Goal: Information Seeking & Learning: Learn about a topic

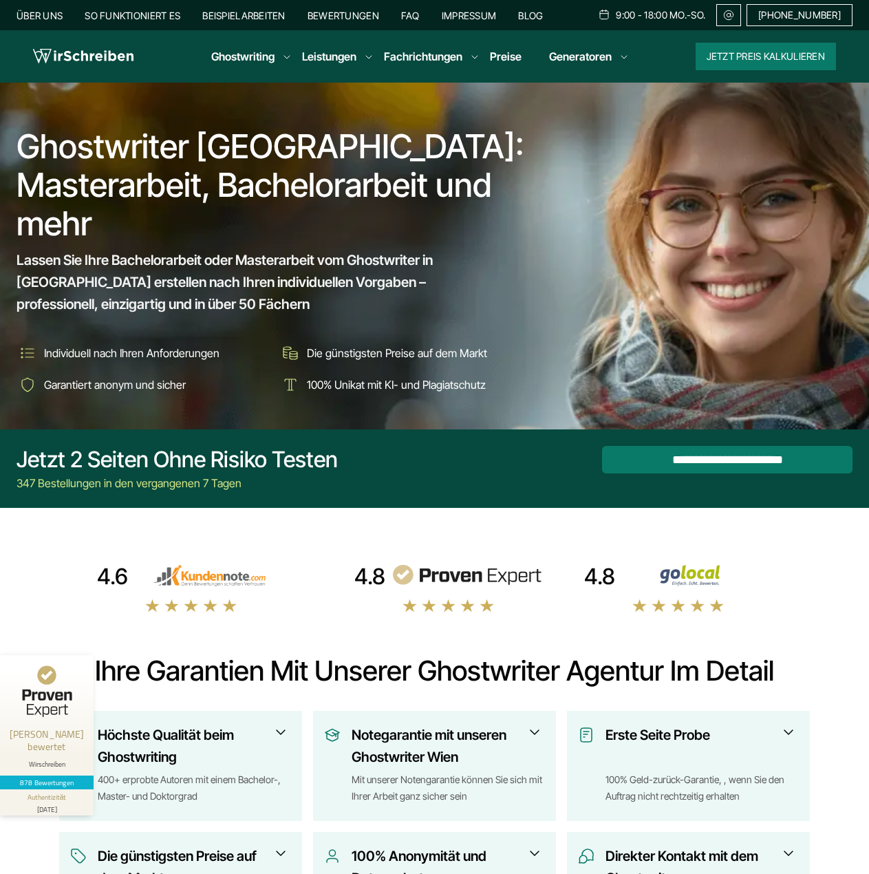
click at [146, 266] on span "Lassen Sie Ihre Bachelorarbeit oder Masterarbeit vom Ghostwriter in [GEOGRAPHIC…" at bounding box center [262, 282] width 491 height 66
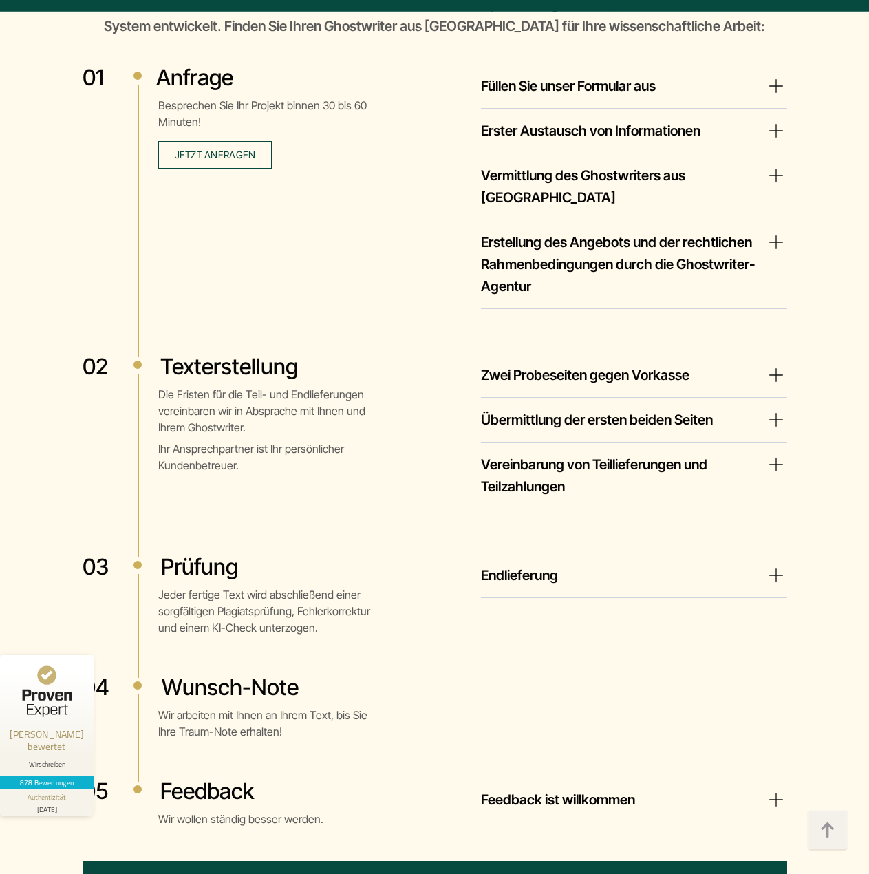
scroll to position [2478, 0]
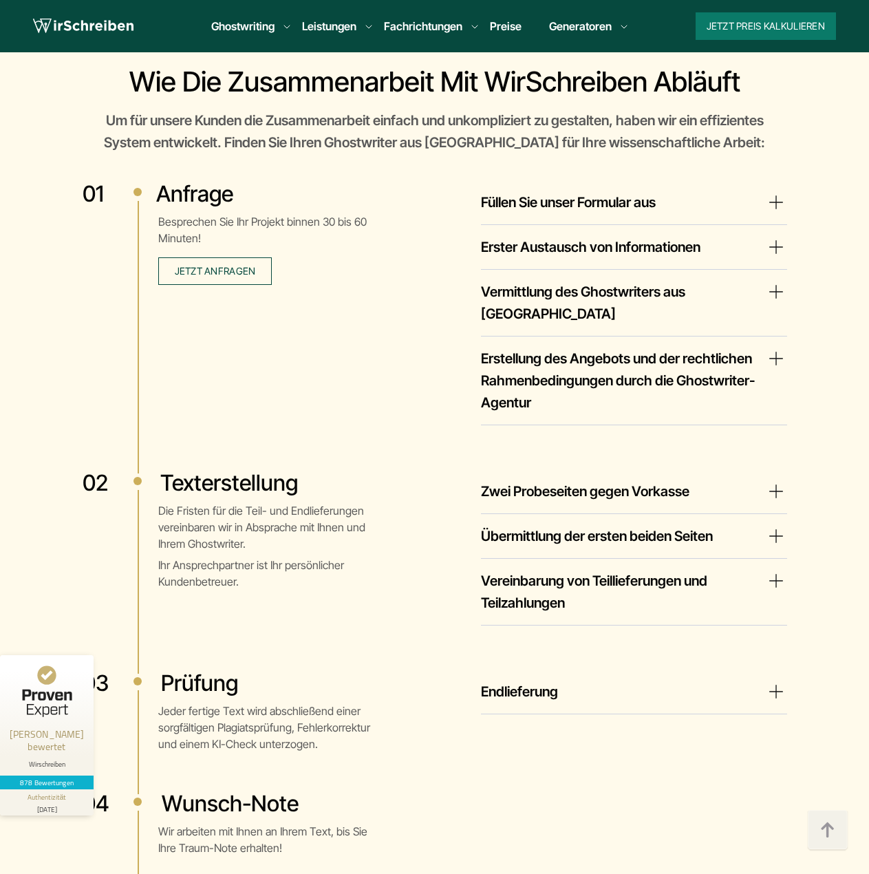
click at [256, 538] on div "Texterstellung Die Fristen für die Teil- und Endlieferungen vereinbaren wir in …" at bounding box center [229, 552] width 292 height 167
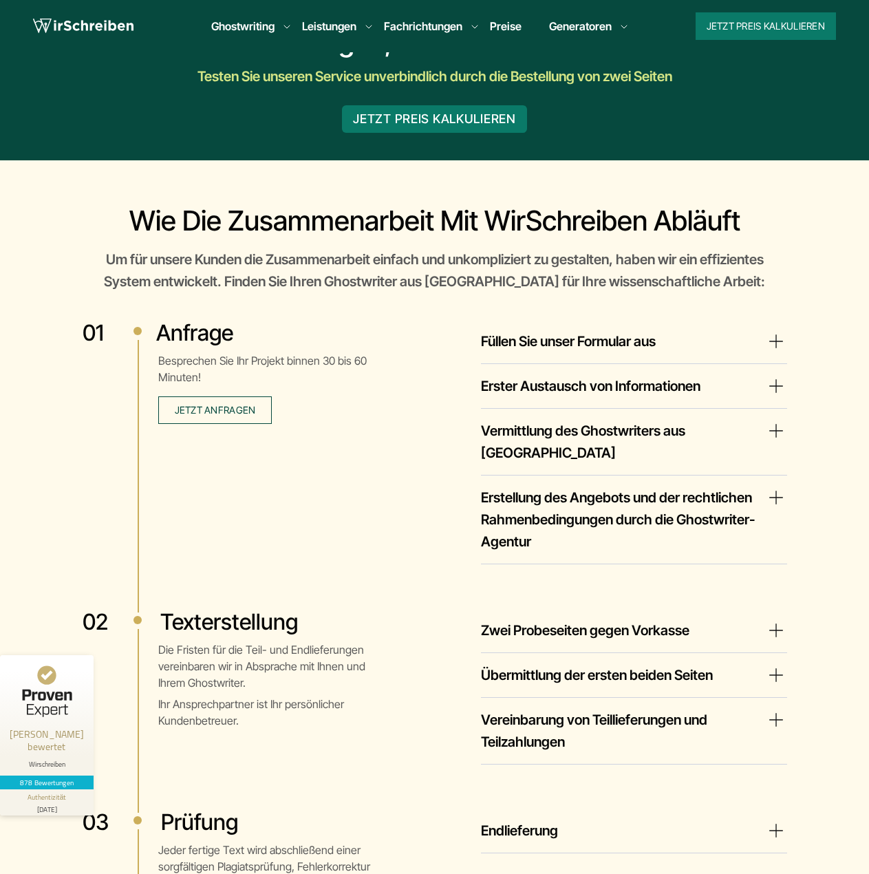
scroll to position [0, 0]
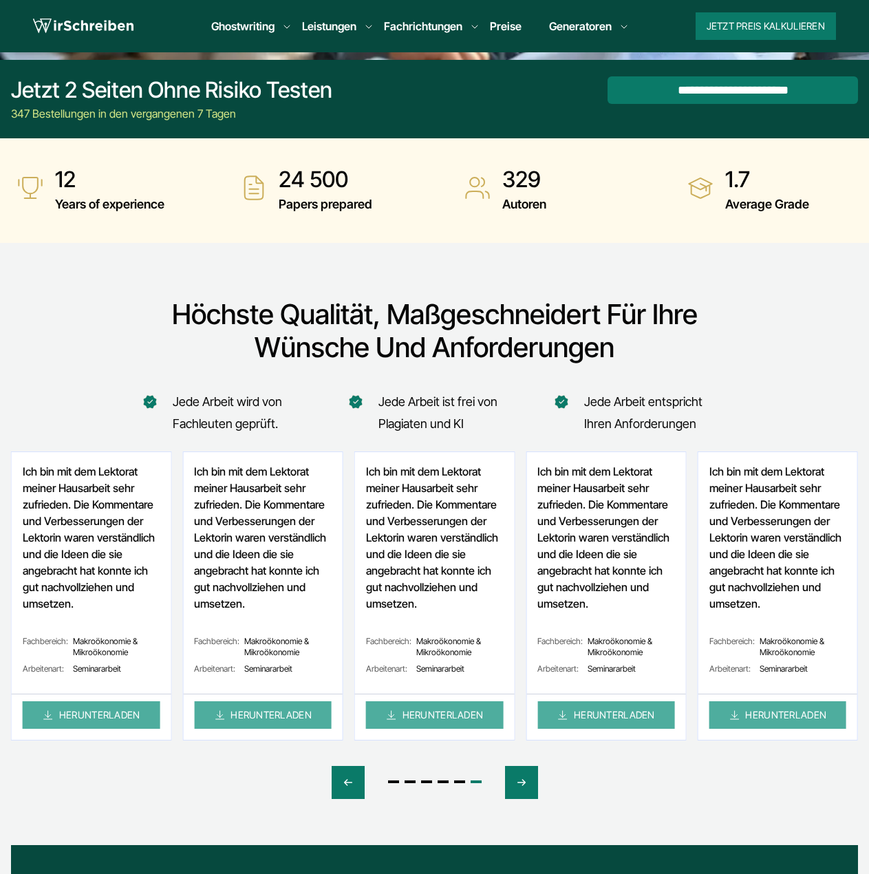
scroll to position [551, 0]
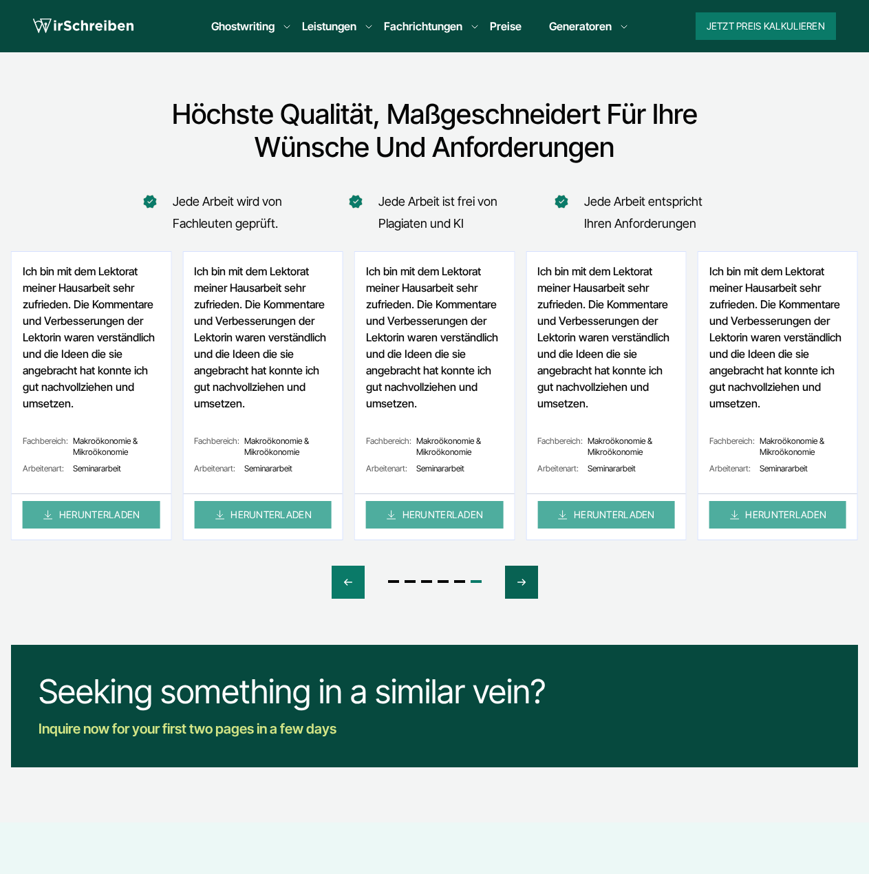
click at [531, 586] on div "Next slide" at bounding box center [521, 582] width 33 height 33
click at [526, 585] on icon "Next slide" at bounding box center [521, 582] width 11 height 33
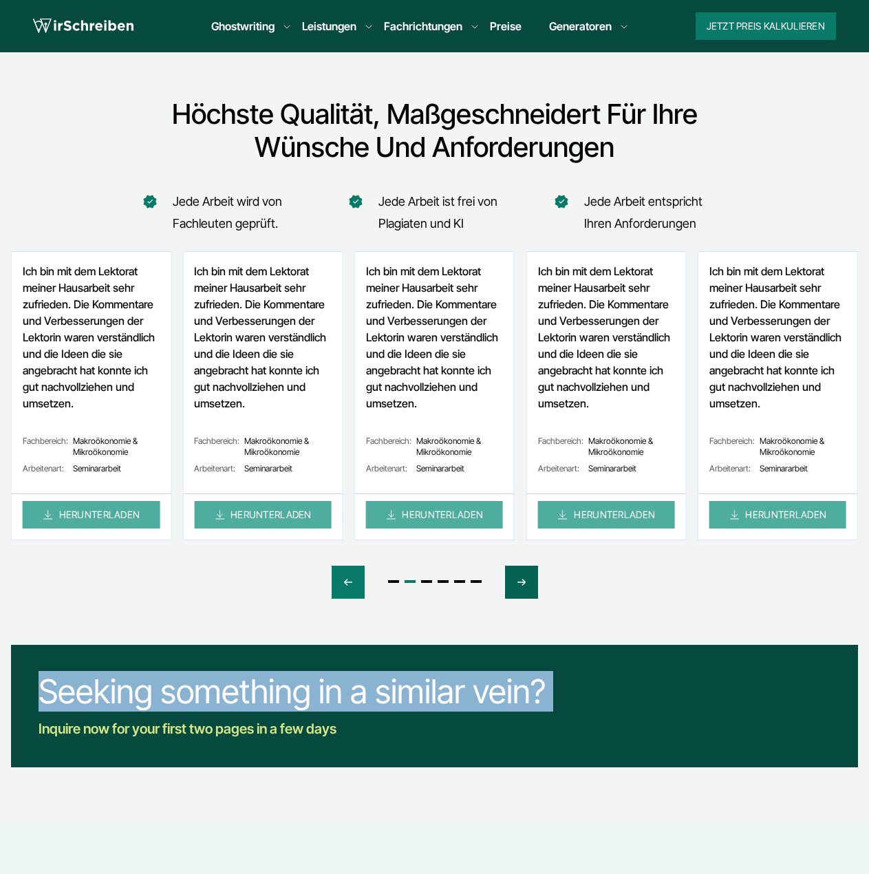
click at [526, 585] on icon "Next slide" at bounding box center [521, 582] width 11 height 33
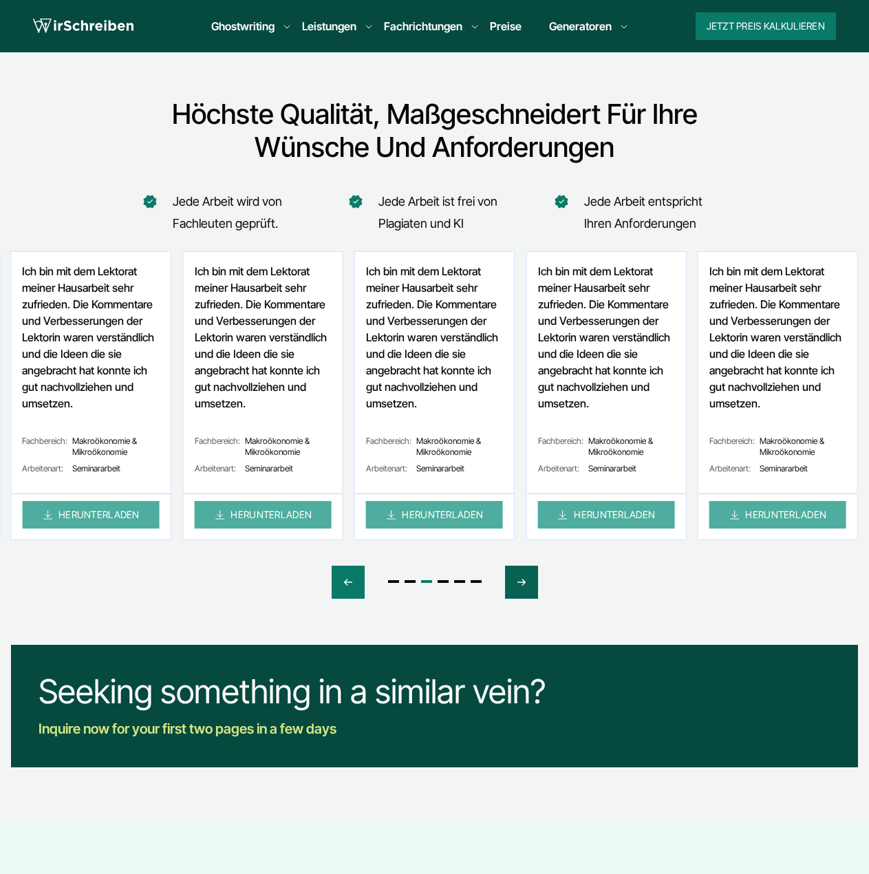
click at [521, 583] on icon "Next slide" at bounding box center [521, 582] width 11 height 33
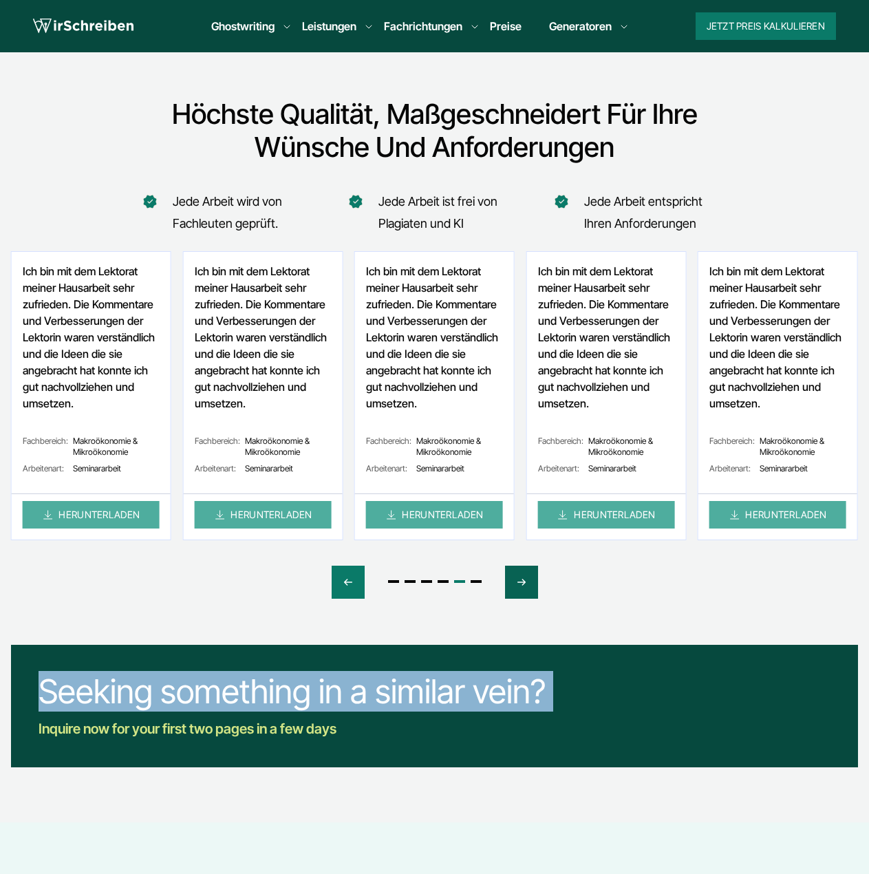
click at [521, 583] on icon "Next slide" at bounding box center [521, 582] width 11 height 33
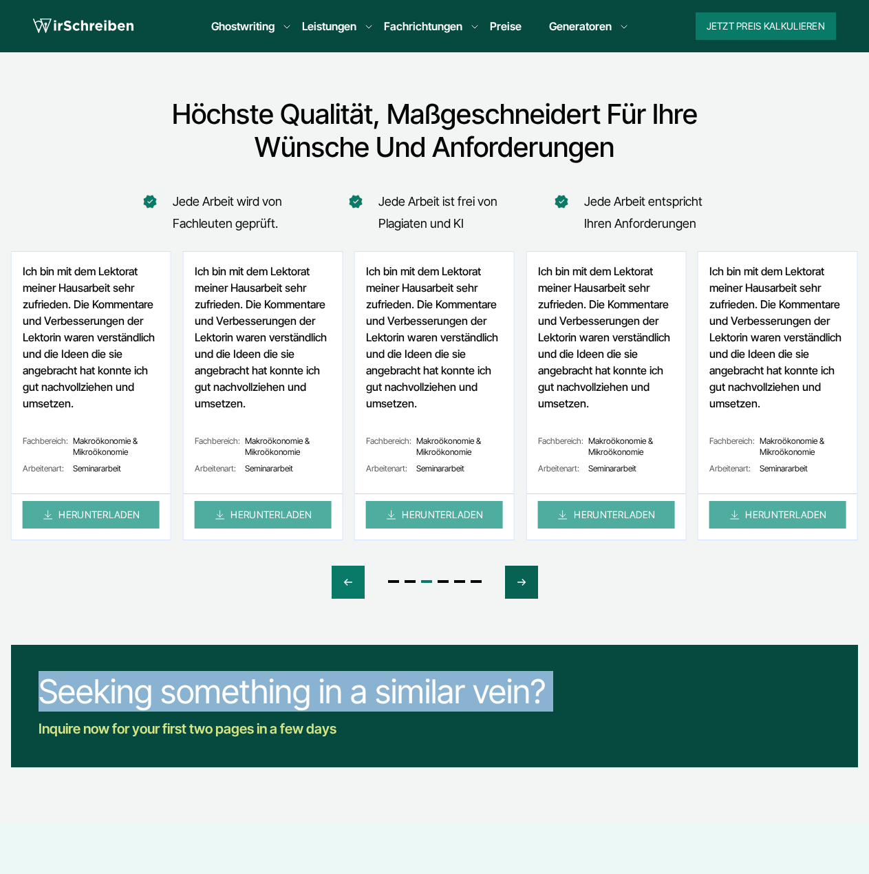
click at [521, 583] on icon "Next slide" at bounding box center [521, 582] width 11 height 33
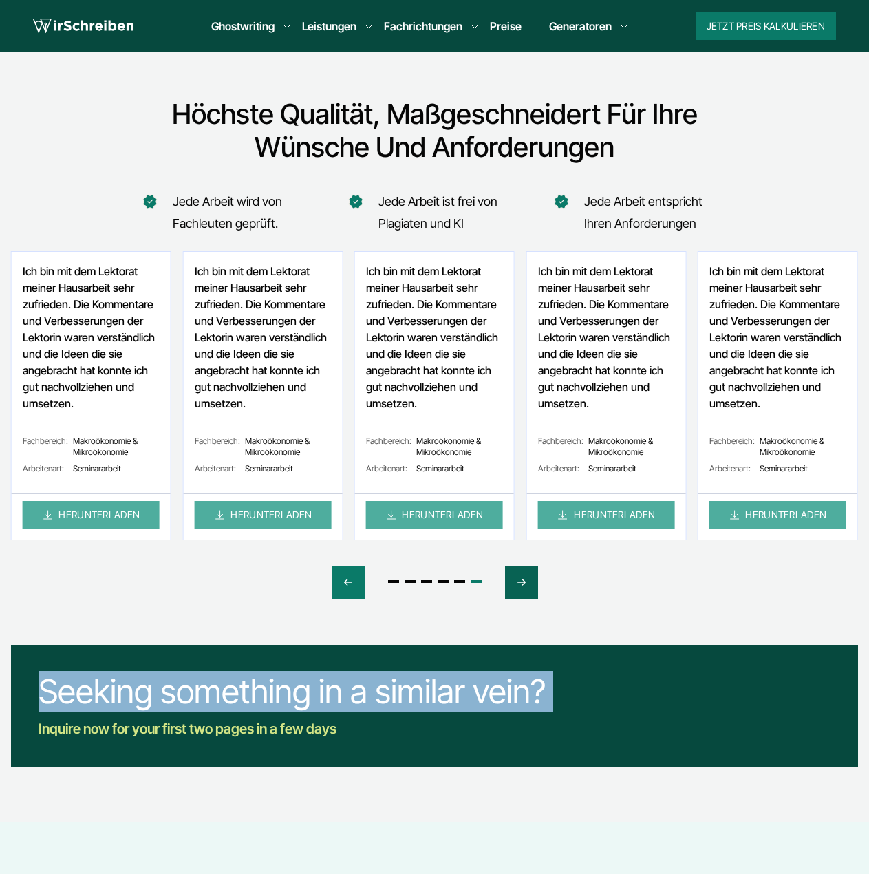
click at [521, 583] on icon "Next slide" at bounding box center [521, 582] width 11 height 33
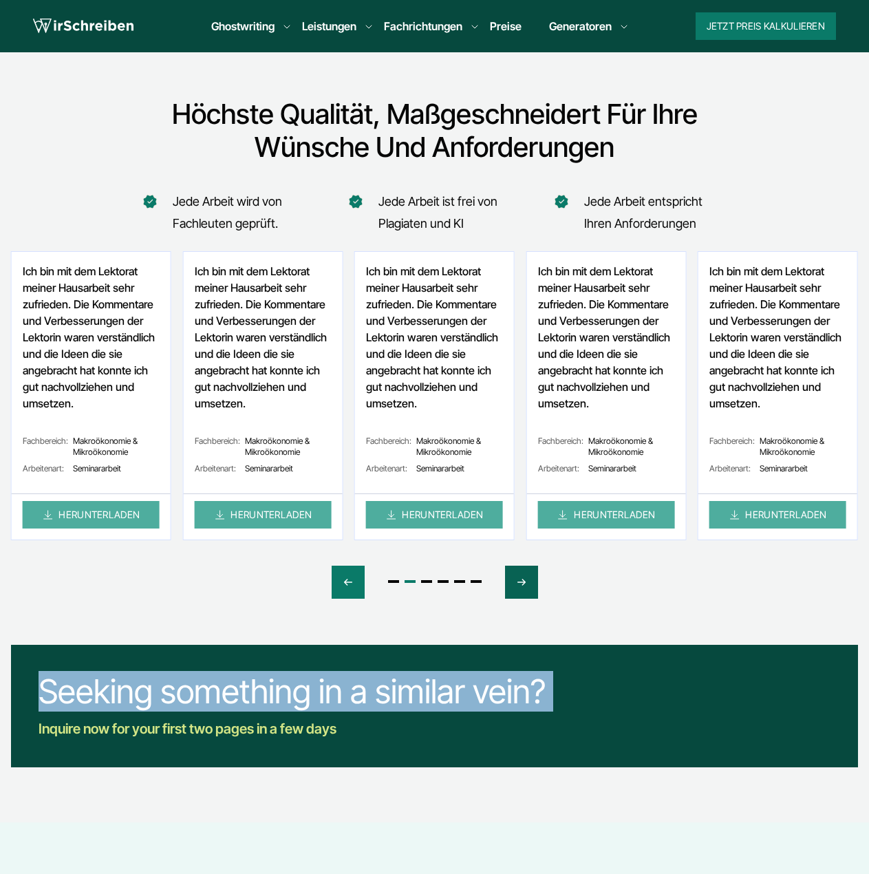
click at [521, 583] on icon "Next slide" at bounding box center [521, 582] width 11 height 33
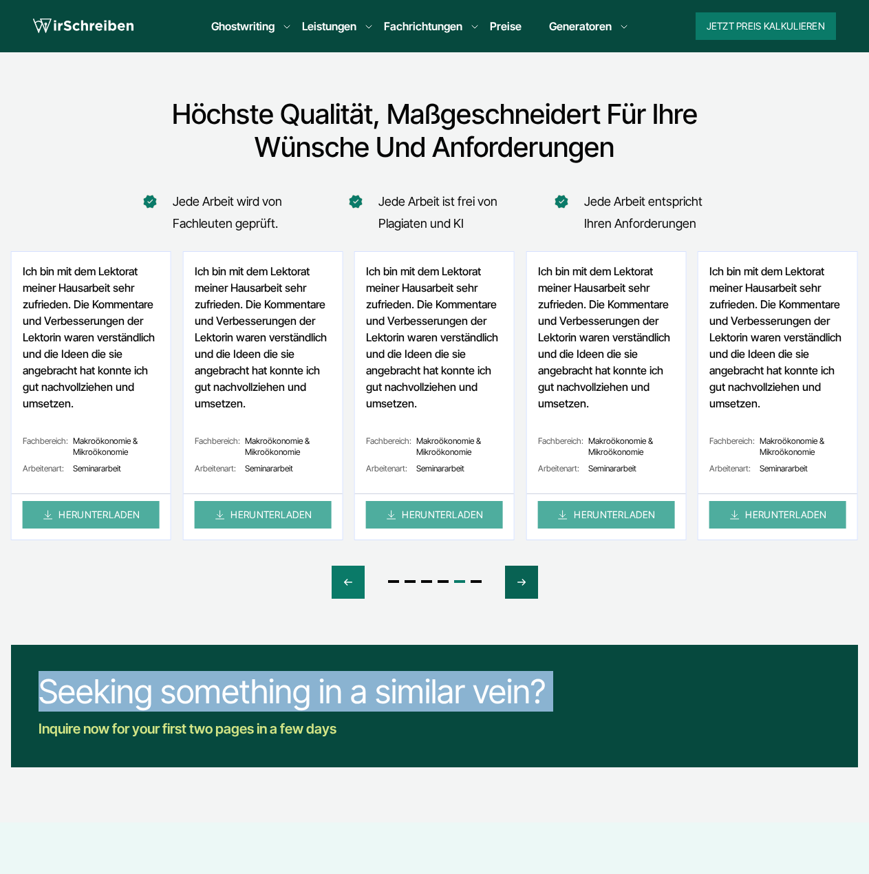
click at [521, 583] on icon "Next slide" at bounding box center [521, 582] width 11 height 33
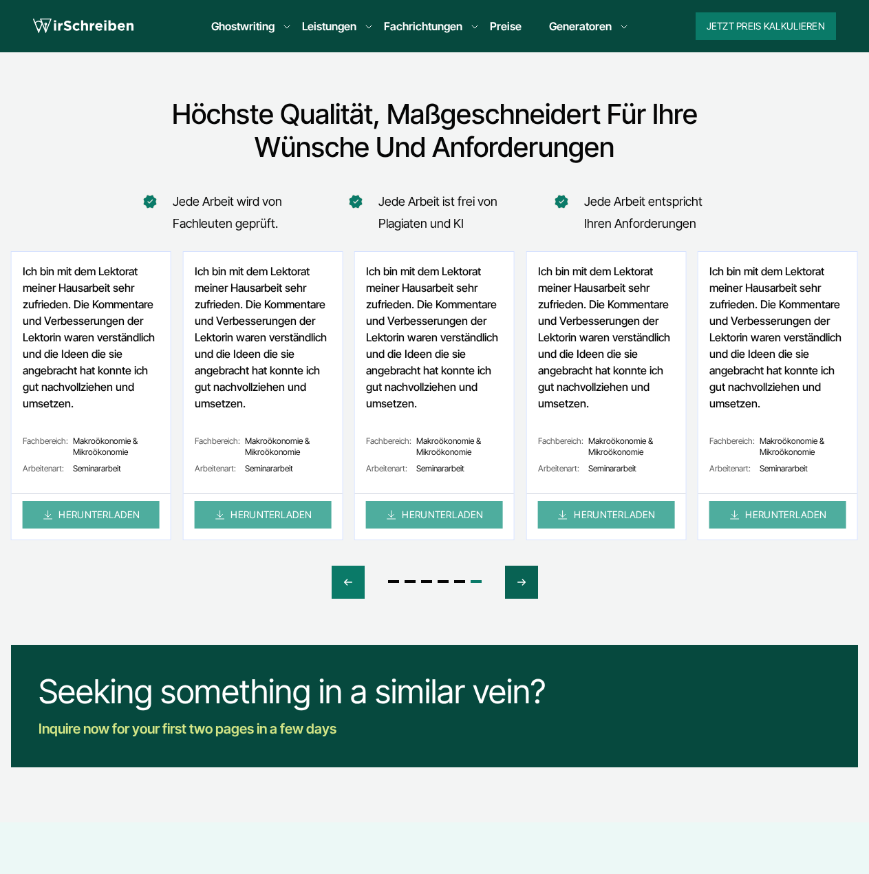
click at [521, 583] on icon "Next slide" at bounding box center [521, 582] width 11 height 33
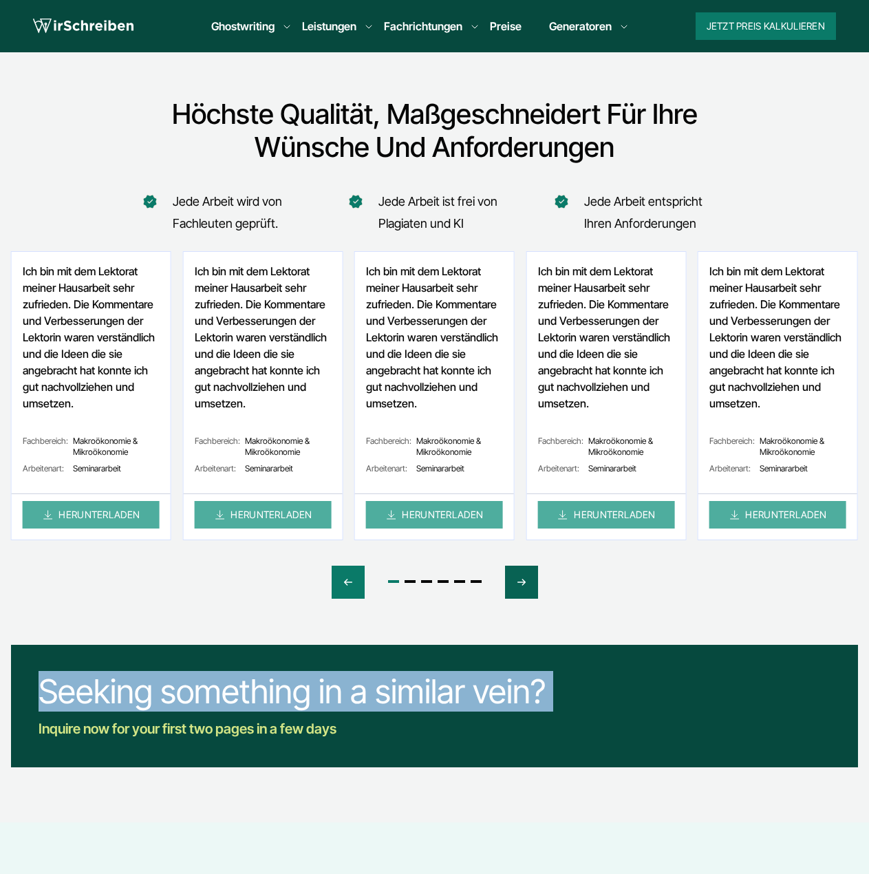
click at [521, 583] on icon "Next slide" at bounding box center [521, 582] width 11 height 33
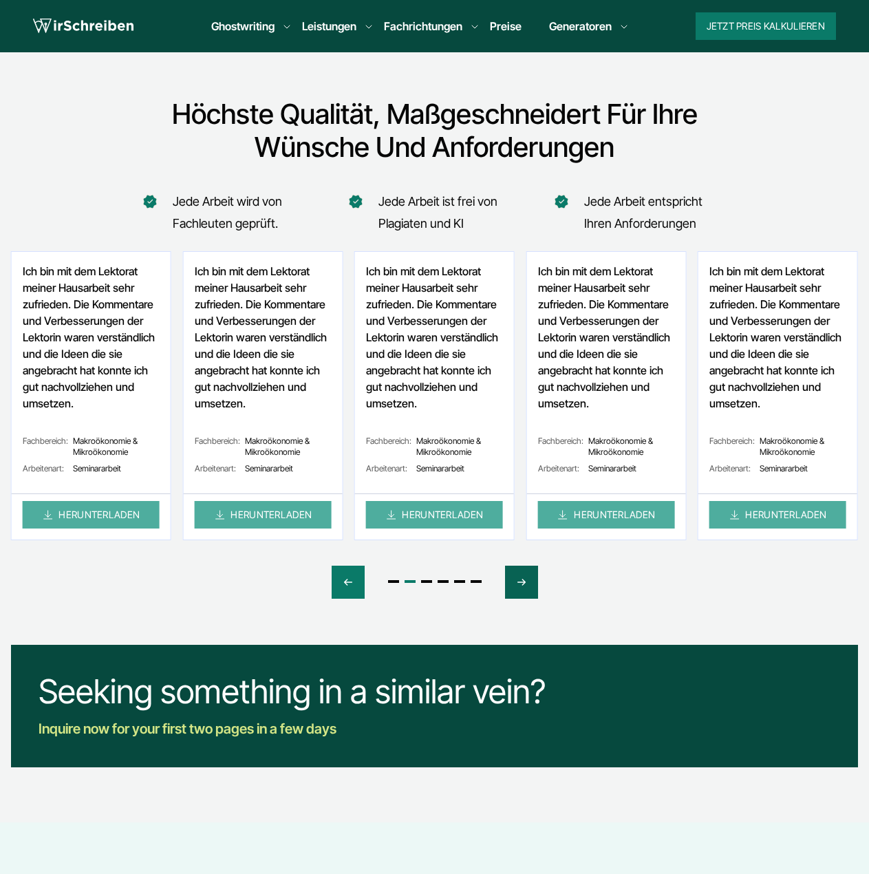
click at [521, 583] on icon "Next slide" at bounding box center [521, 582] width 11 height 33
click at [174, 675] on div "Seeking something in a similar vein?" at bounding box center [292, 691] width 507 height 39
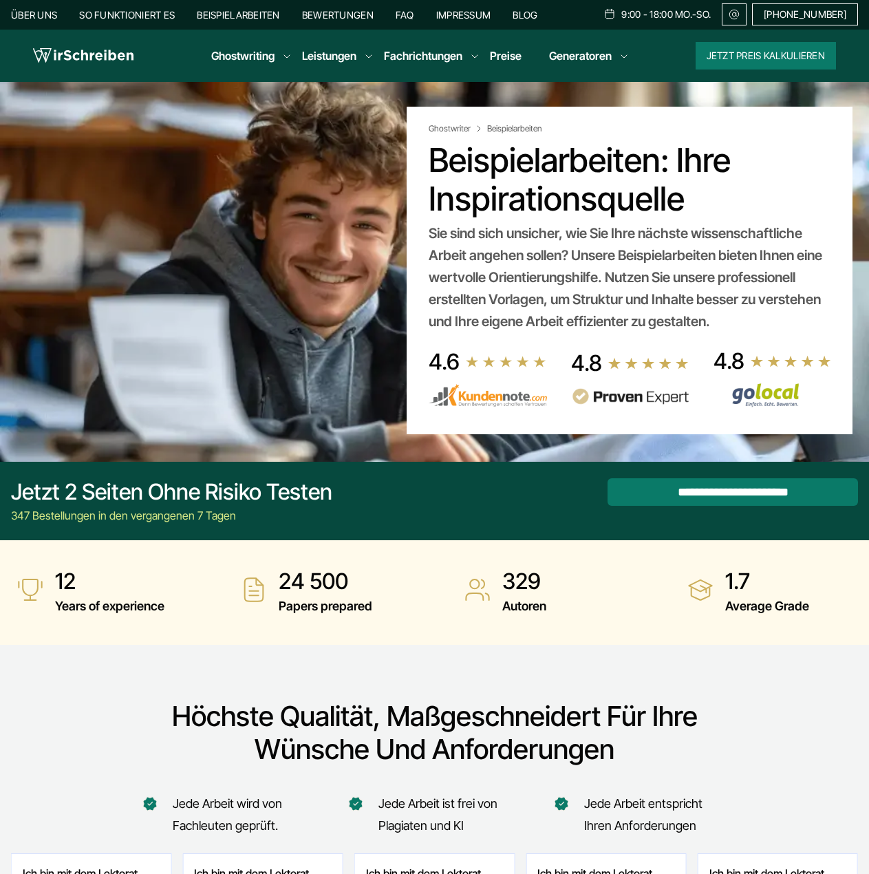
scroll to position [0, 0]
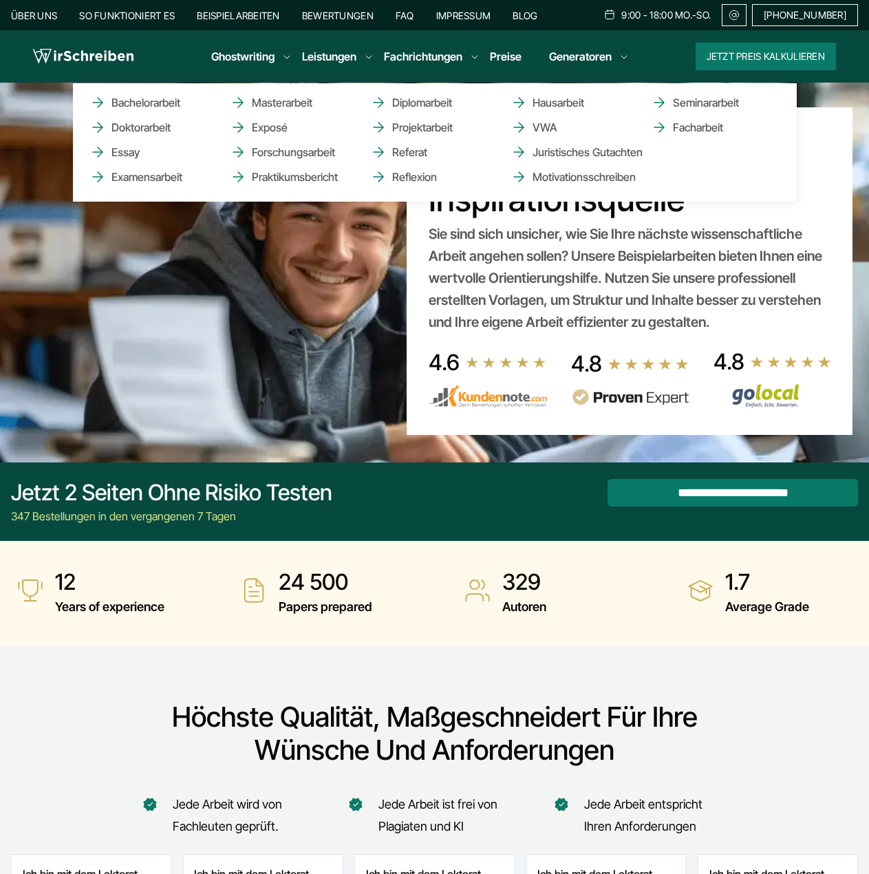
click at [220, 54] on li "Ghostwriting Bachelorarbeit Doktorarbeit Essay Examensarbeit Masterarbeit Expos…" at bounding box center [242, 56] width 63 height 17
click at [233, 52] on link "Ghostwriting" at bounding box center [242, 56] width 63 height 17
click at [249, 54] on li "Ghostwriting Bachelorarbeit Doktorarbeit Essay Examensarbeit Masterarbeit Expos…" at bounding box center [242, 56] width 63 height 17
click at [161, 106] on link "Bachelorarbeit" at bounding box center [158, 102] width 138 height 17
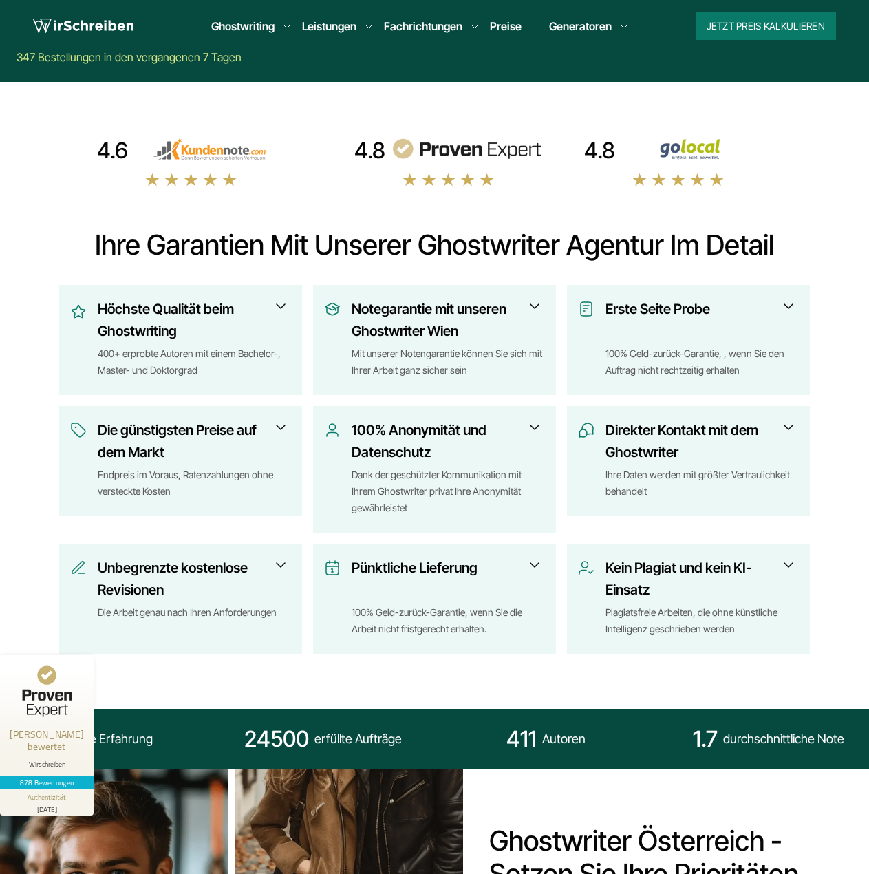
scroll to position [413, 0]
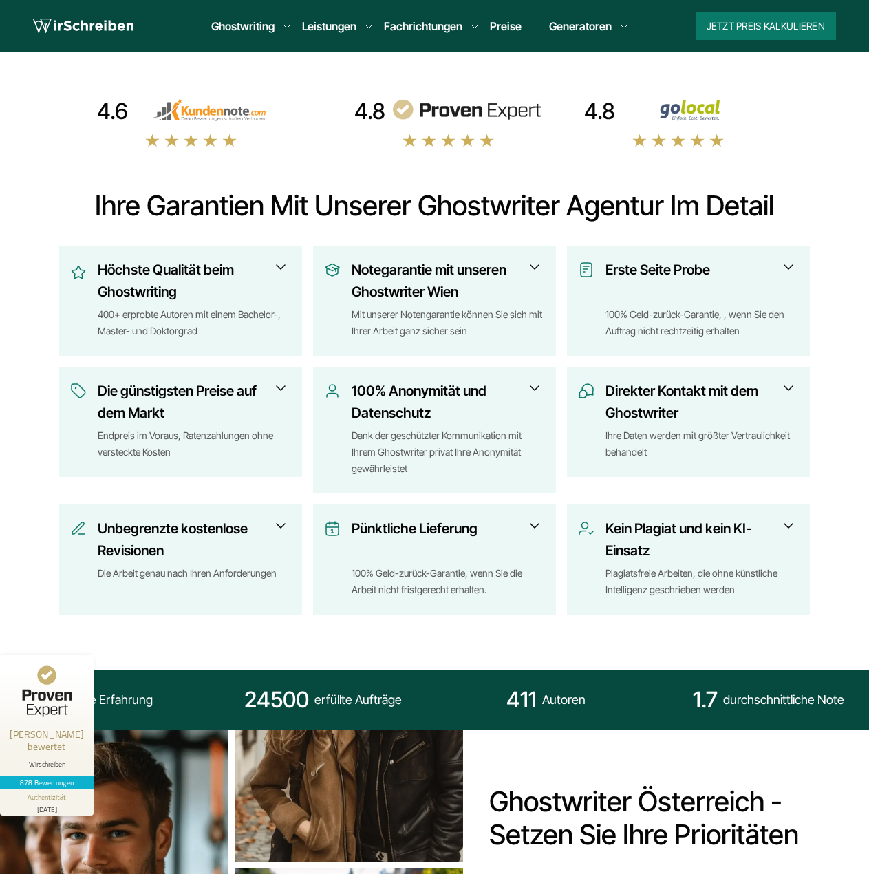
click at [429, 279] on h3 "Notegarantie mit unseren Ghostwriter Wien" at bounding box center [445, 281] width 186 height 44
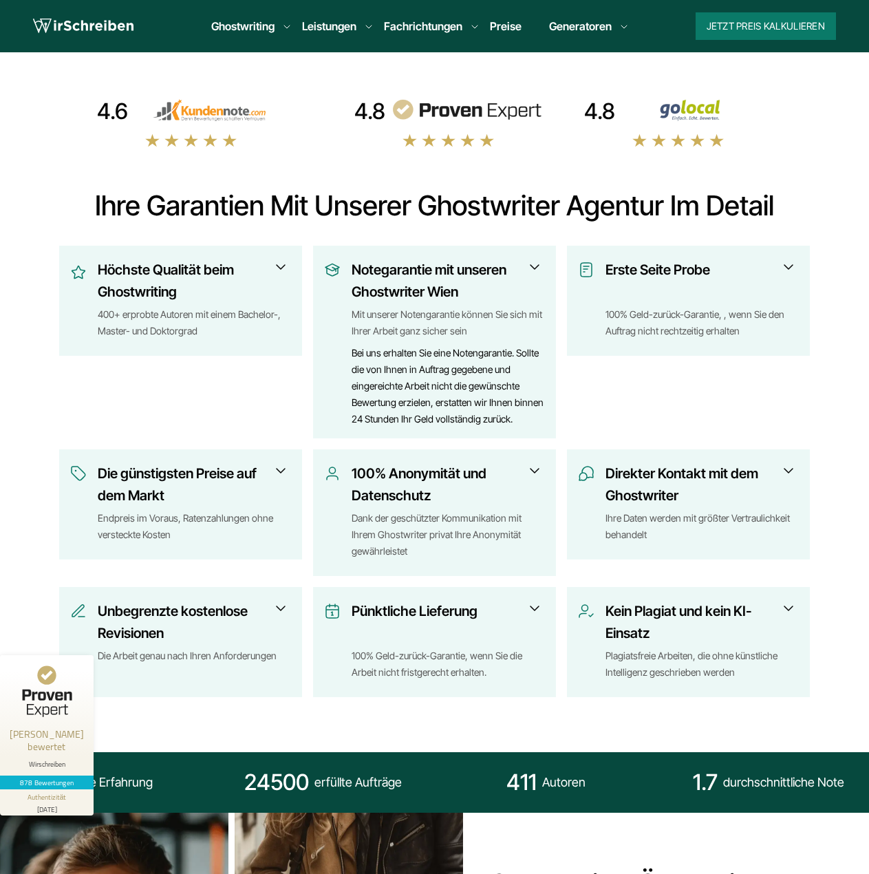
click at [451, 278] on h3 "Notegarantie mit unseren Ghostwriter Wien" at bounding box center [445, 281] width 186 height 44
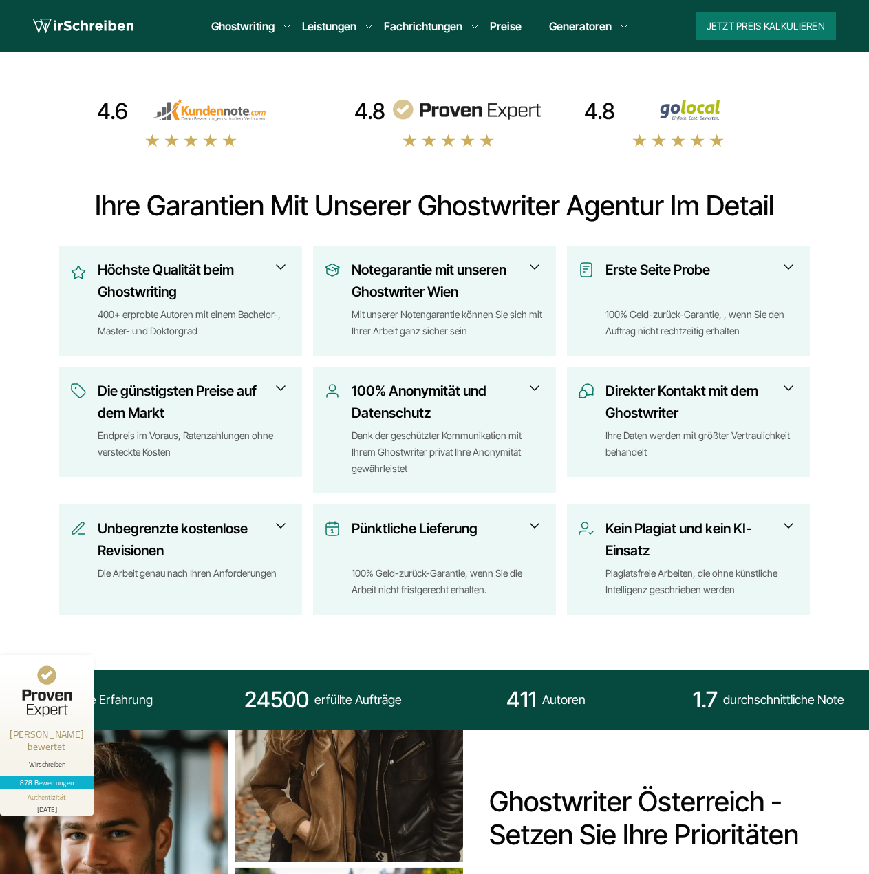
click at [434, 532] on h3 "Pünktliche Lieferung" at bounding box center [445, 540] width 186 height 44
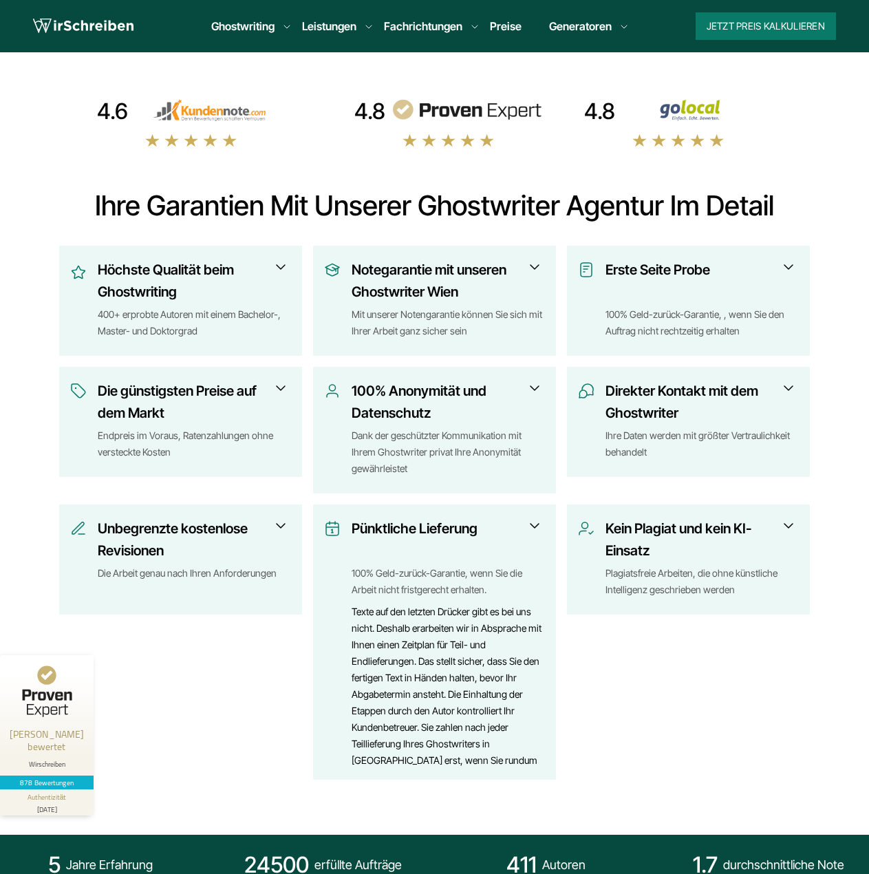
click at [434, 532] on h3 "Pünktliche Lieferung" at bounding box center [445, 540] width 186 height 44
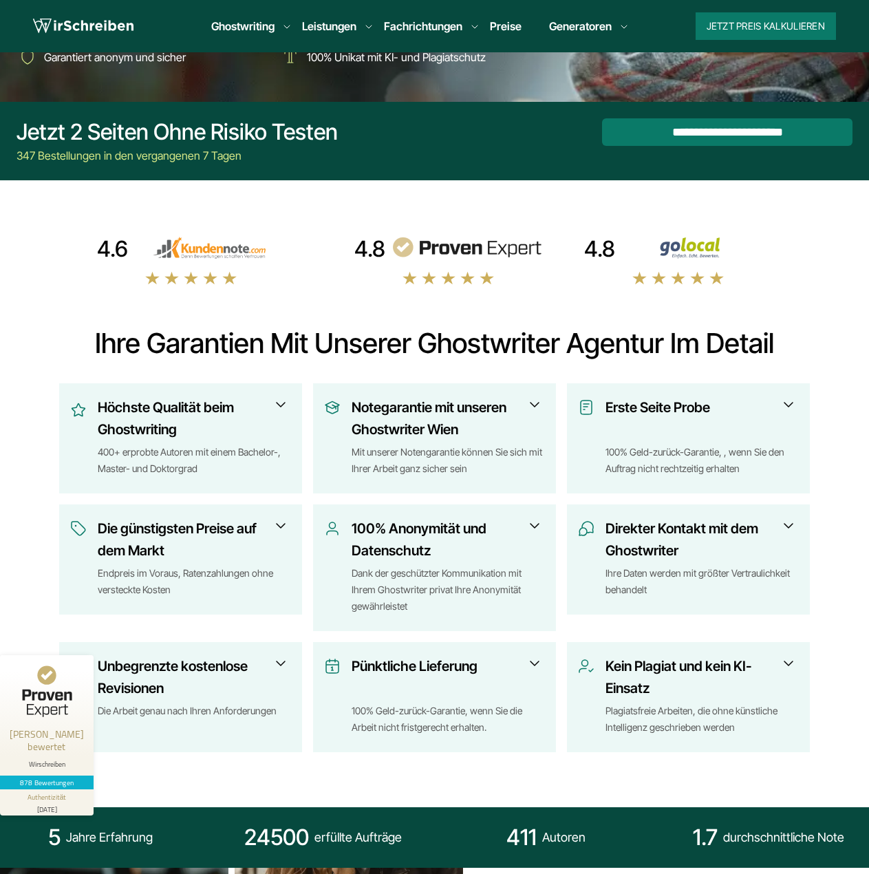
scroll to position [0, 0]
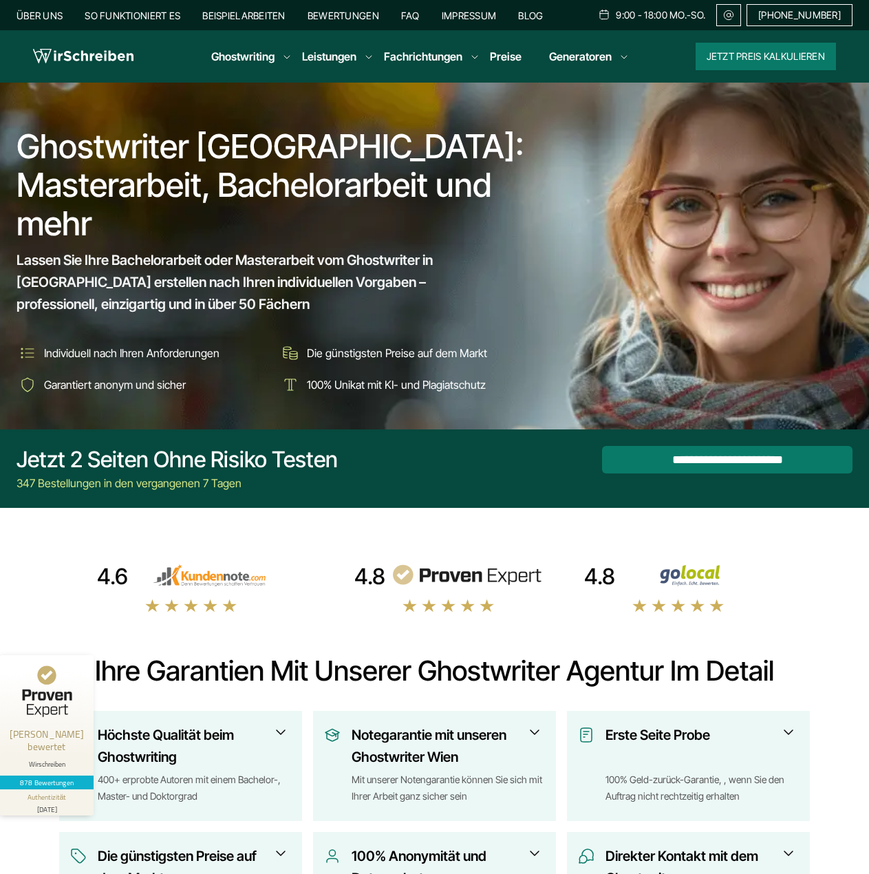
click at [33, 13] on link "Über uns" at bounding box center [40, 16] width 46 height 12
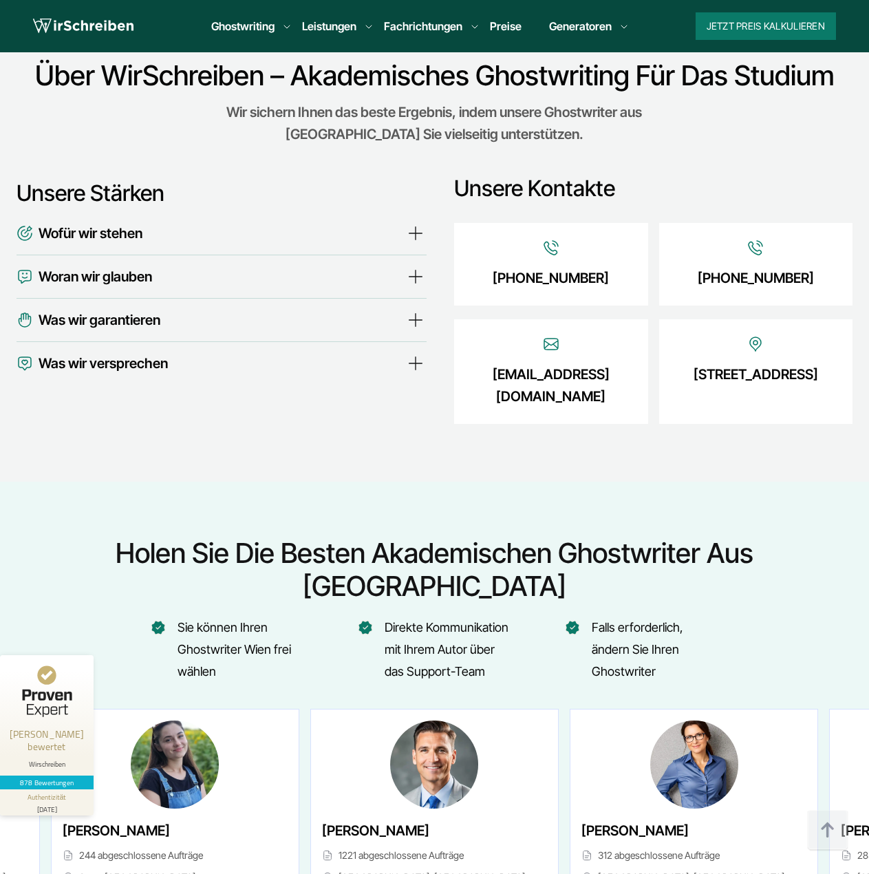
scroll to position [4843, 0]
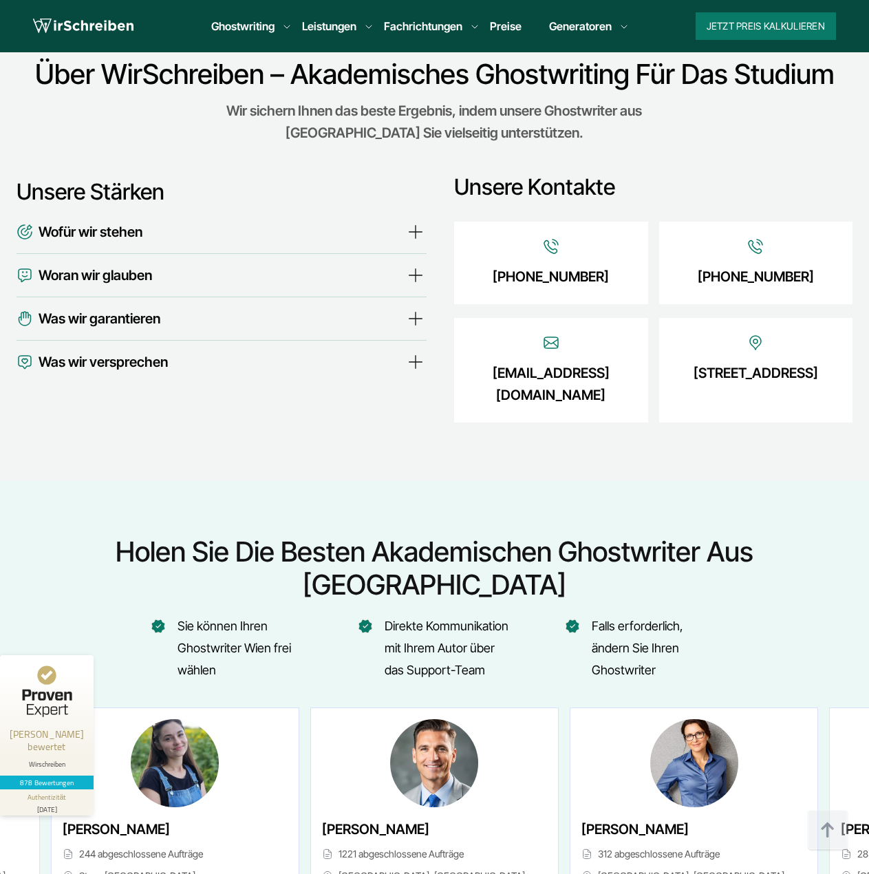
click at [118, 221] on span "Wofür wir stehen" at bounding box center [91, 232] width 104 height 22
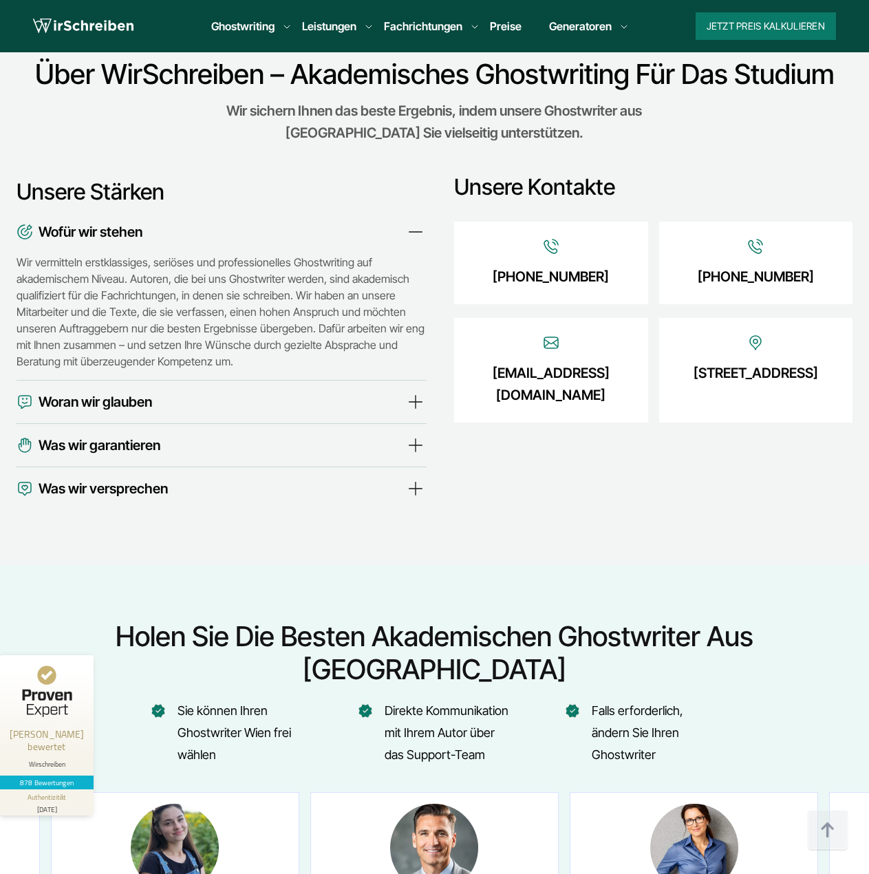
click at [118, 221] on span "Wofür wir stehen" at bounding box center [91, 232] width 104 height 22
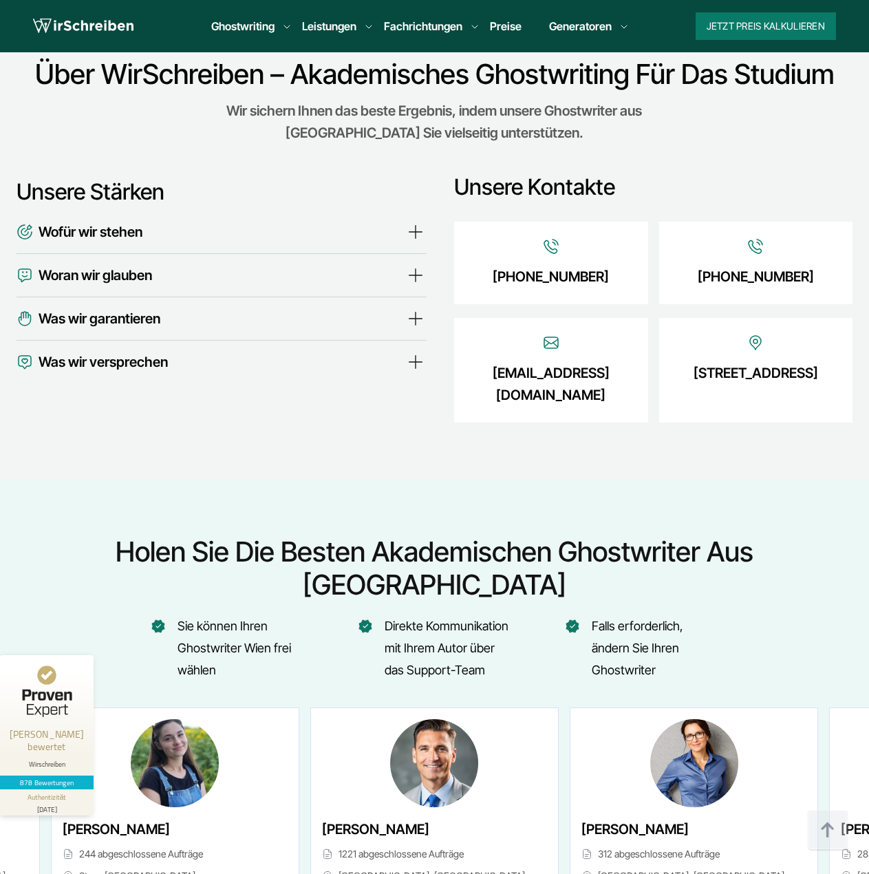
click at [123, 264] on span "Woran wir glauben" at bounding box center [96, 275] width 114 height 22
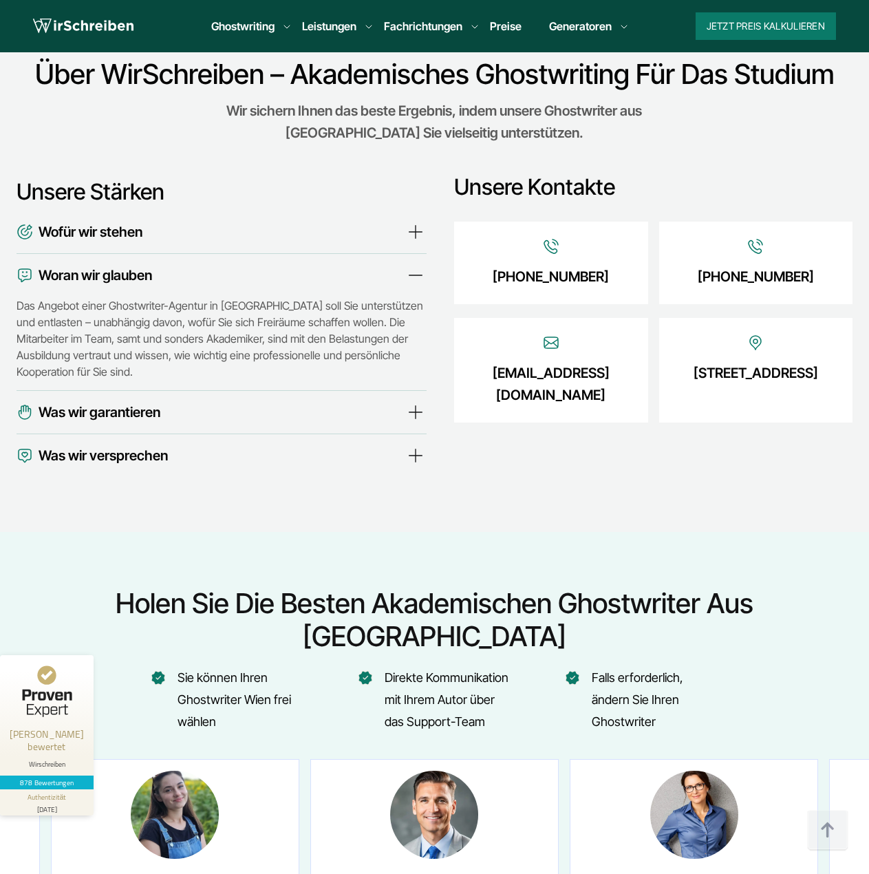
click at [129, 401] on span "Was wir garantieren" at bounding box center [100, 412] width 122 height 22
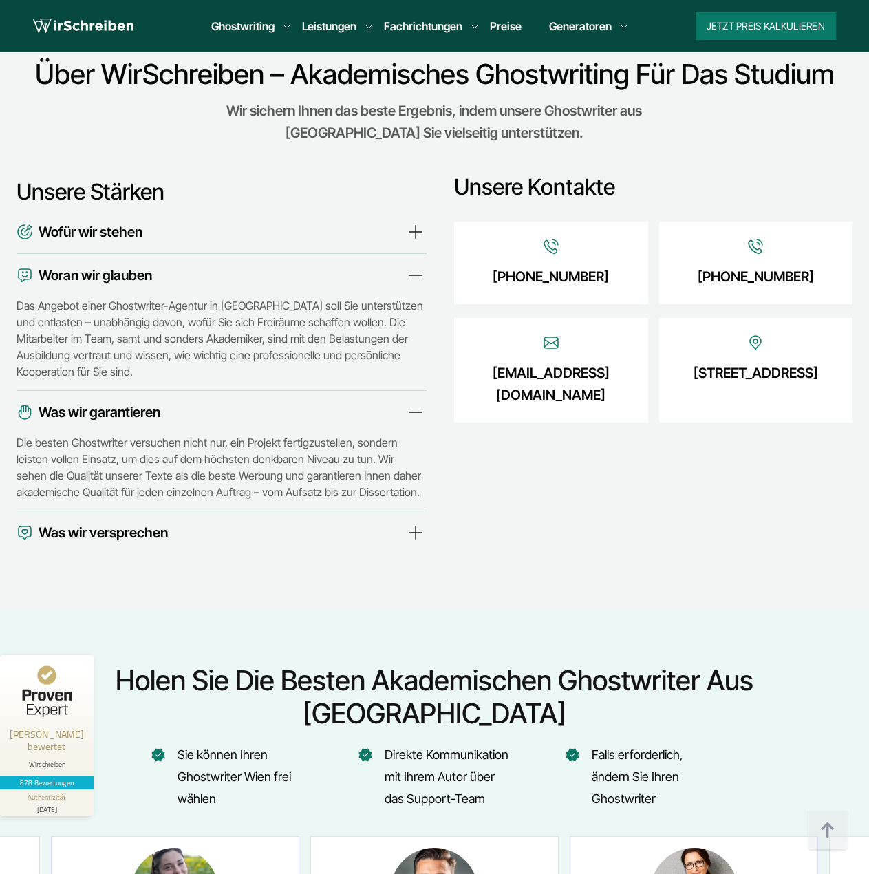
click at [124, 522] on span "Was wir versprechen" at bounding box center [103, 533] width 129 height 22
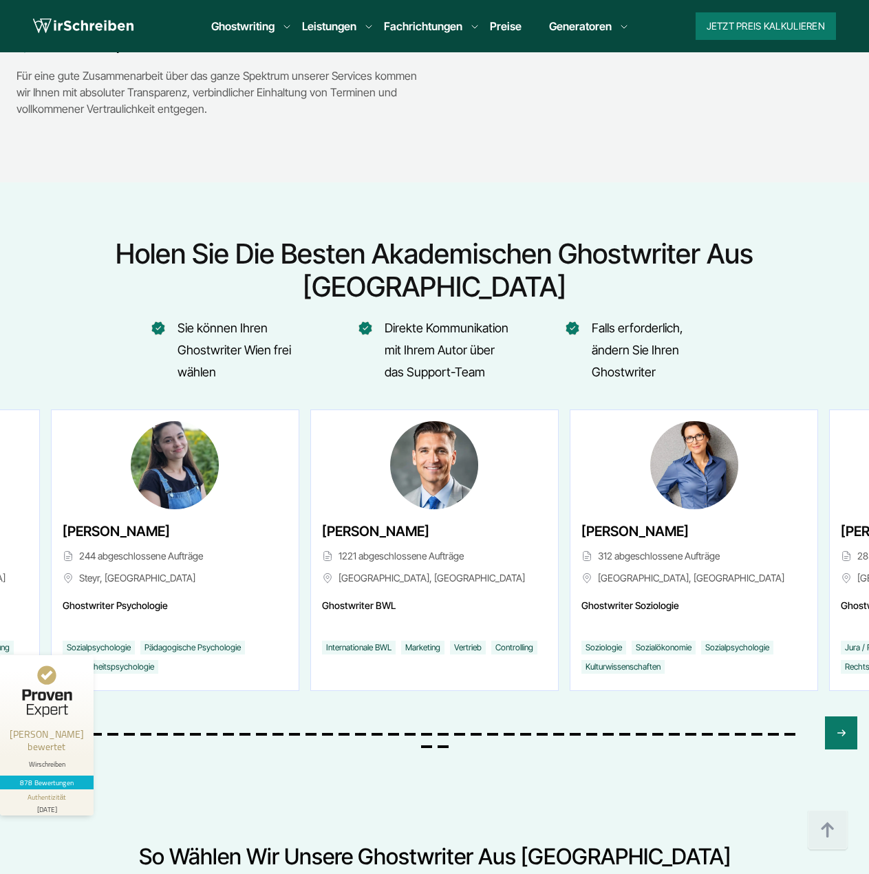
scroll to position [5394, 0]
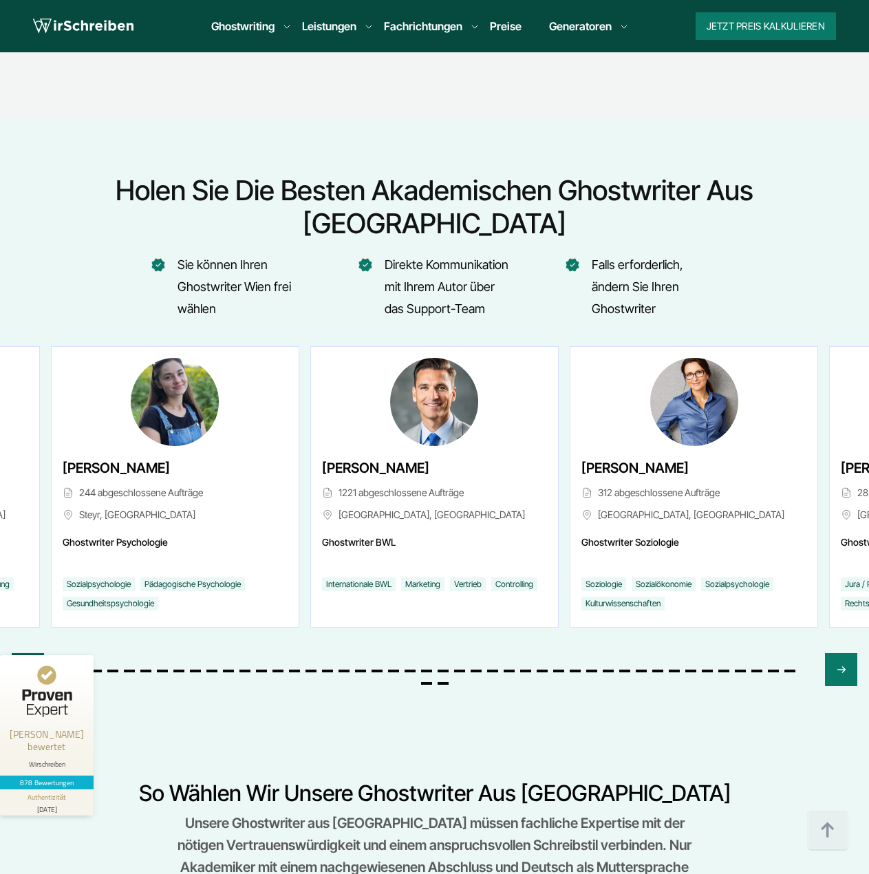
click at [27, 666] on icon "Previous slide" at bounding box center [28, 669] width 6 height 6
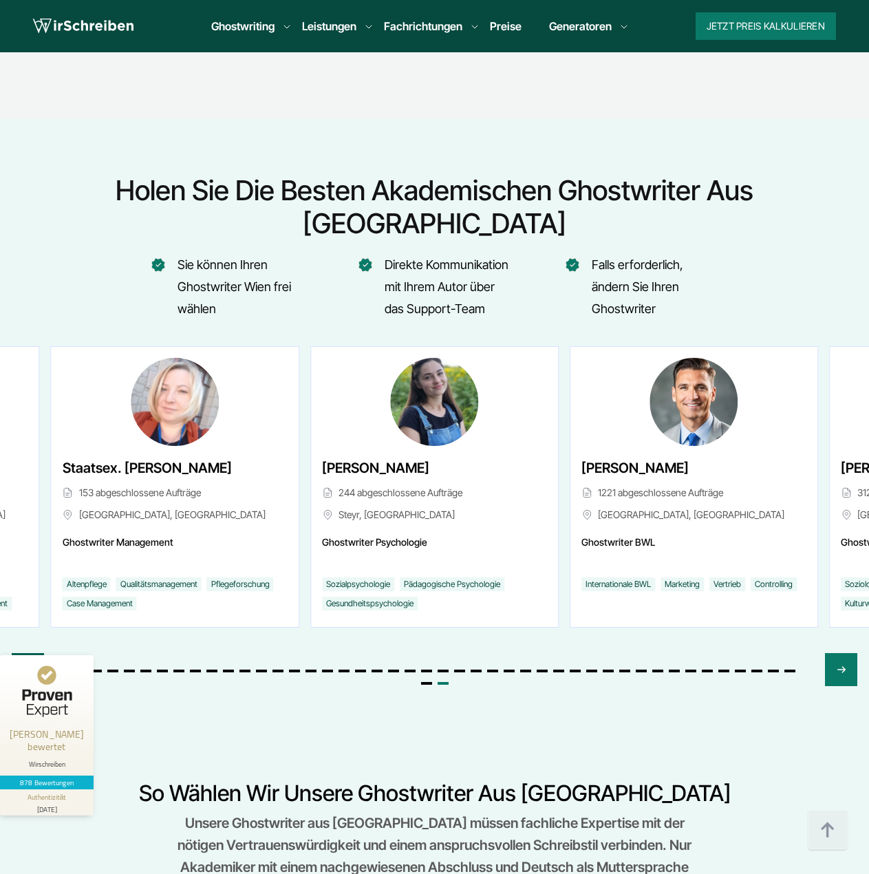
click at [27, 666] on icon "Previous slide" at bounding box center [28, 669] width 6 height 6
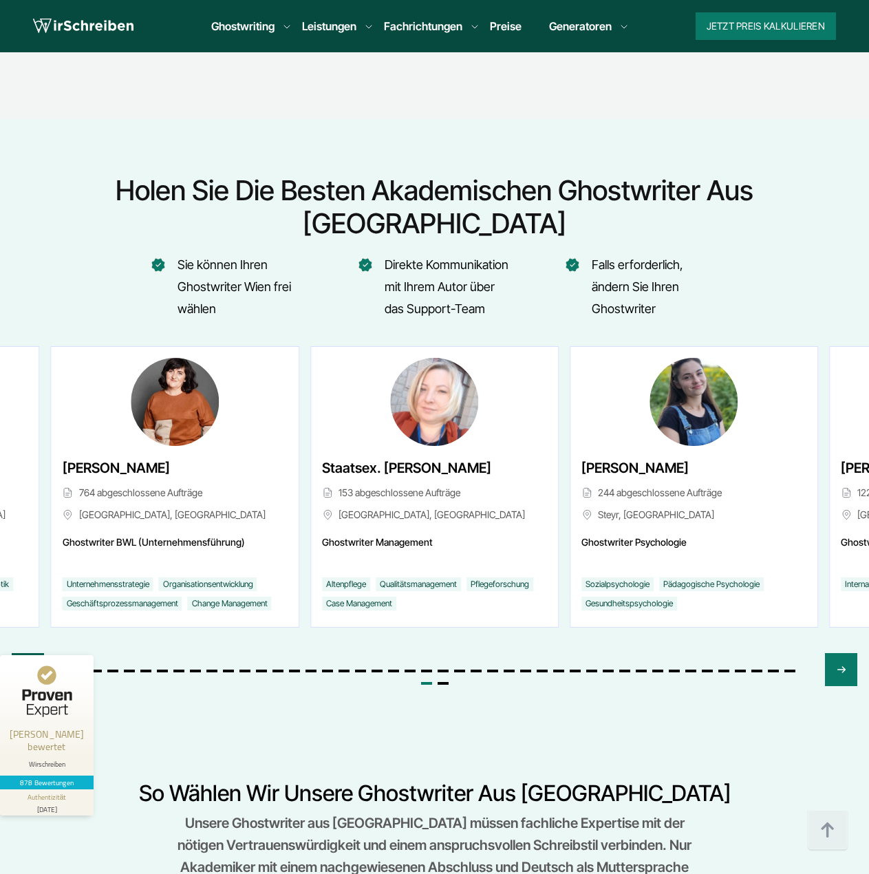
click at [27, 666] on icon "Previous slide" at bounding box center [28, 669] width 6 height 6
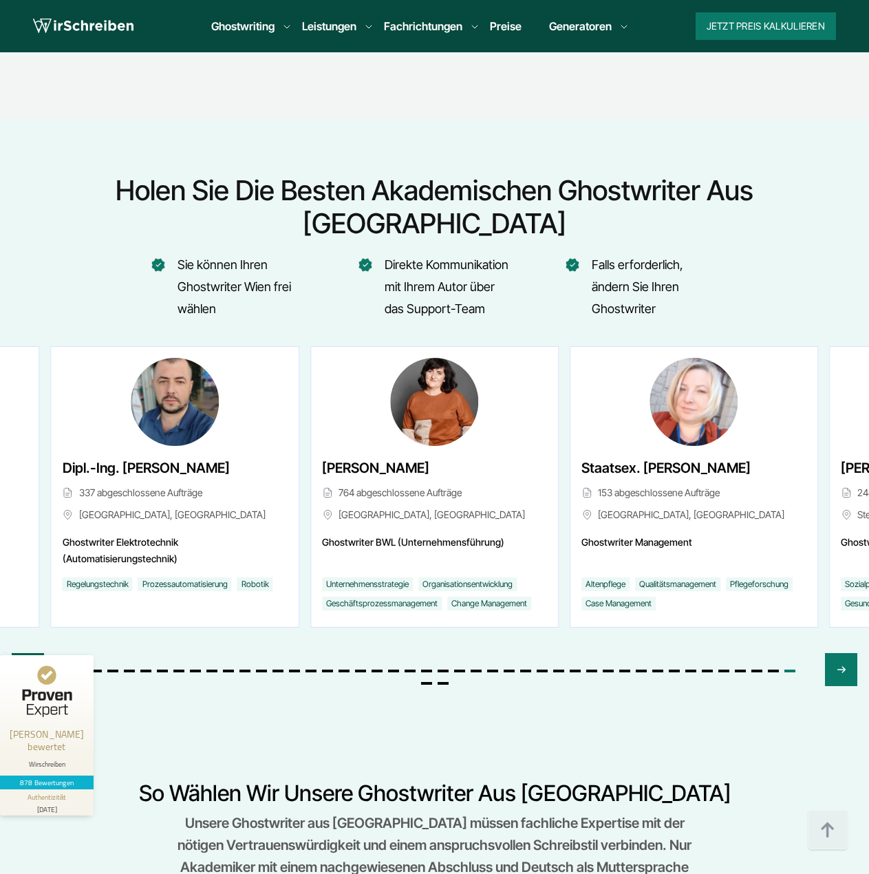
click at [27, 666] on icon "Previous slide" at bounding box center [28, 669] width 6 height 6
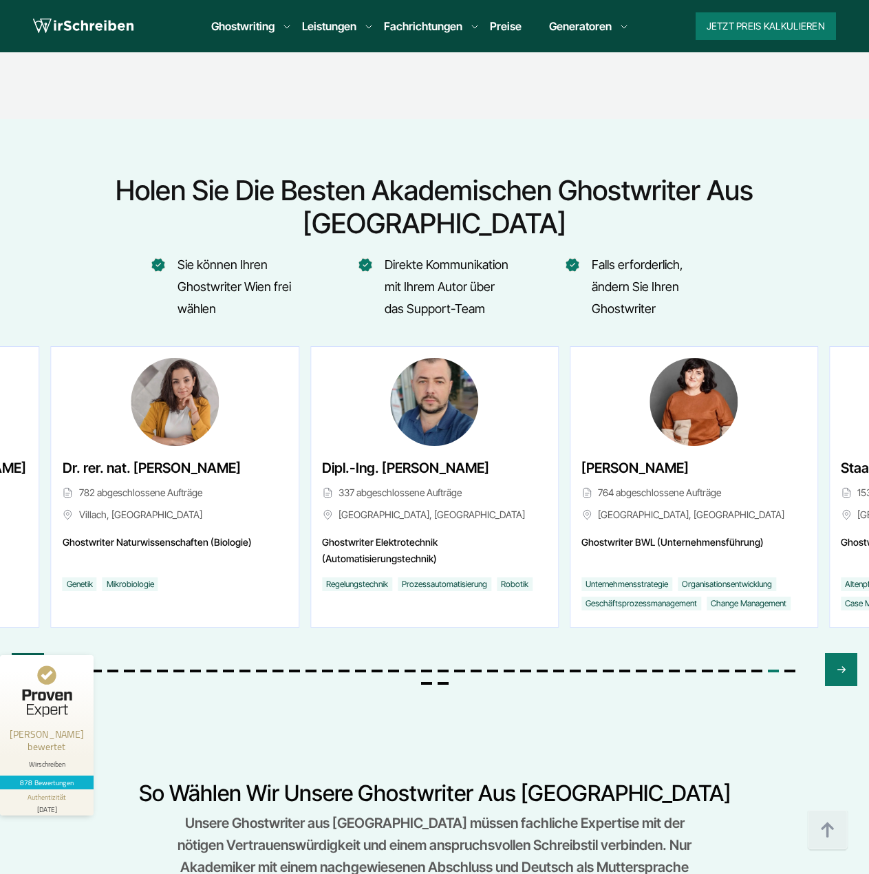
click at [27, 666] on icon "Previous slide" at bounding box center [28, 669] width 6 height 6
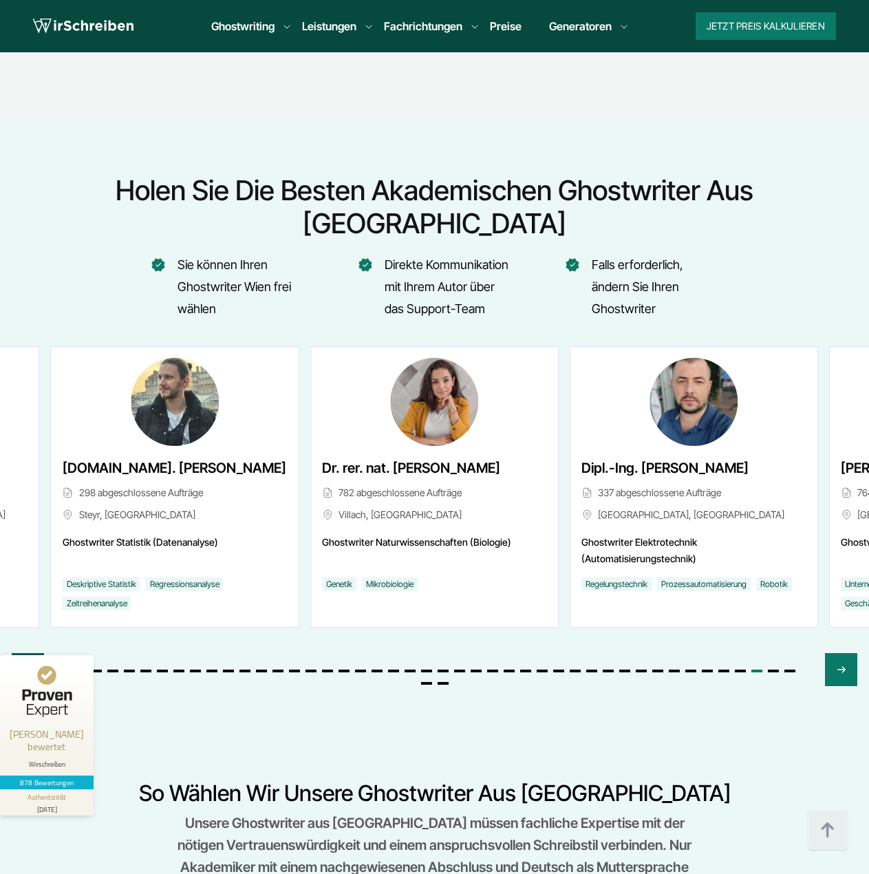
click at [27, 666] on icon "Previous slide" at bounding box center [28, 669] width 6 height 6
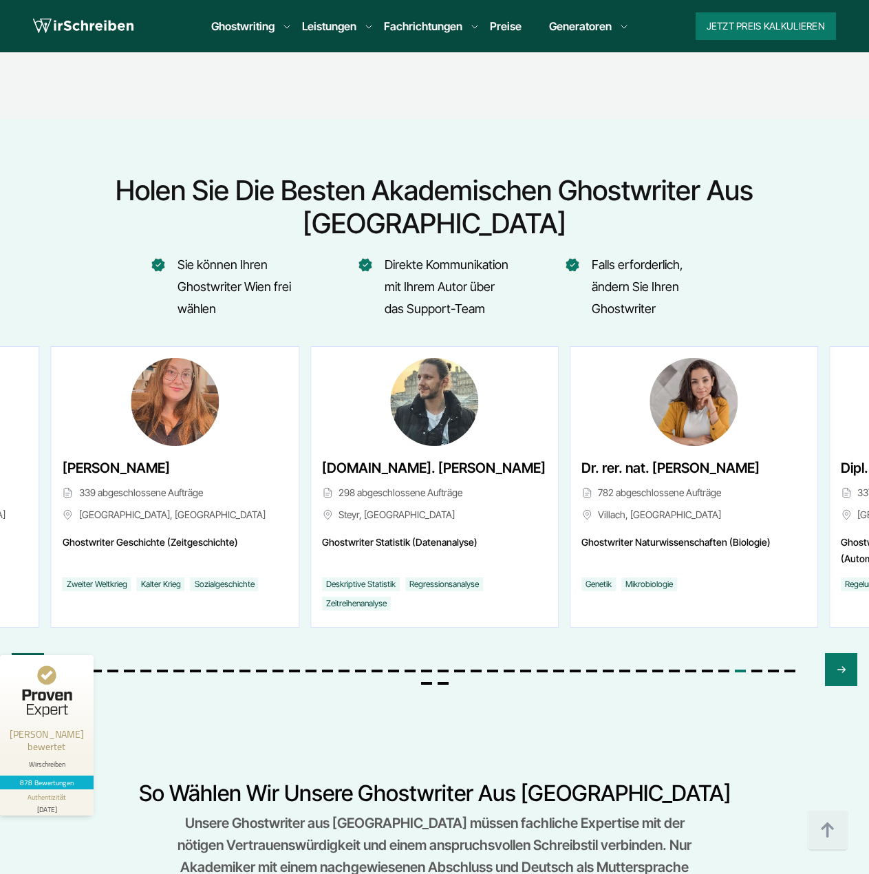
click at [27, 666] on icon "Previous slide" at bounding box center [28, 669] width 6 height 6
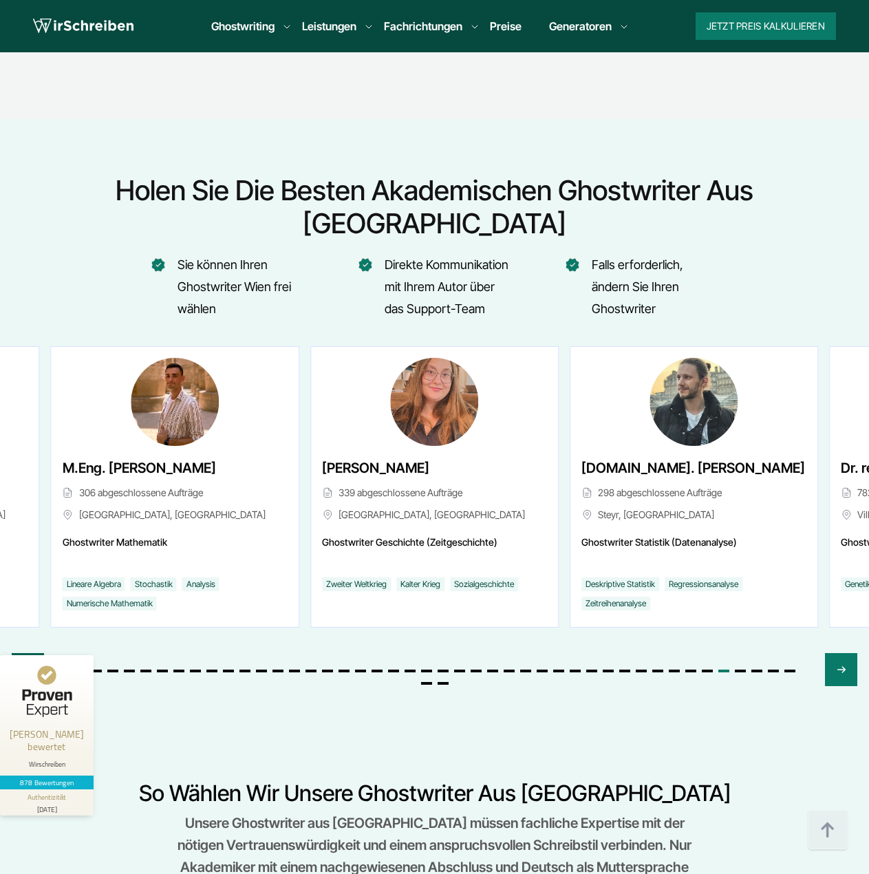
click at [27, 666] on icon "Previous slide" at bounding box center [28, 669] width 6 height 6
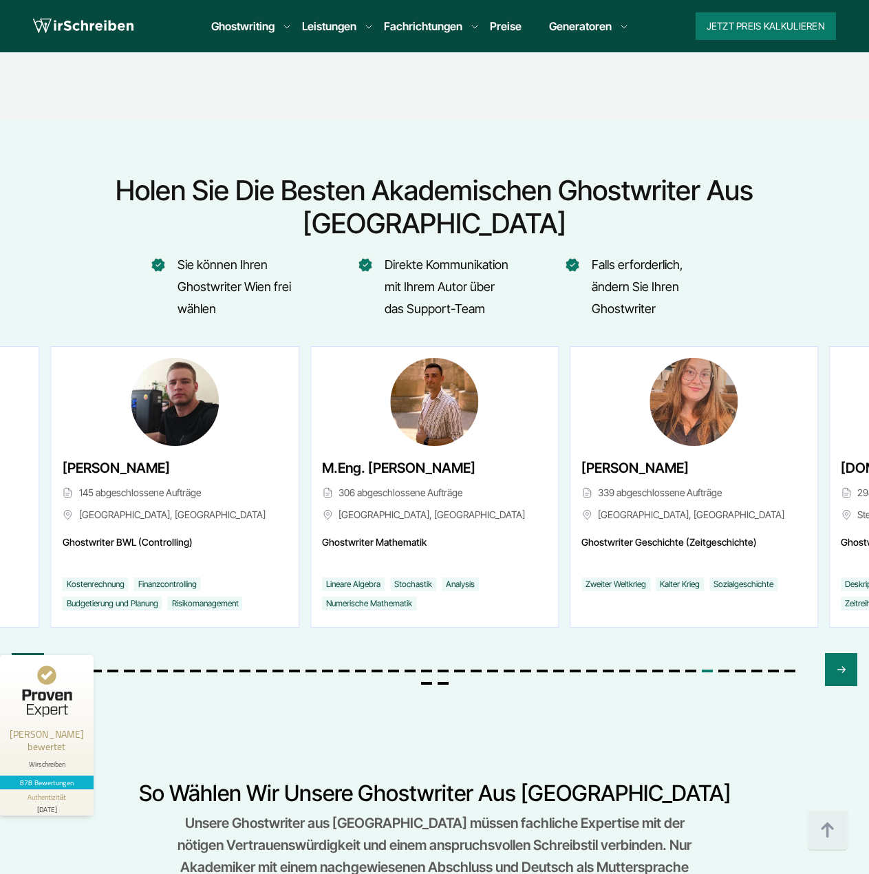
click at [27, 666] on icon "Previous slide" at bounding box center [28, 669] width 6 height 6
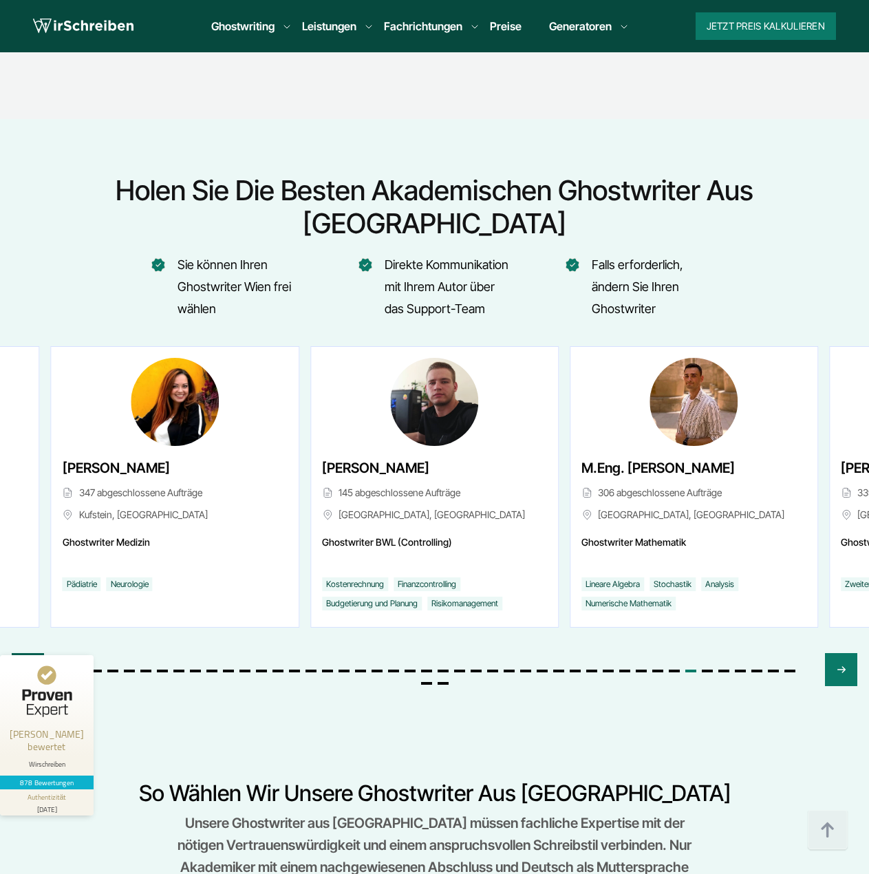
click at [27, 666] on icon "Previous slide" at bounding box center [28, 669] width 6 height 6
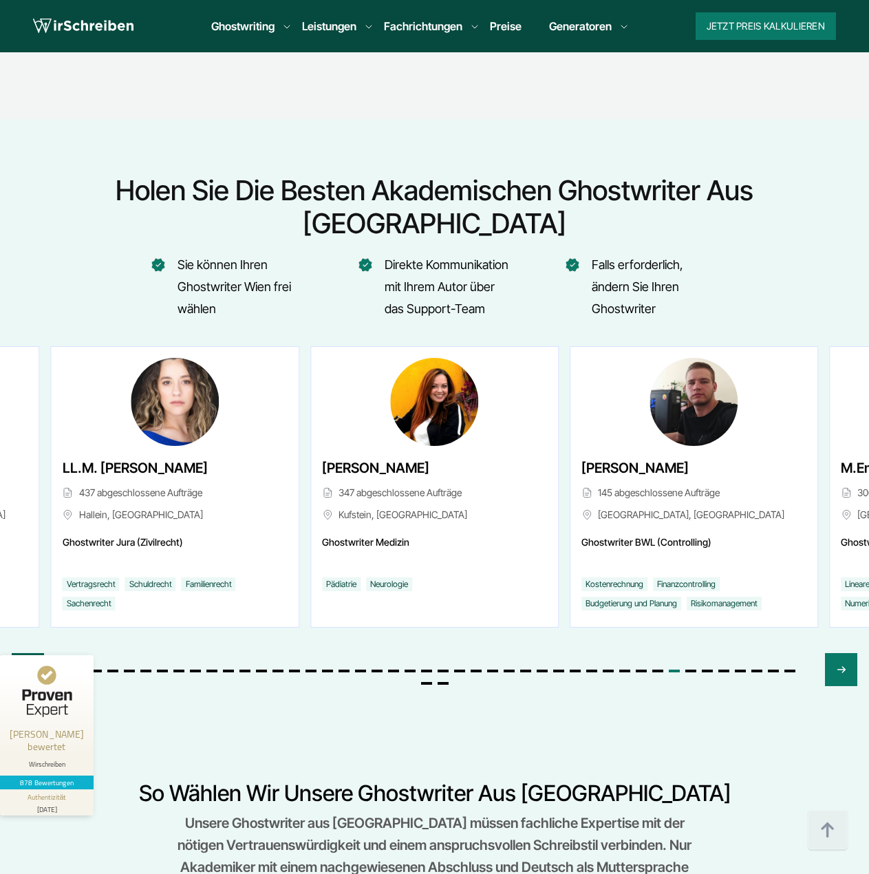
click at [27, 666] on icon "Previous slide" at bounding box center [28, 669] width 6 height 6
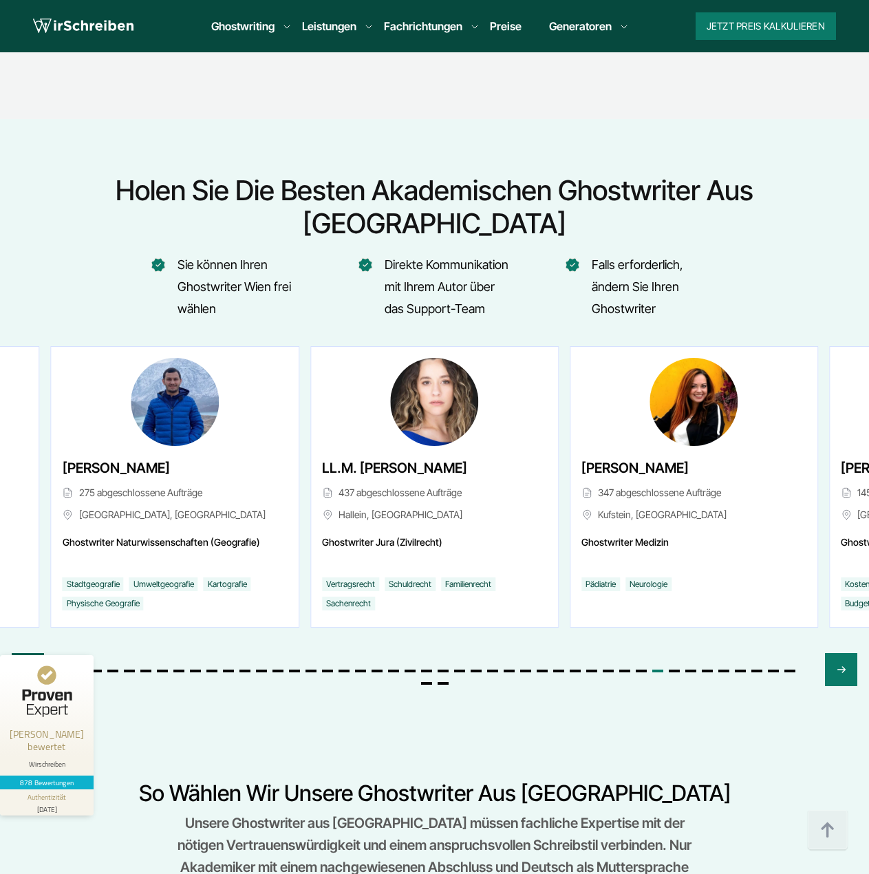
click at [27, 666] on icon "Previous slide" at bounding box center [28, 669] width 6 height 6
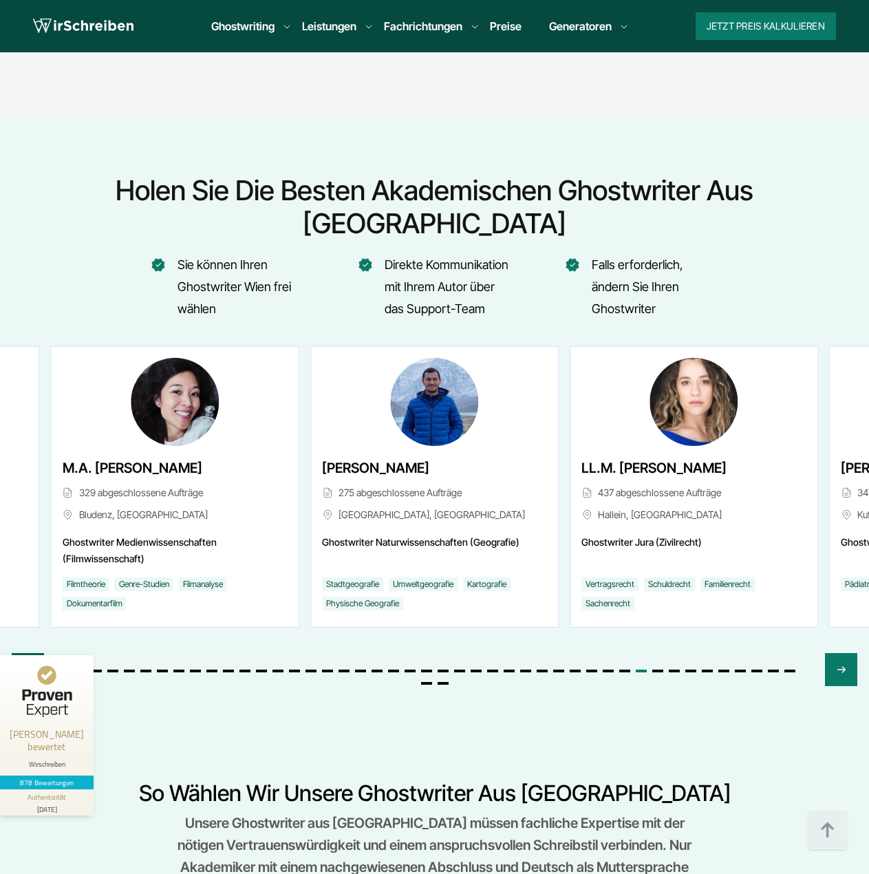
click at [27, 666] on icon "Previous slide" at bounding box center [28, 669] width 6 height 6
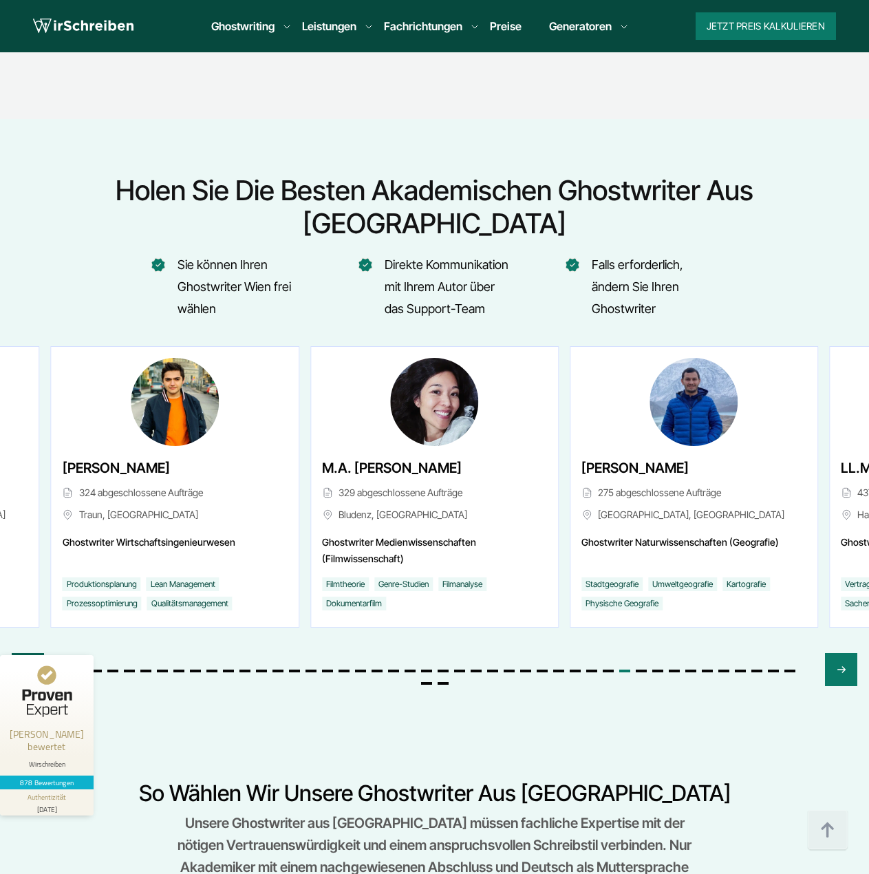
click at [27, 666] on icon "Previous slide" at bounding box center [28, 669] width 6 height 6
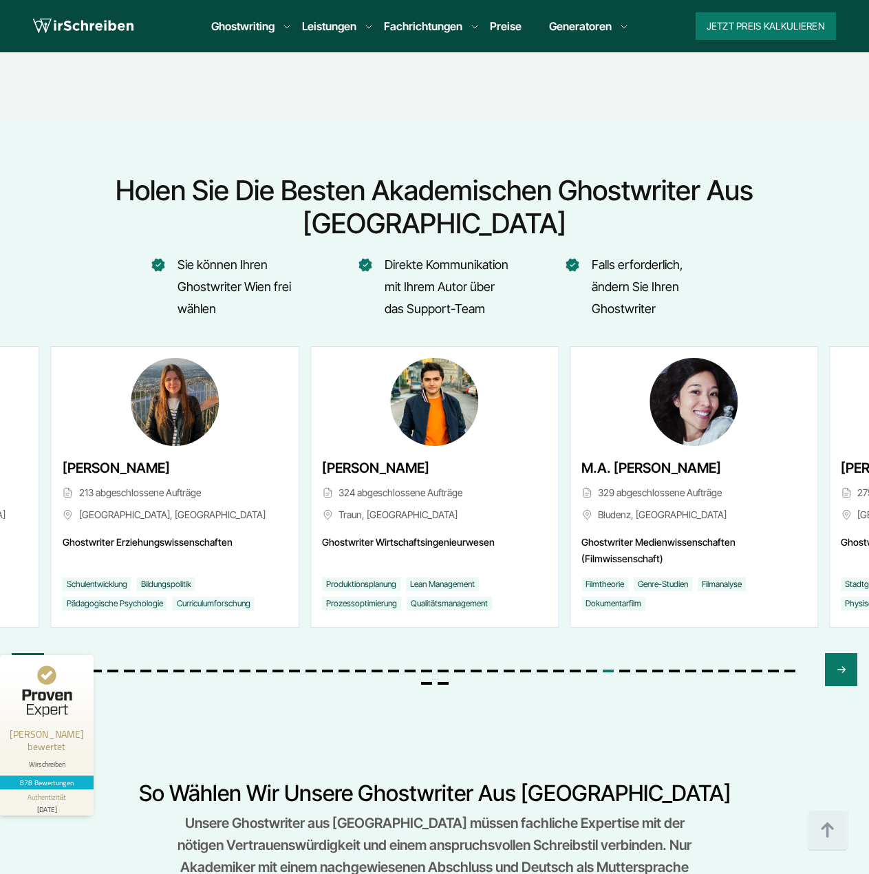
click at [27, 666] on icon "Previous slide" at bounding box center [28, 669] width 6 height 6
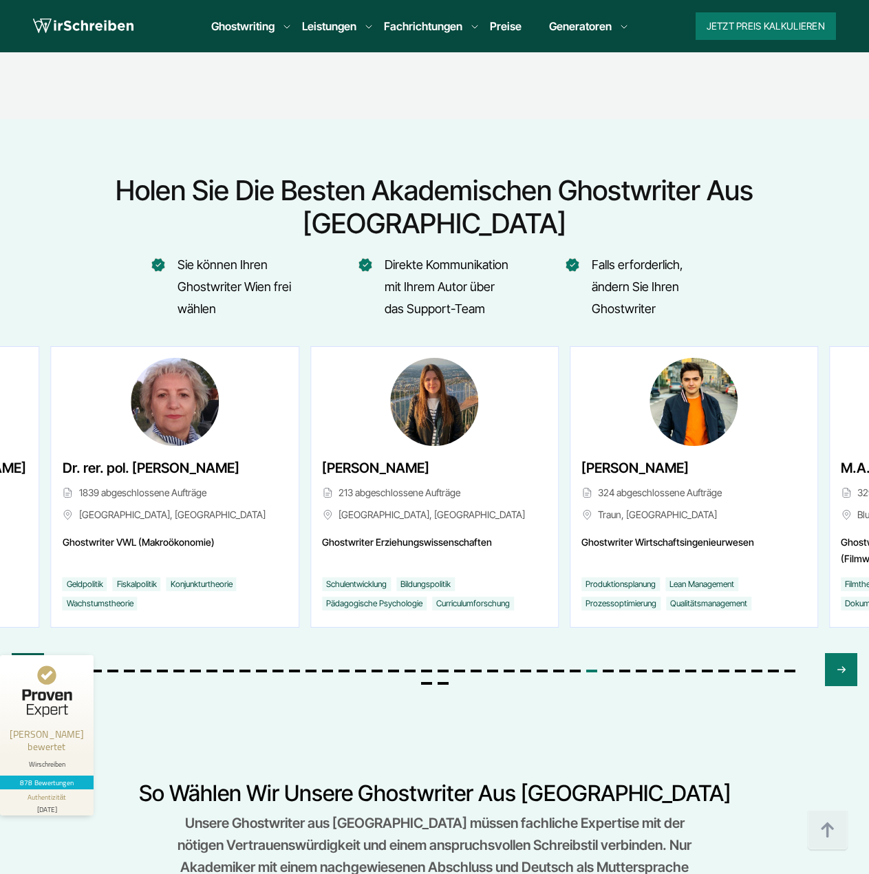
click at [27, 666] on icon "Previous slide" at bounding box center [28, 669] width 6 height 6
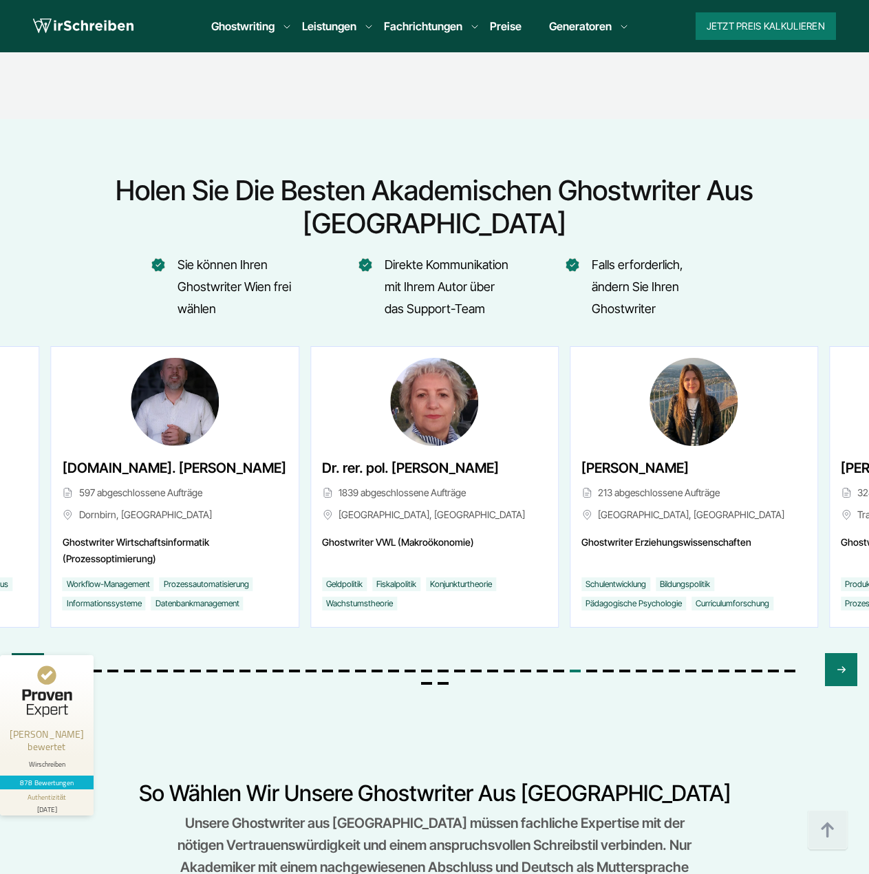
click at [27, 666] on icon "Previous slide" at bounding box center [28, 669] width 6 height 6
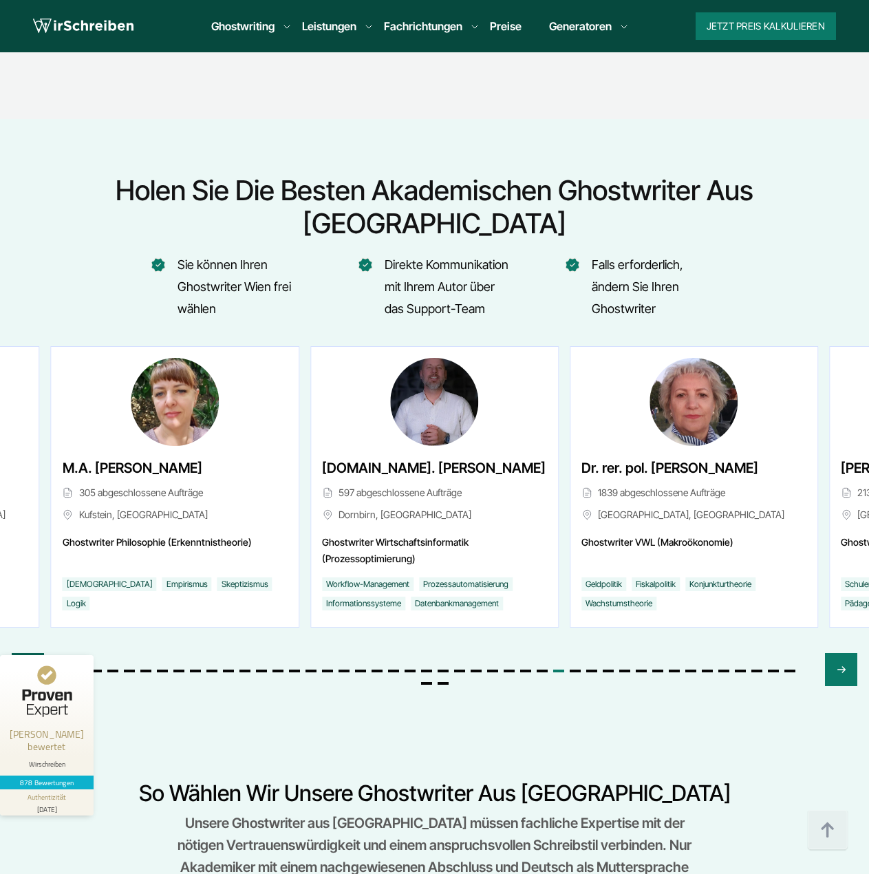
click at [27, 666] on icon "Previous slide" at bounding box center [28, 669] width 6 height 6
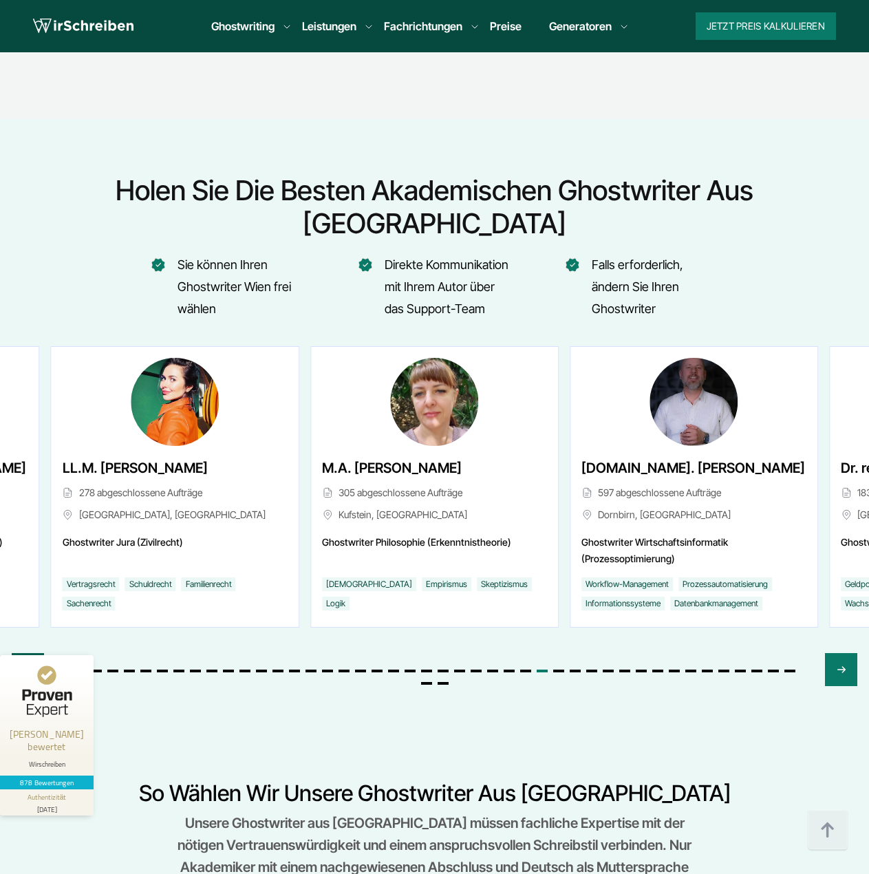
click at [27, 666] on icon "Previous slide" at bounding box center [28, 669] width 6 height 6
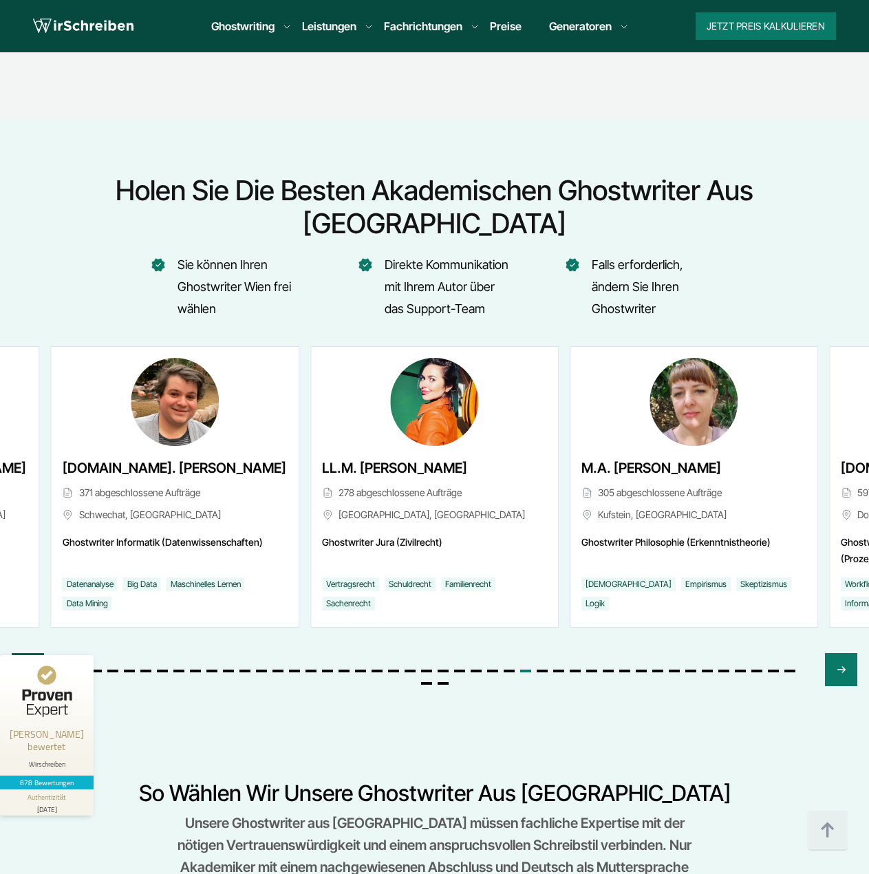
click at [27, 666] on icon "Previous slide" at bounding box center [28, 669] width 6 height 6
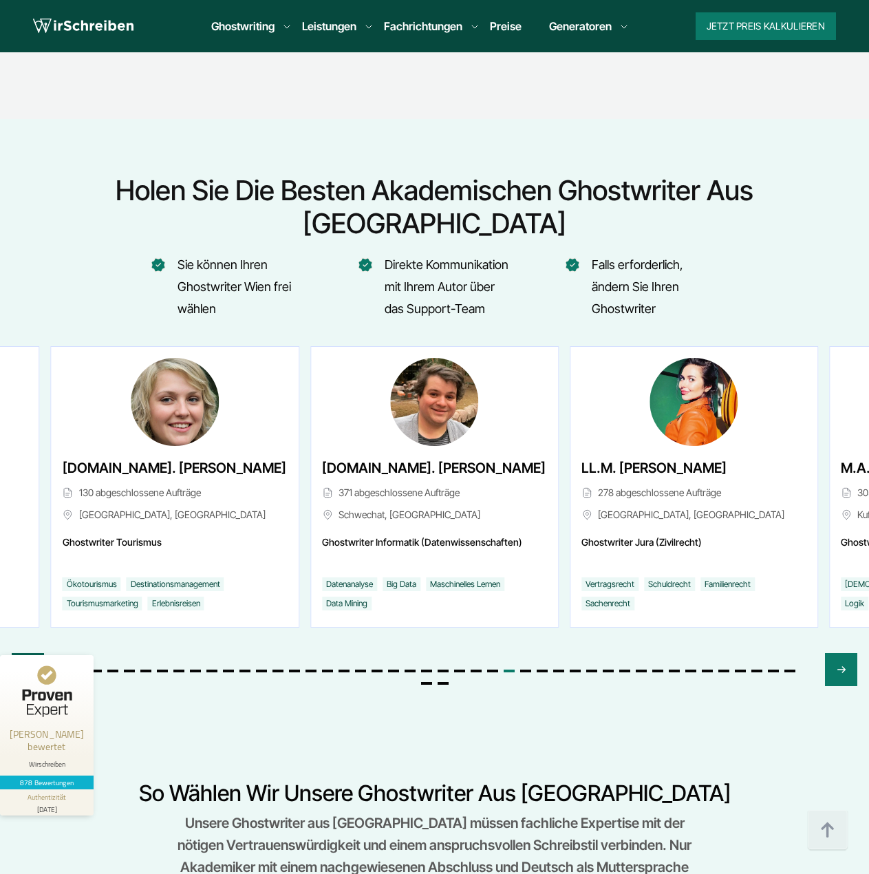
click at [27, 666] on icon "Previous slide" at bounding box center [28, 669] width 6 height 6
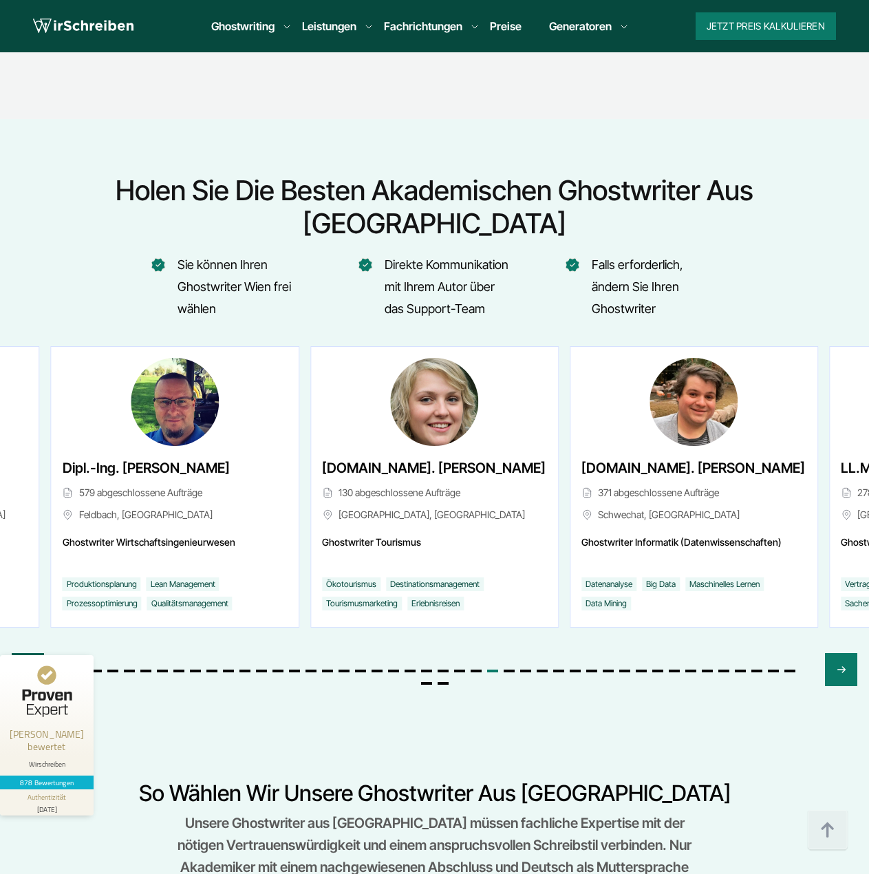
click at [27, 666] on icon "Previous slide" at bounding box center [28, 669] width 6 height 6
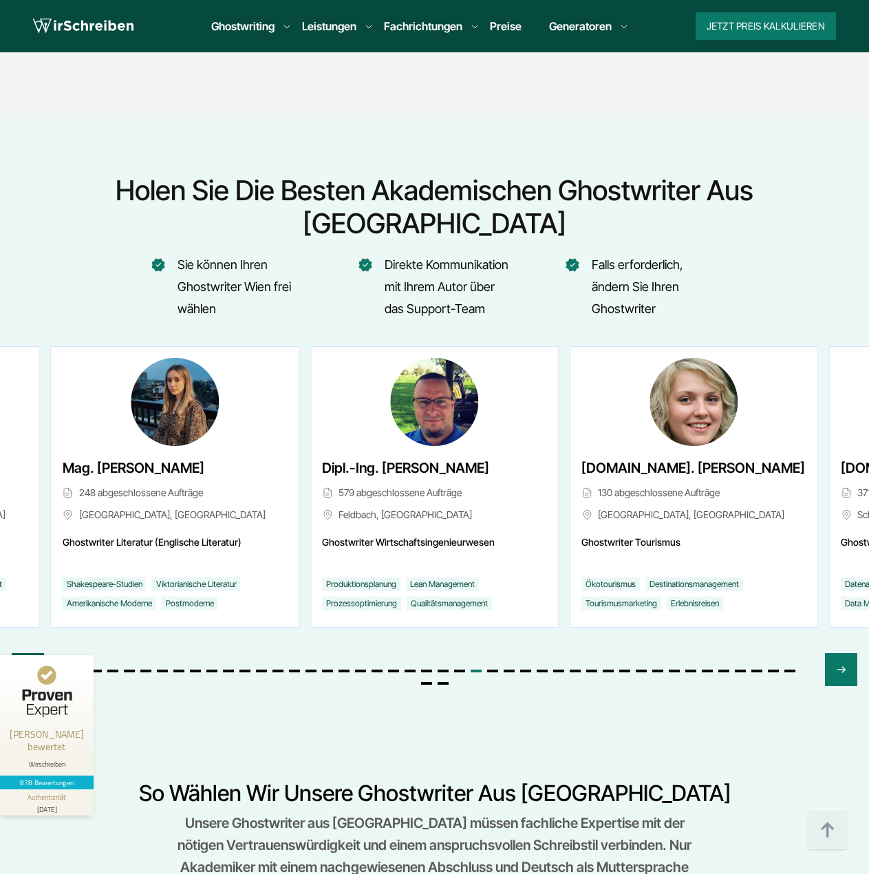
click at [27, 666] on icon "Previous slide" at bounding box center [28, 669] width 6 height 6
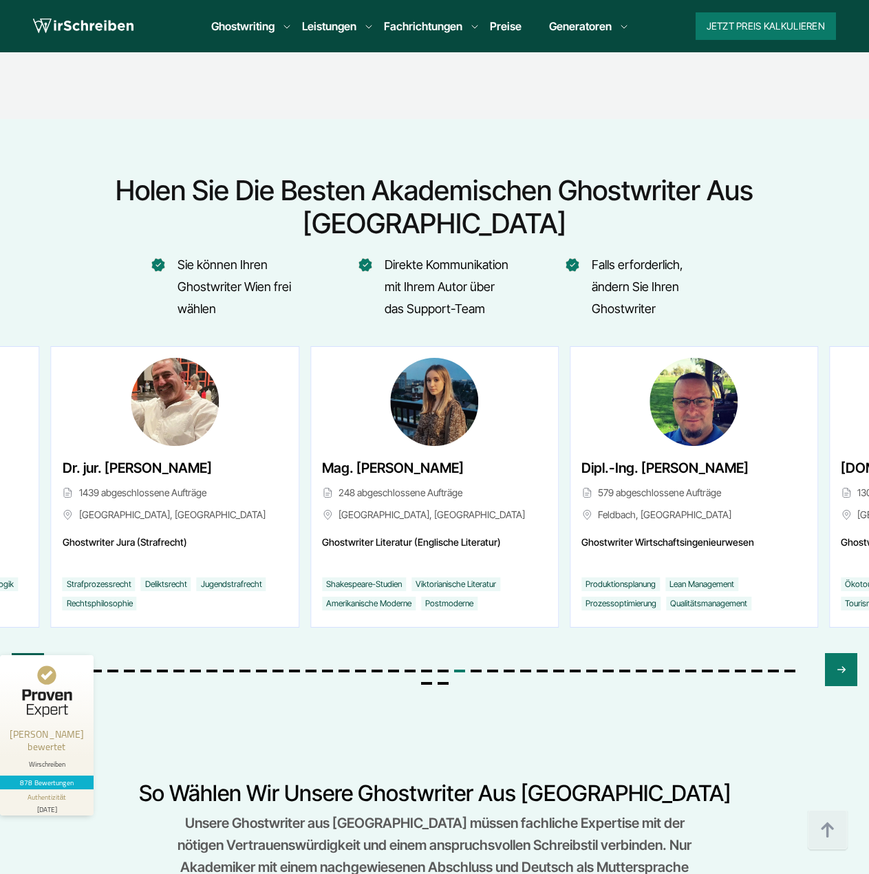
click at [27, 666] on icon "Previous slide" at bounding box center [28, 669] width 6 height 6
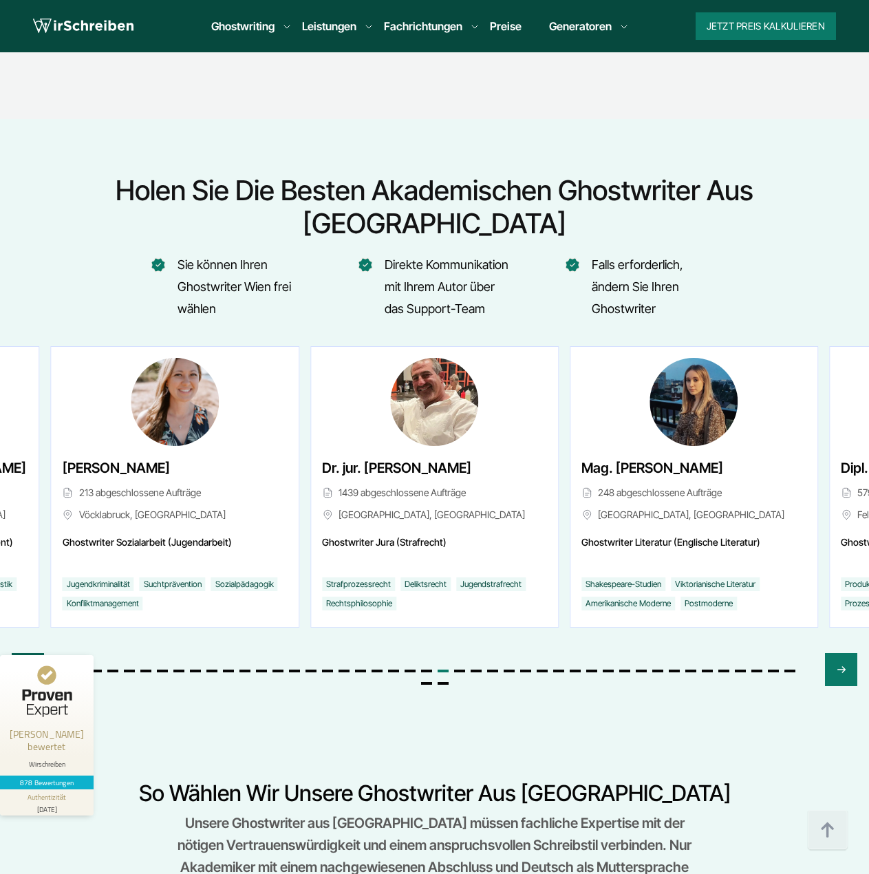
click at [27, 666] on icon "Previous slide" at bounding box center [28, 669] width 6 height 6
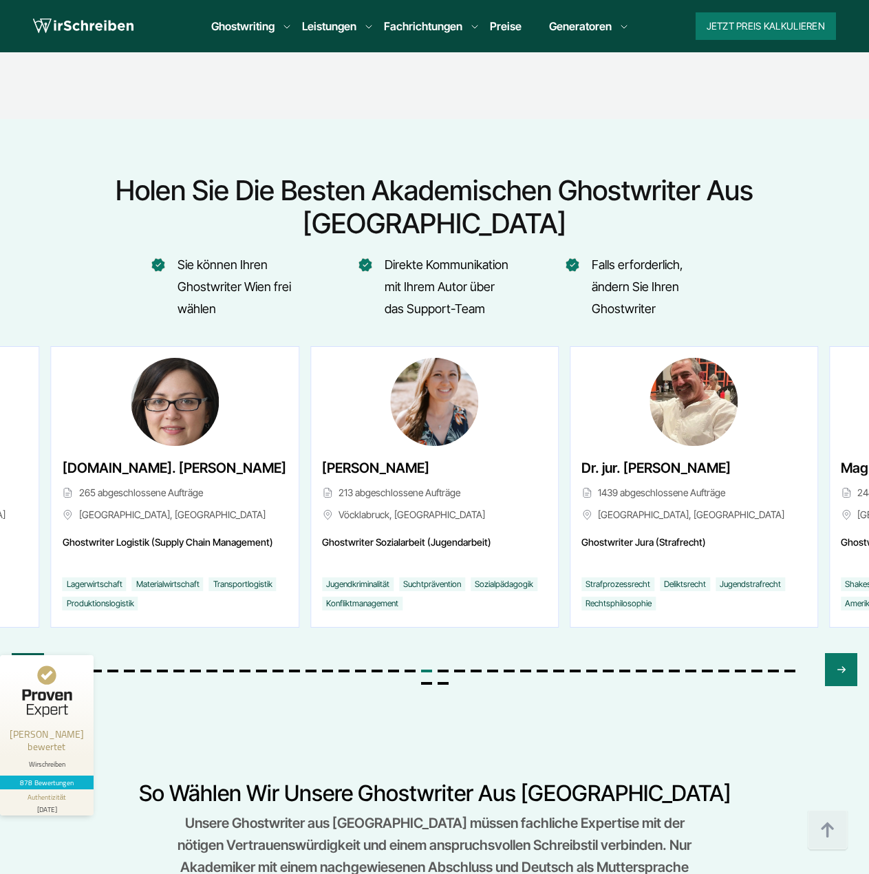
click at [27, 666] on icon "Previous slide" at bounding box center [28, 669] width 6 height 6
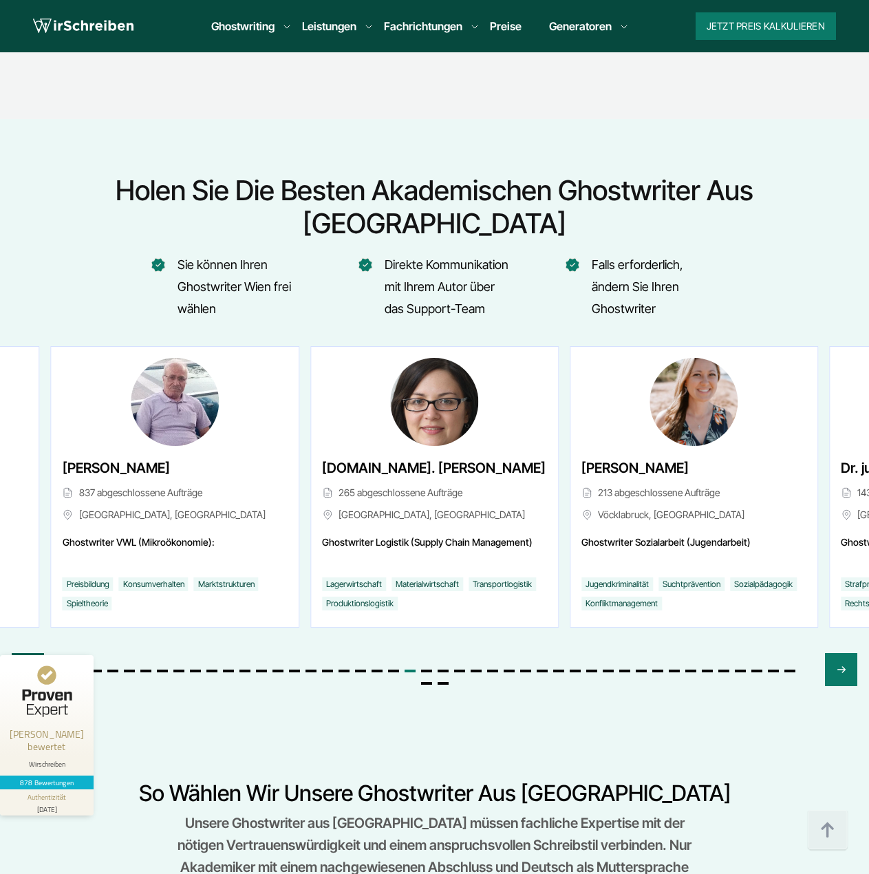
click at [27, 666] on icon "Previous slide" at bounding box center [28, 669] width 6 height 6
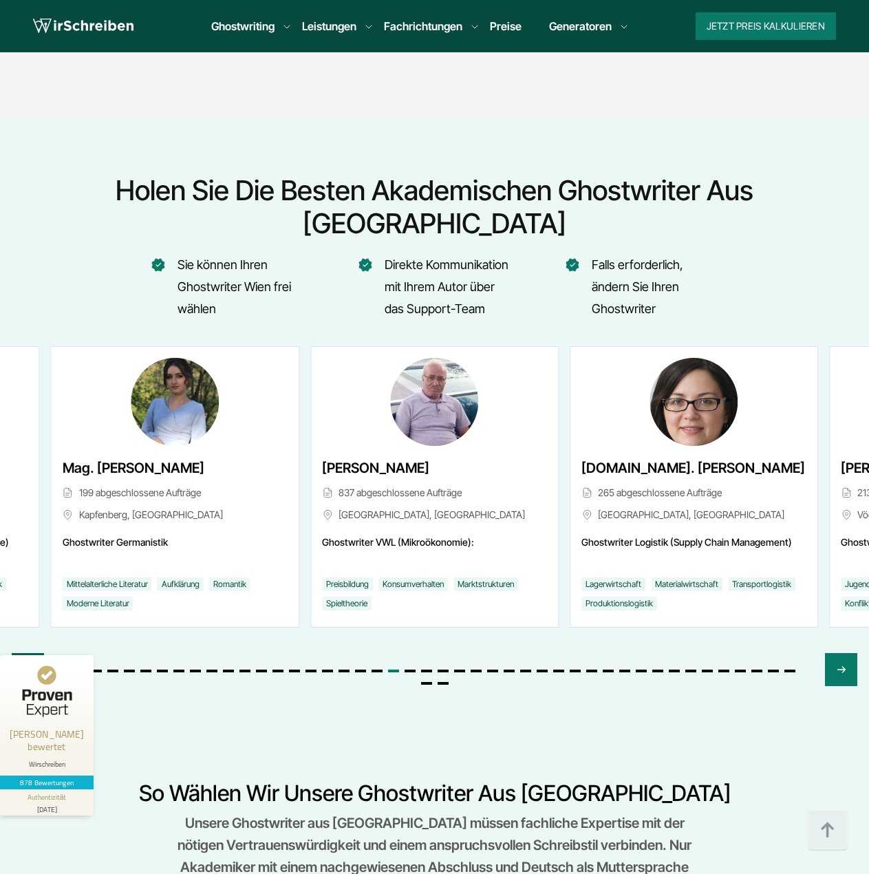
click at [27, 666] on icon "Previous slide" at bounding box center [28, 669] width 6 height 6
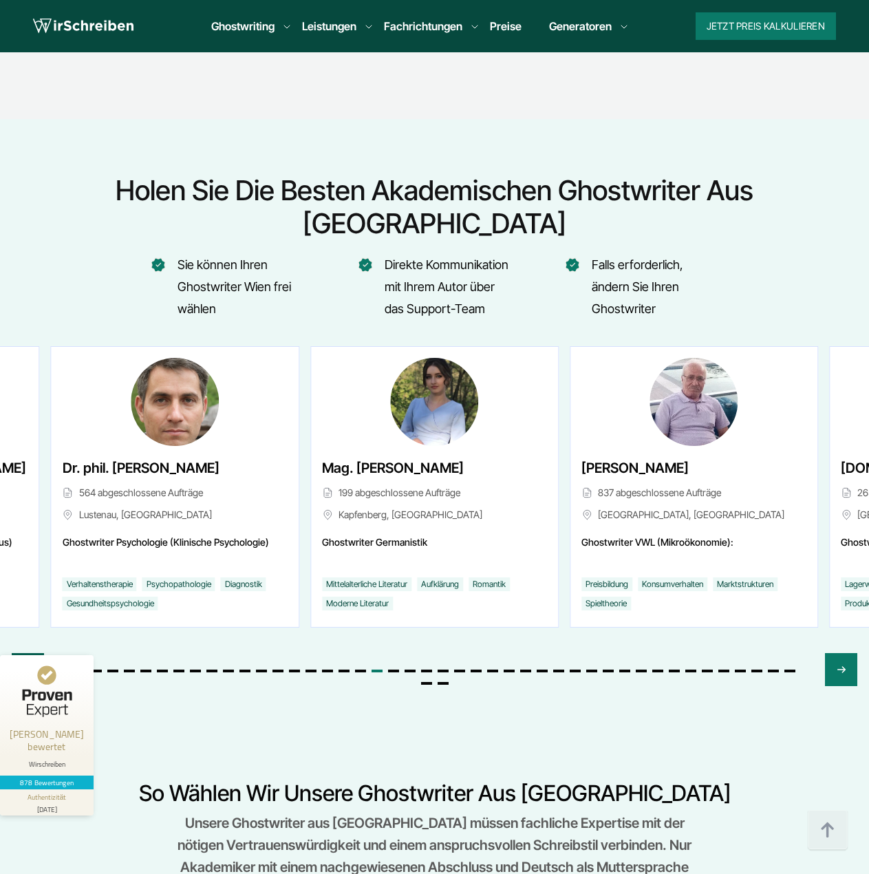
click at [27, 666] on icon "Previous slide" at bounding box center [28, 669] width 6 height 6
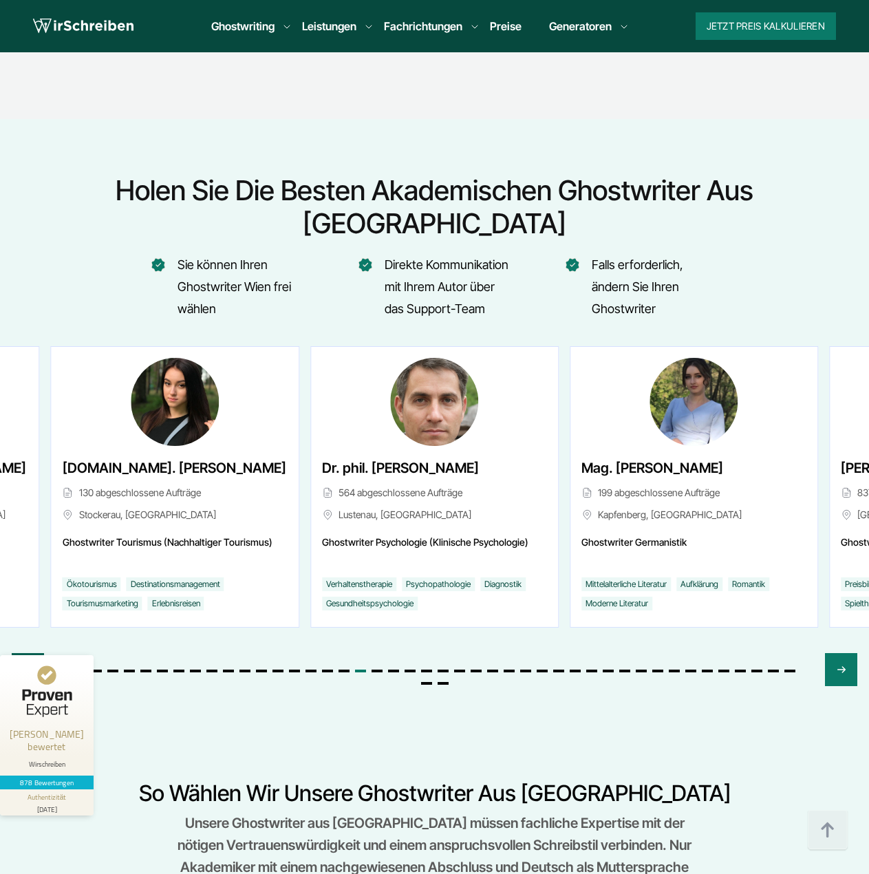
click at [27, 666] on icon "Previous slide" at bounding box center [28, 669] width 6 height 6
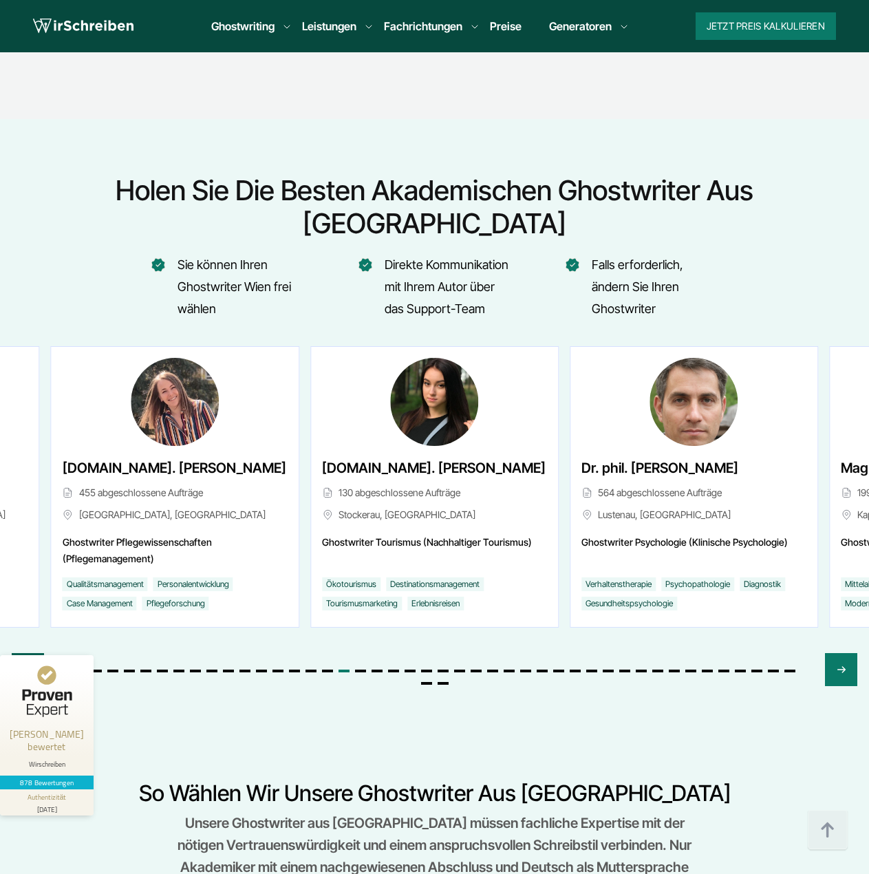
click at [27, 666] on icon "Previous slide" at bounding box center [28, 669] width 6 height 6
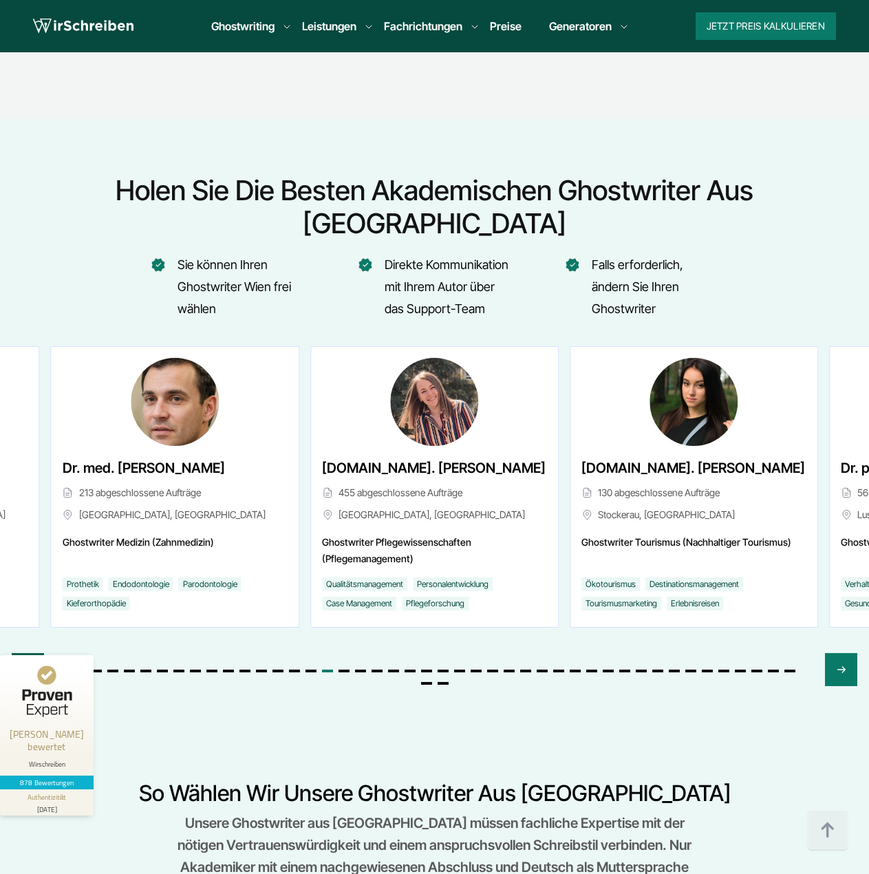
click at [27, 666] on icon "Previous slide" at bounding box center [28, 669] width 6 height 6
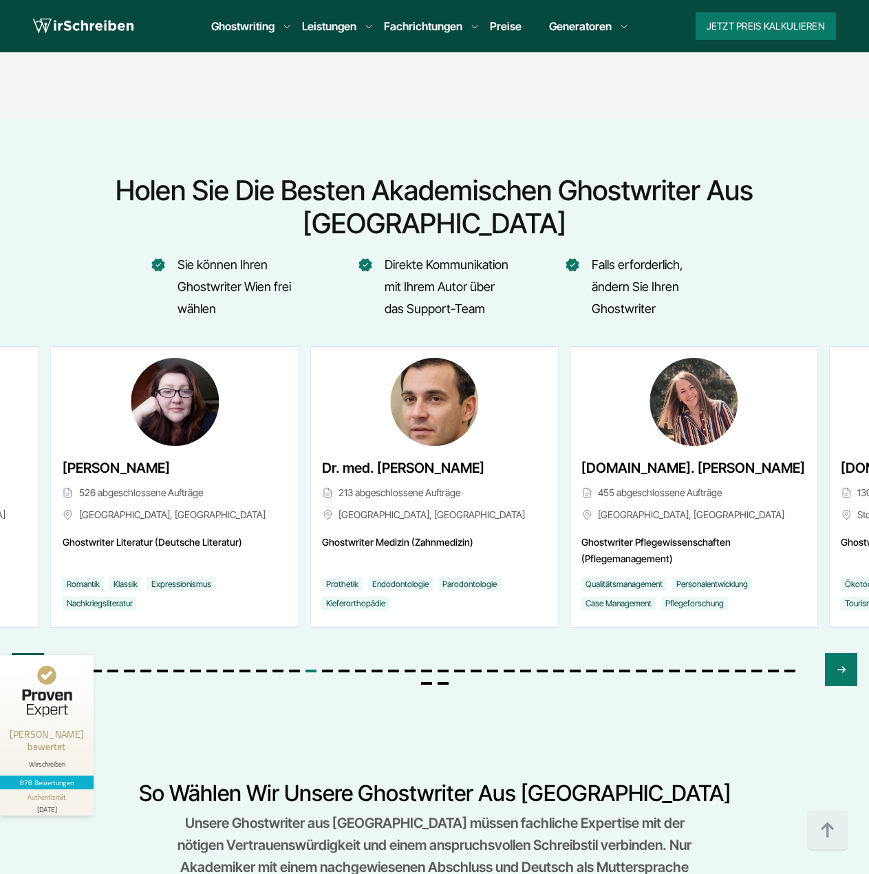
click at [27, 666] on icon "Previous slide" at bounding box center [28, 669] width 6 height 6
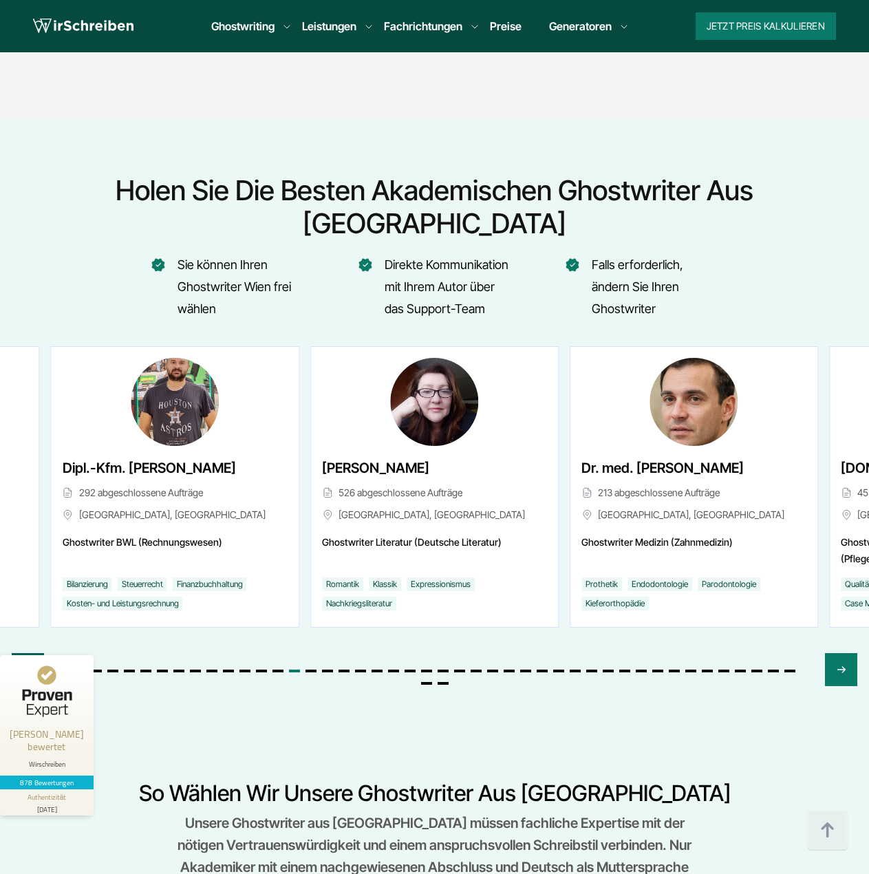
click at [27, 666] on icon "Previous slide" at bounding box center [28, 669] width 6 height 6
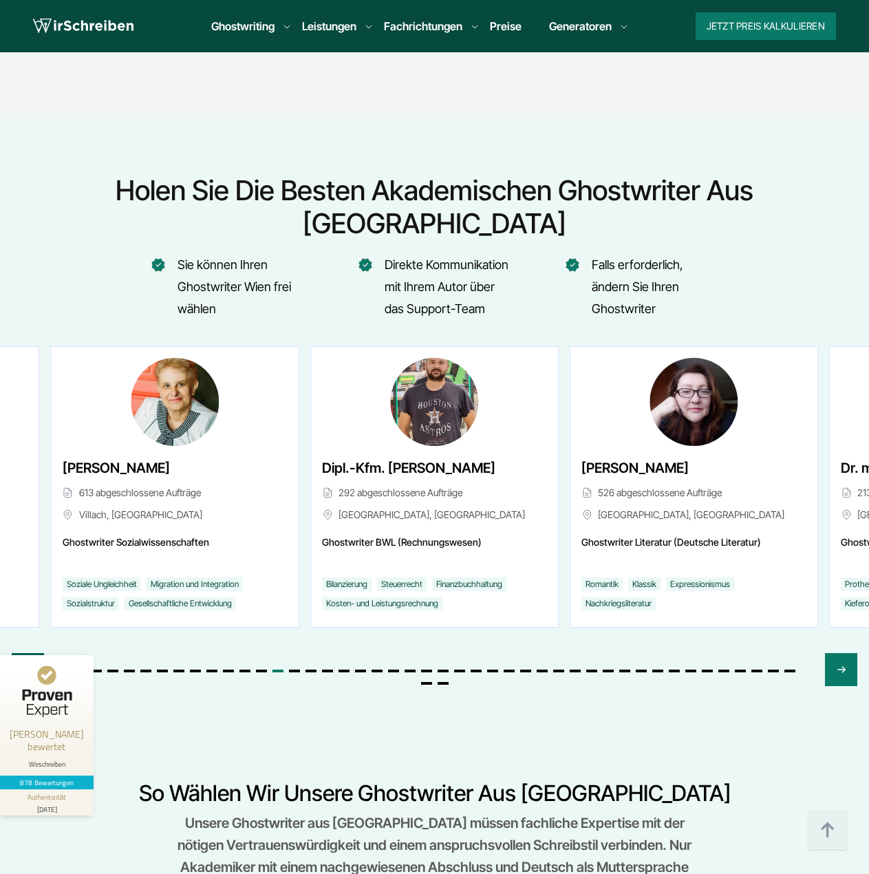
click at [27, 666] on icon "Previous slide" at bounding box center [28, 669] width 6 height 6
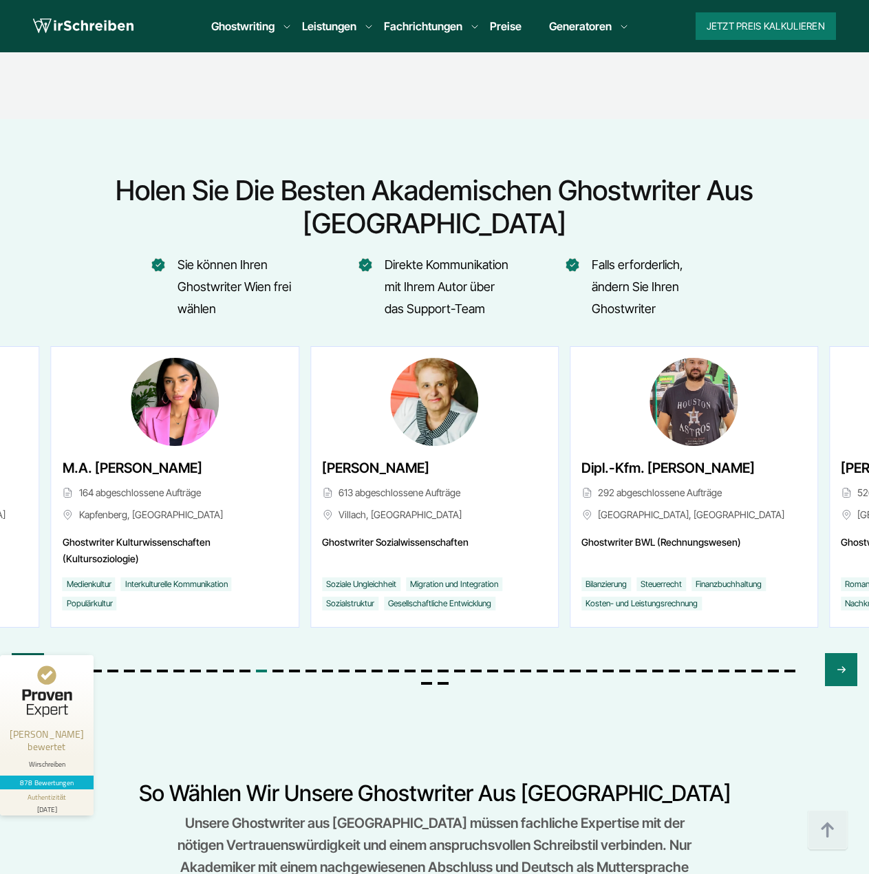
click at [27, 666] on icon "Previous slide" at bounding box center [28, 669] width 6 height 6
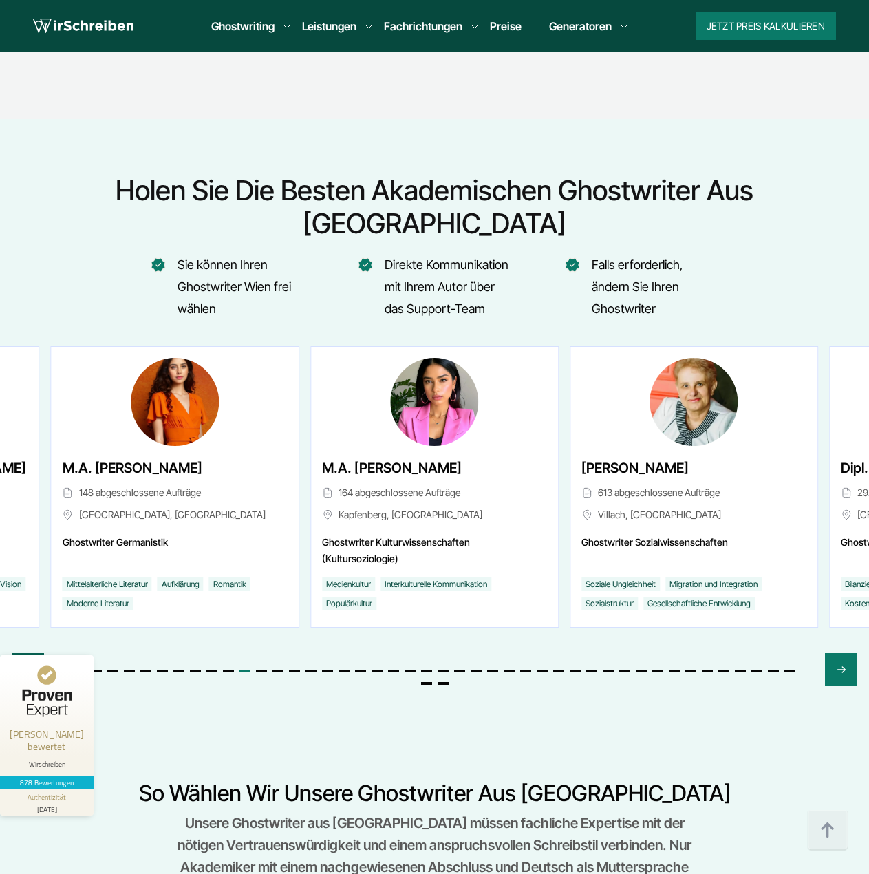
click at [27, 666] on icon "Previous slide" at bounding box center [28, 669] width 6 height 6
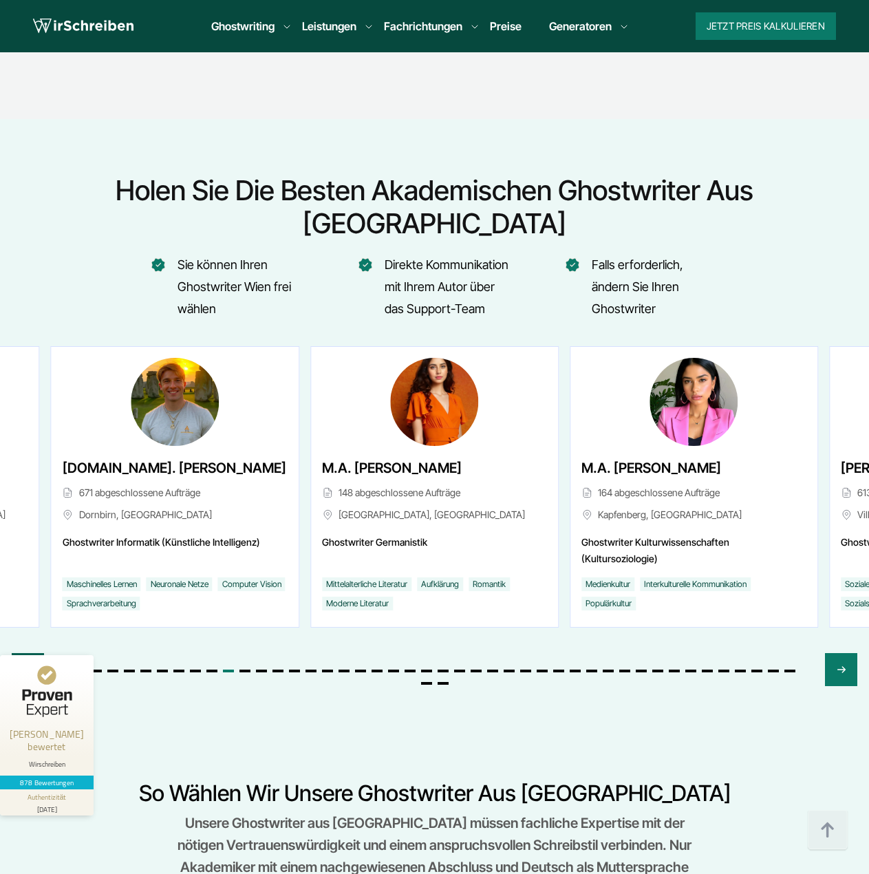
click at [27, 666] on icon "Previous slide" at bounding box center [28, 669] width 6 height 6
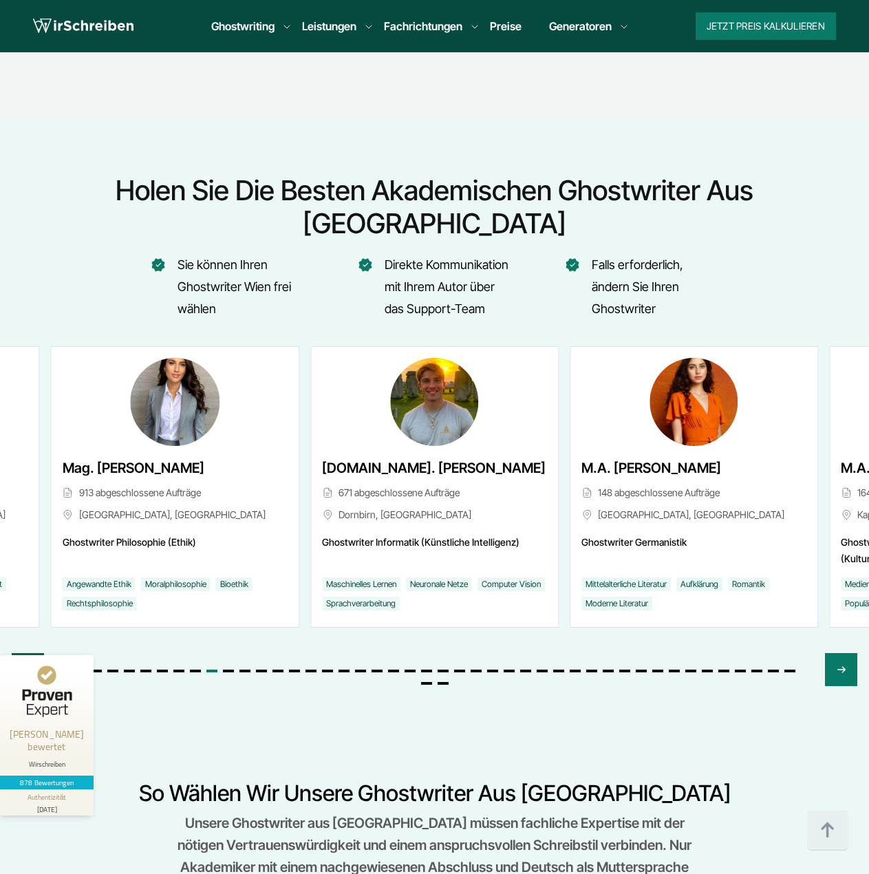
click at [27, 666] on icon "Previous slide" at bounding box center [28, 669] width 6 height 6
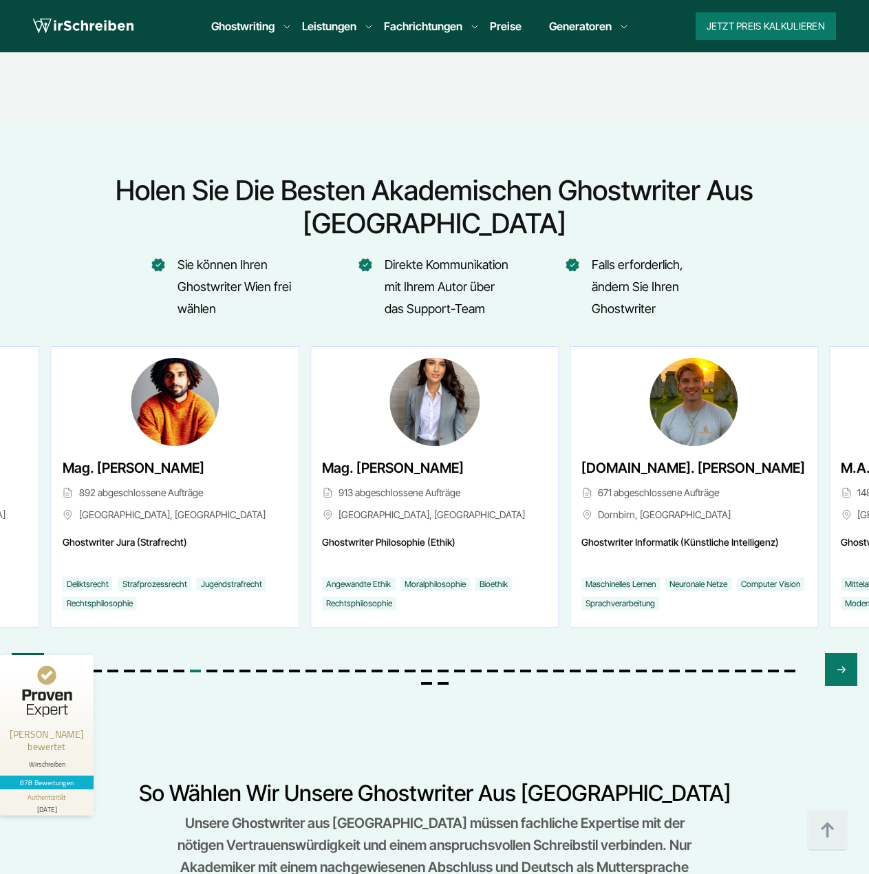
click at [27, 666] on icon "Previous slide" at bounding box center [28, 669] width 6 height 6
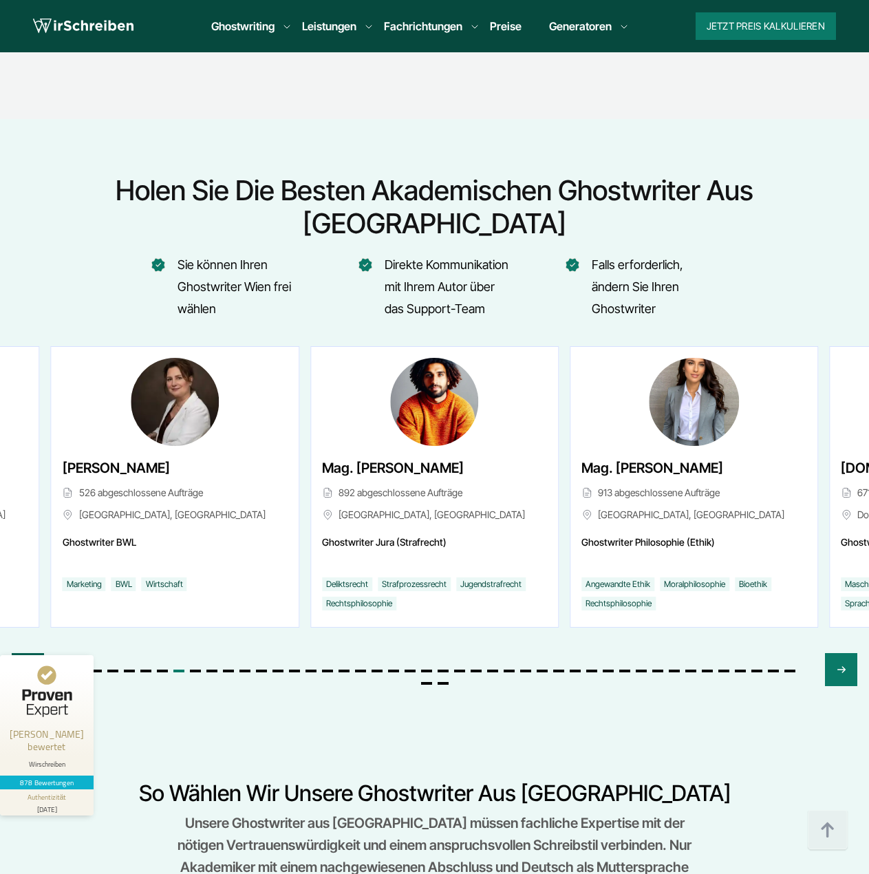
click at [27, 666] on icon "Previous slide" at bounding box center [28, 669] width 6 height 6
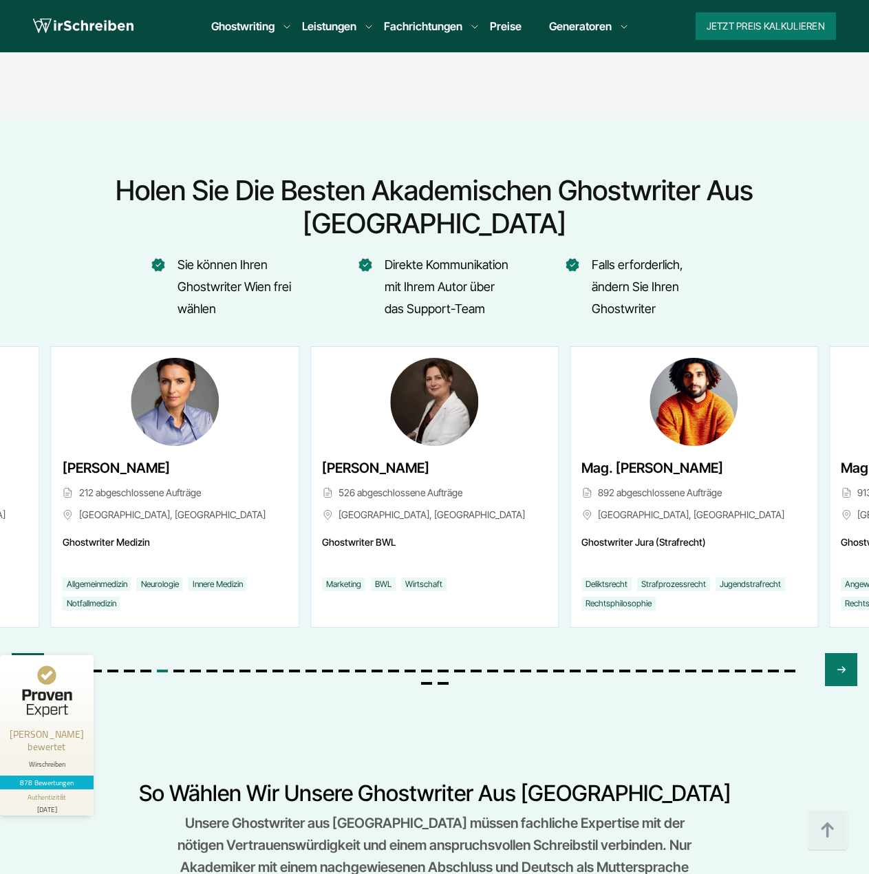
click at [27, 666] on icon "Previous slide" at bounding box center [28, 669] width 6 height 6
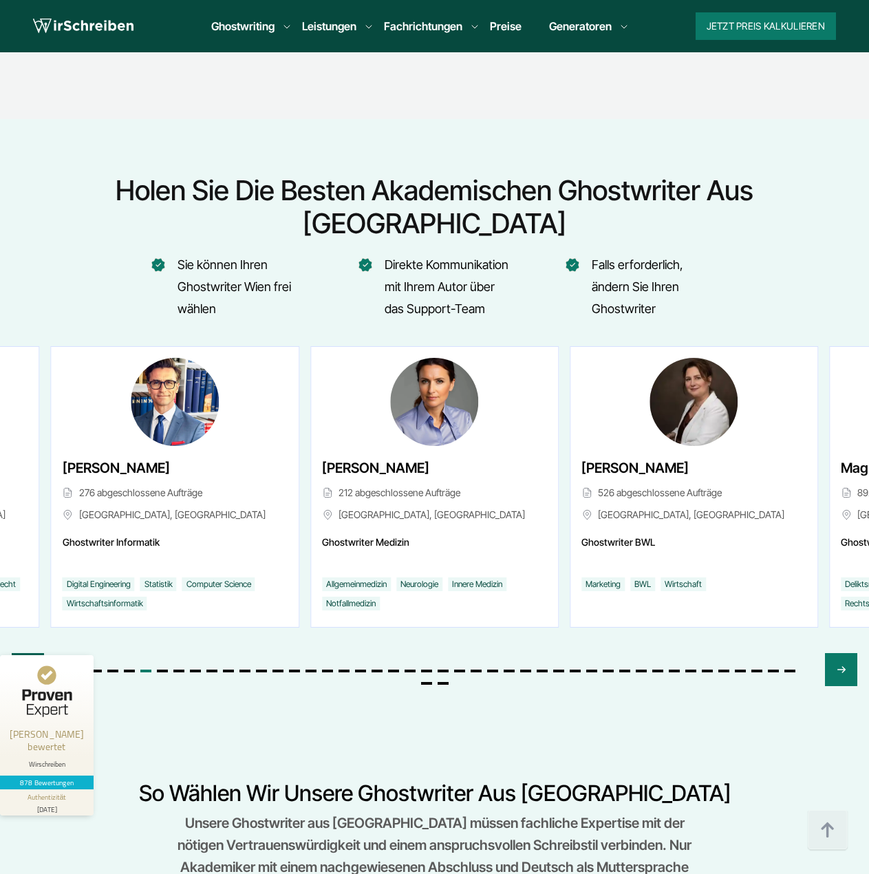
click at [27, 666] on icon "Previous slide" at bounding box center [28, 669] width 6 height 6
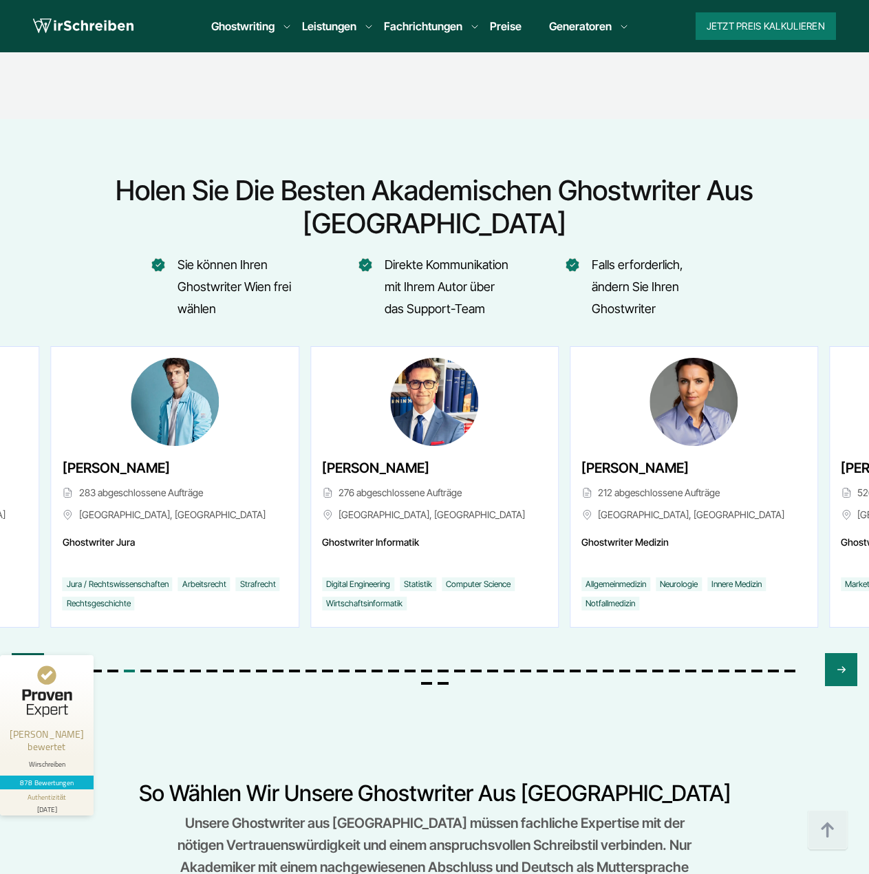
click at [27, 666] on icon "Previous slide" at bounding box center [28, 669] width 6 height 6
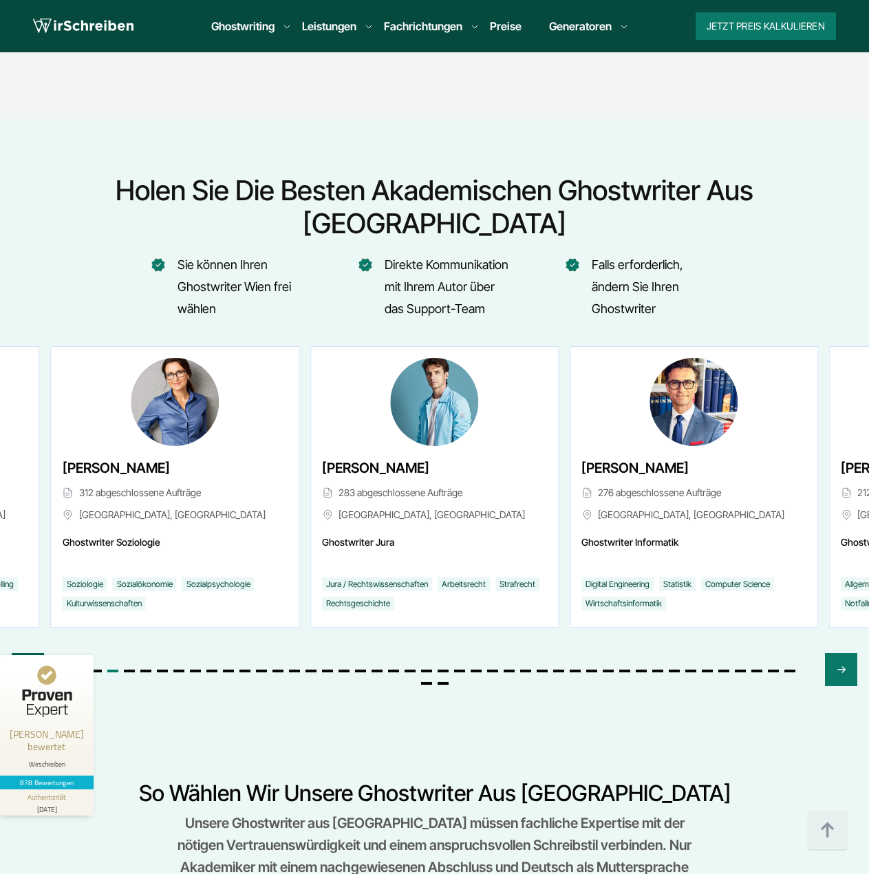
click at [27, 666] on icon "Previous slide" at bounding box center [28, 669] width 6 height 6
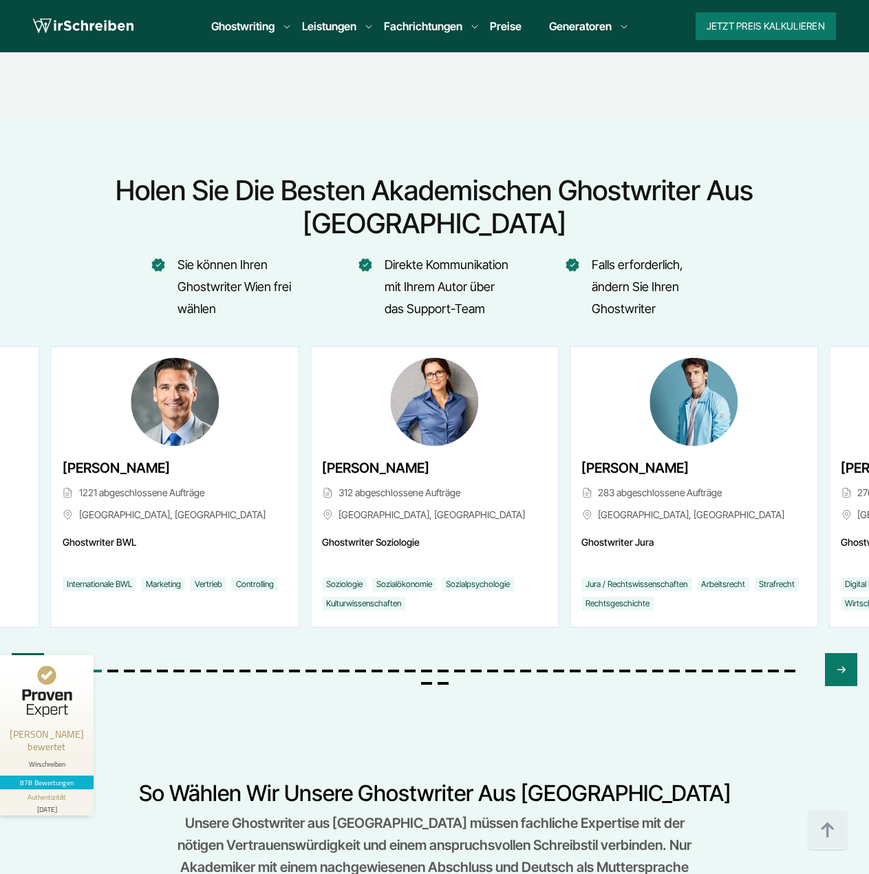
click at [27, 666] on icon "Previous slide" at bounding box center [28, 669] width 6 height 6
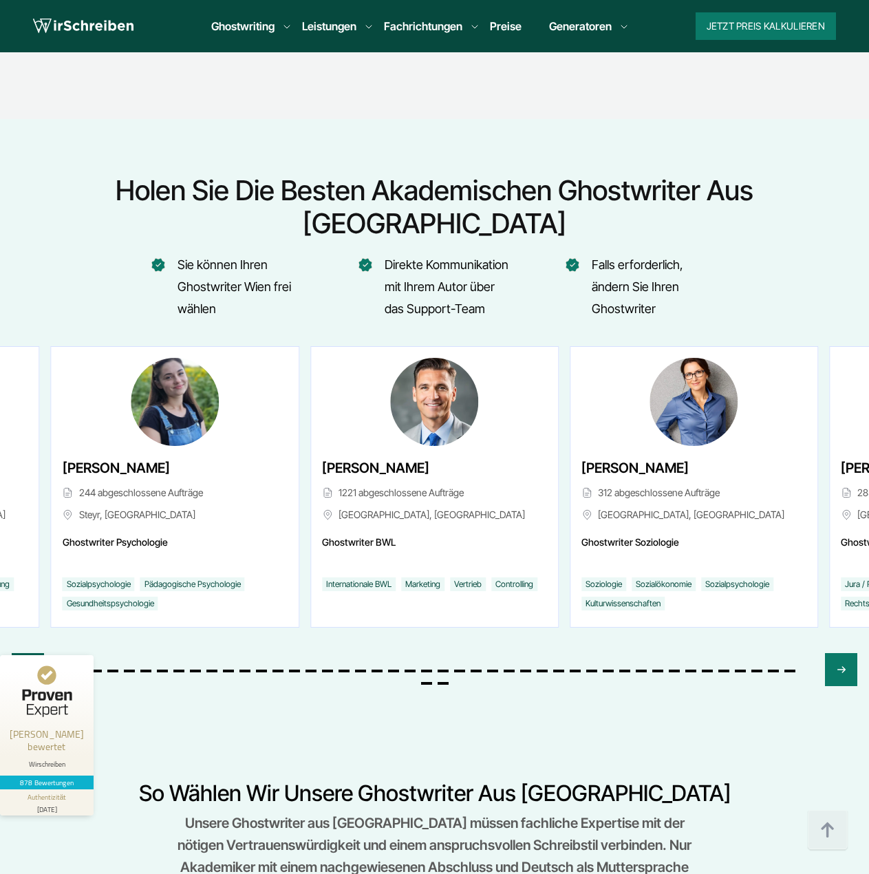
click at [27, 666] on icon "Previous slide" at bounding box center [28, 669] width 6 height 6
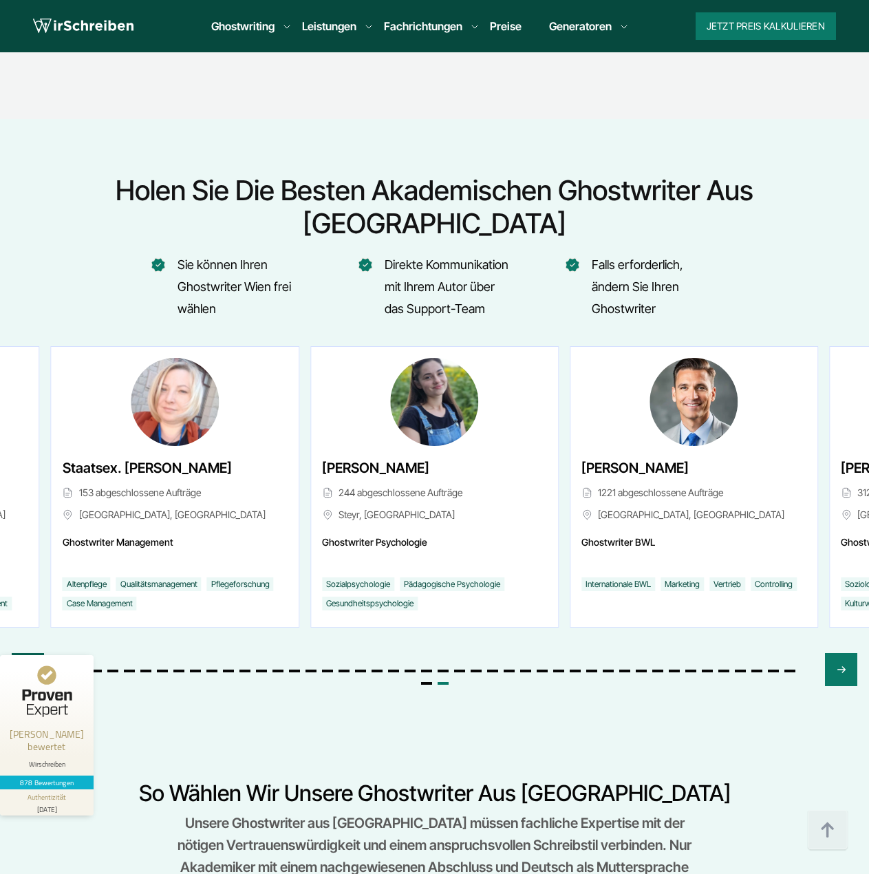
click at [27, 666] on icon "Previous slide" at bounding box center [28, 669] width 6 height 6
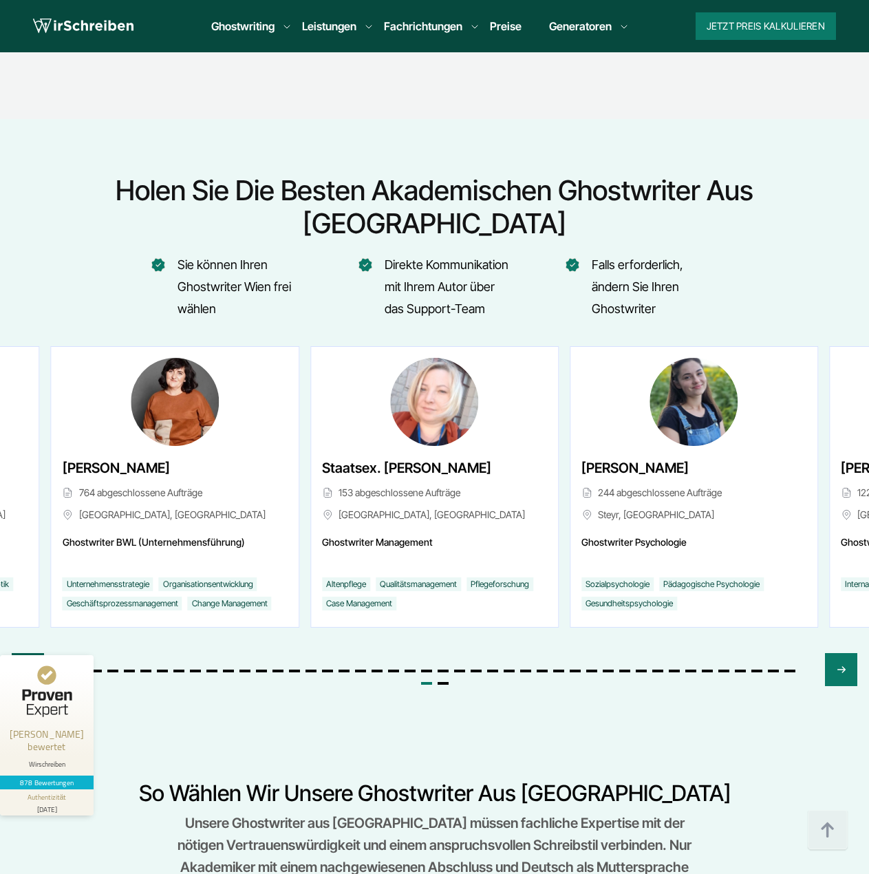
click at [27, 666] on icon "Previous slide" at bounding box center [28, 669] width 6 height 6
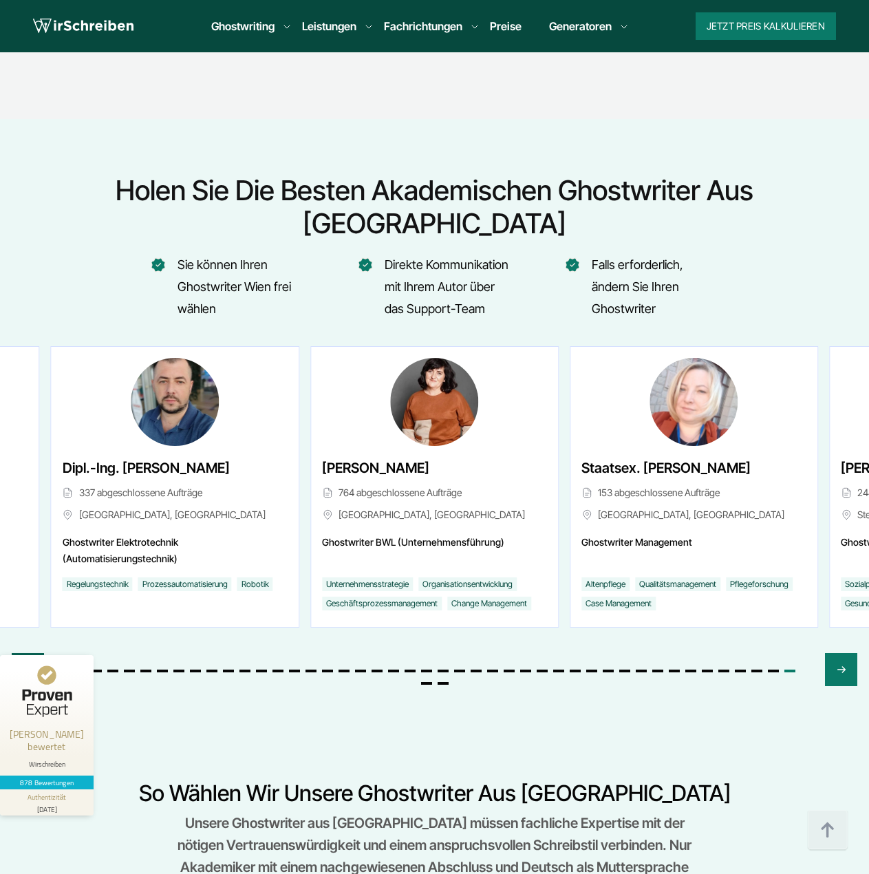
click at [27, 666] on icon "Previous slide" at bounding box center [28, 669] width 6 height 6
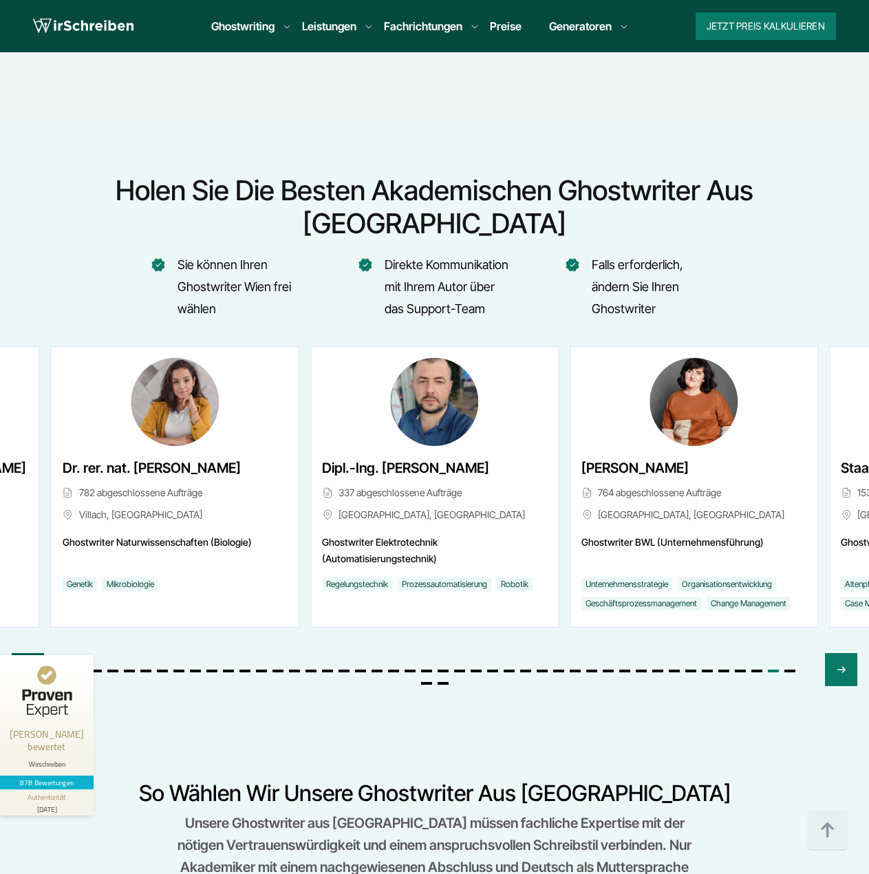
click at [27, 666] on icon "Previous slide" at bounding box center [28, 669] width 6 height 6
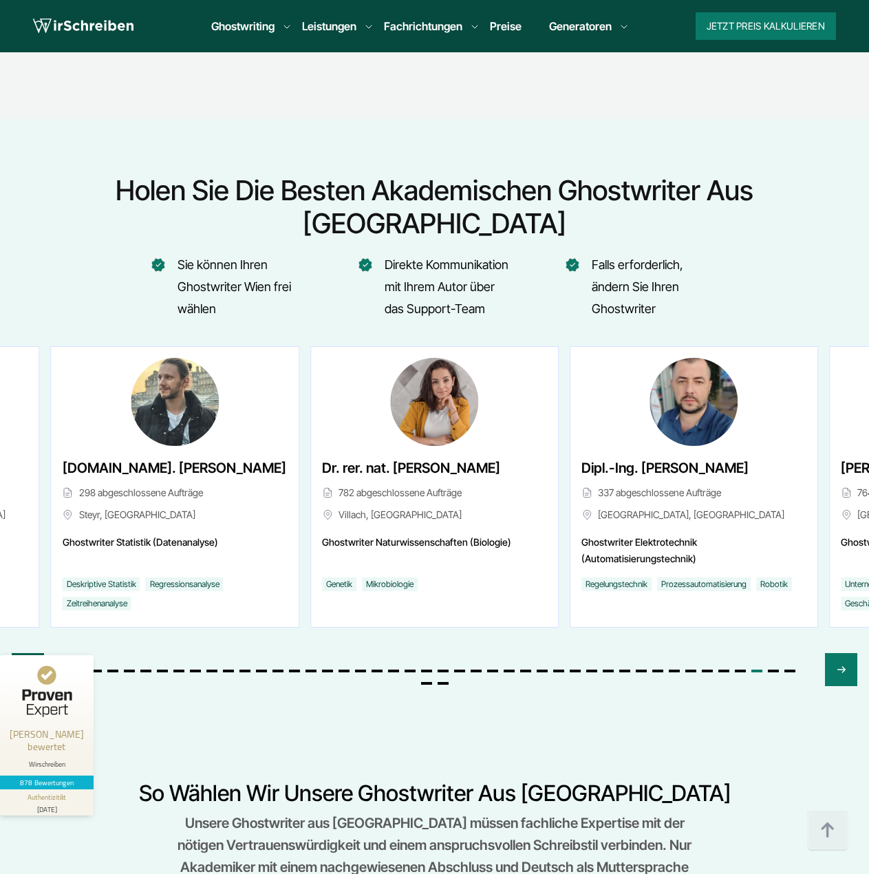
click at [27, 666] on icon "Previous slide" at bounding box center [28, 669] width 6 height 6
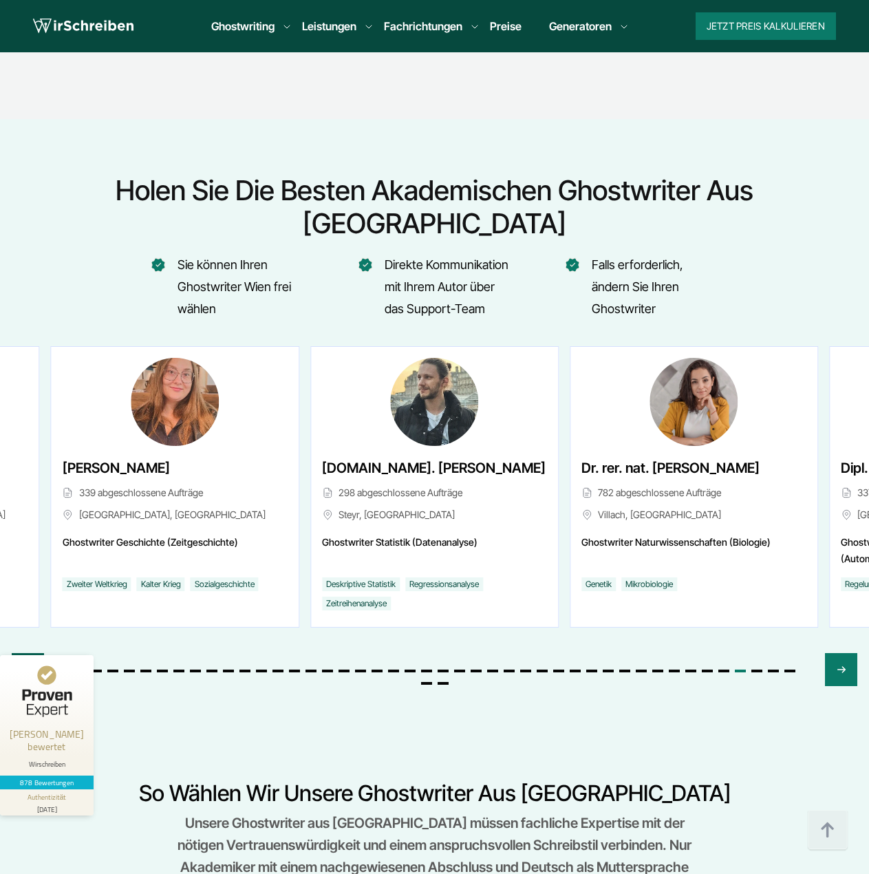
click at [27, 666] on icon "Previous slide" at bounding box center [28, 669] width 6 height 6
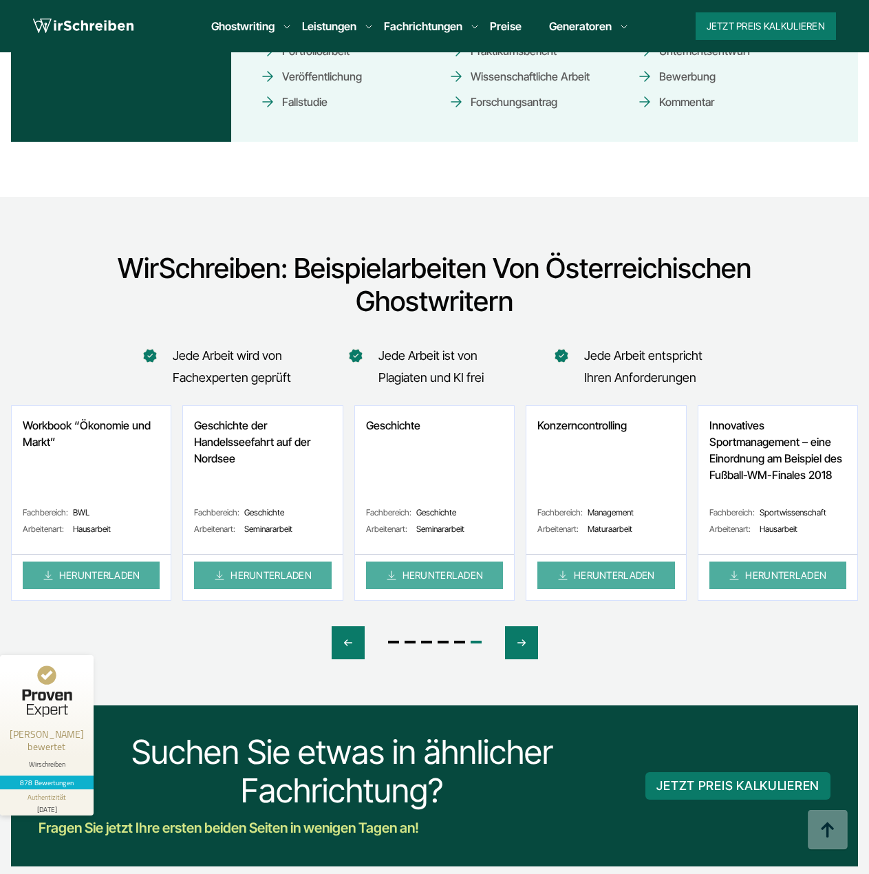
scroll to position [7045, 0]
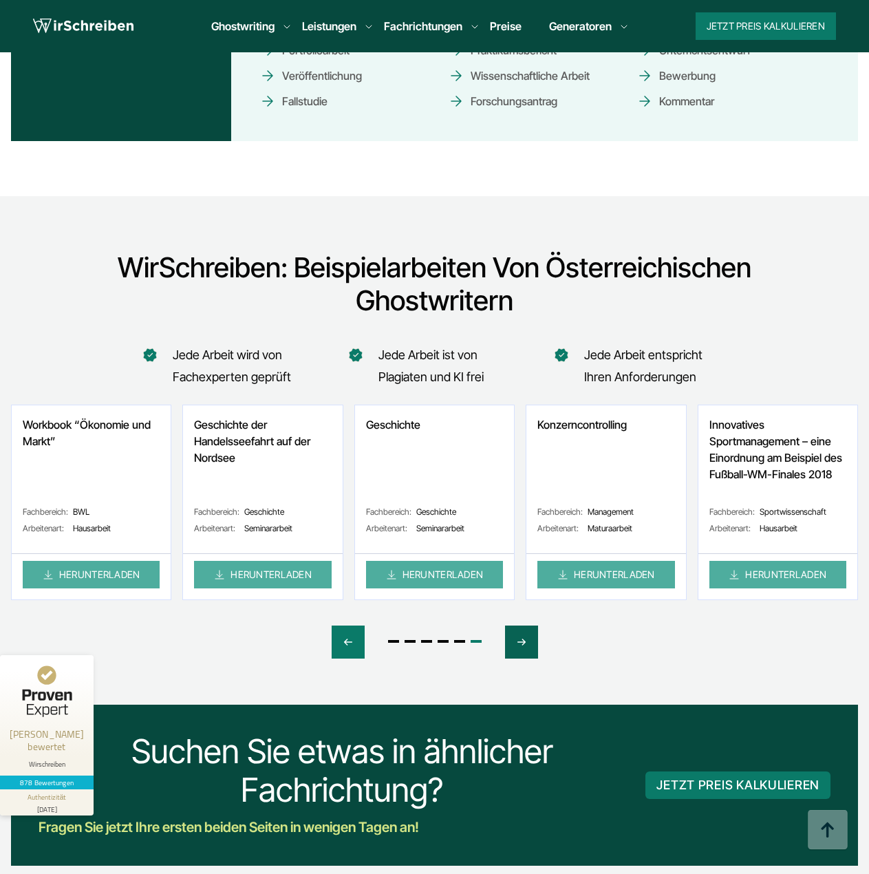
click at [524, 626] on icon "Next slide" at bounding box center [521, 642] width 11 height 33
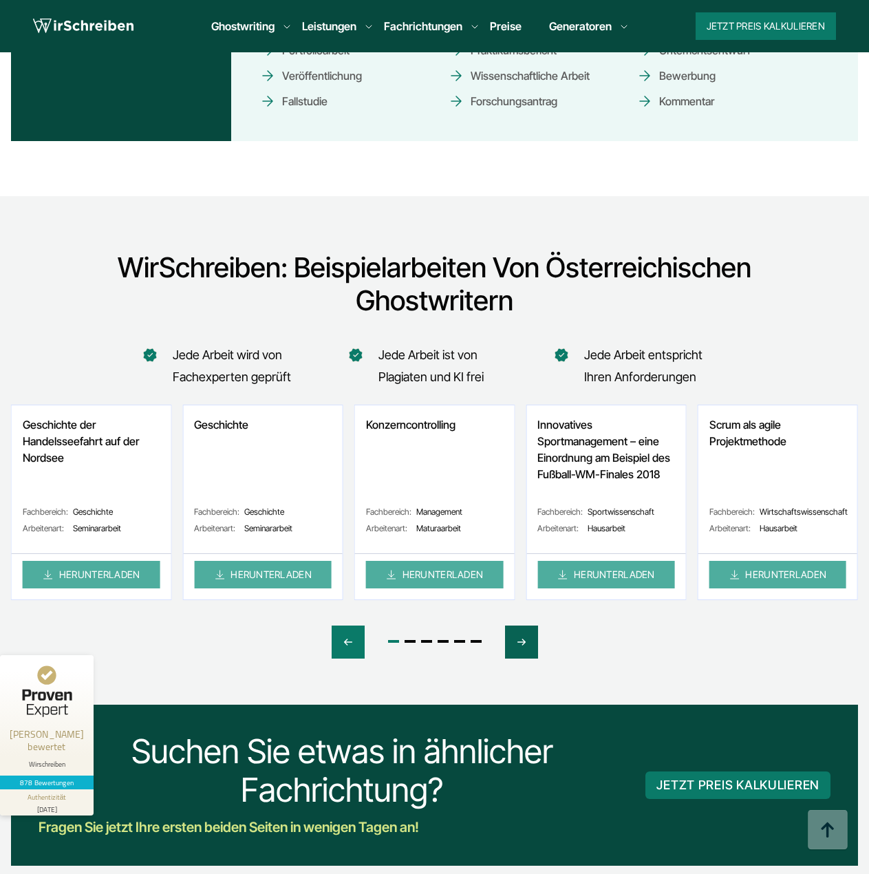
click at [524, 626] on icon "Next slide" at bounding box center [521, 642] width 11 height 33
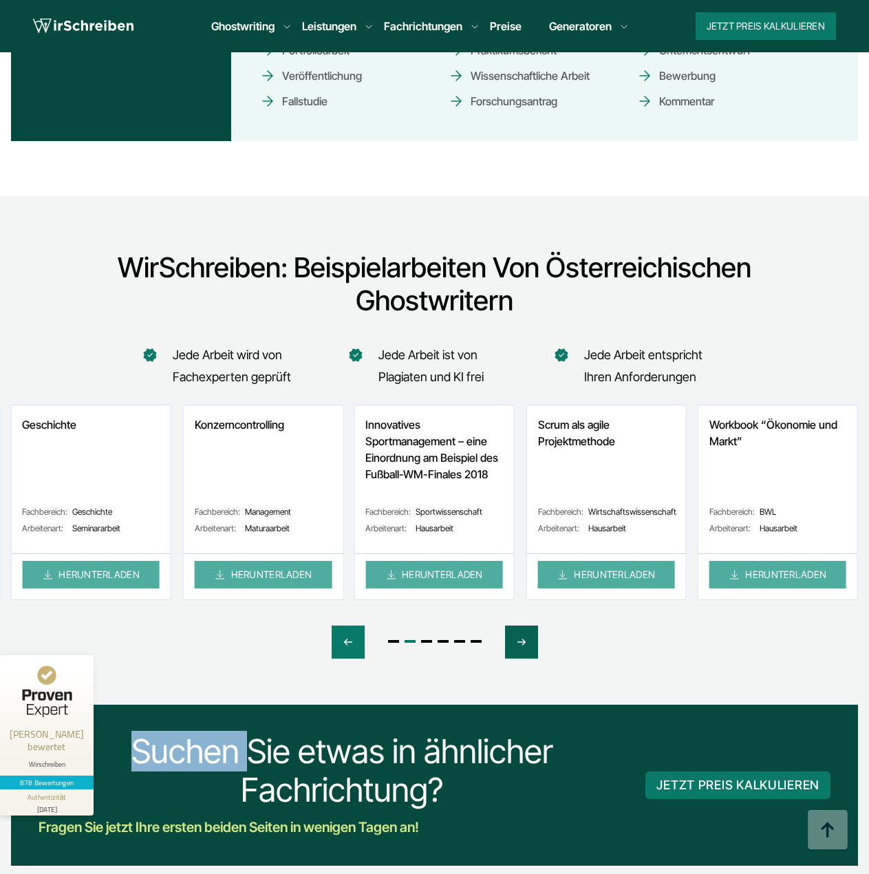
click at [524, 626] on icon "Next slide" at bounding box center [521, 642] width 11 height 33
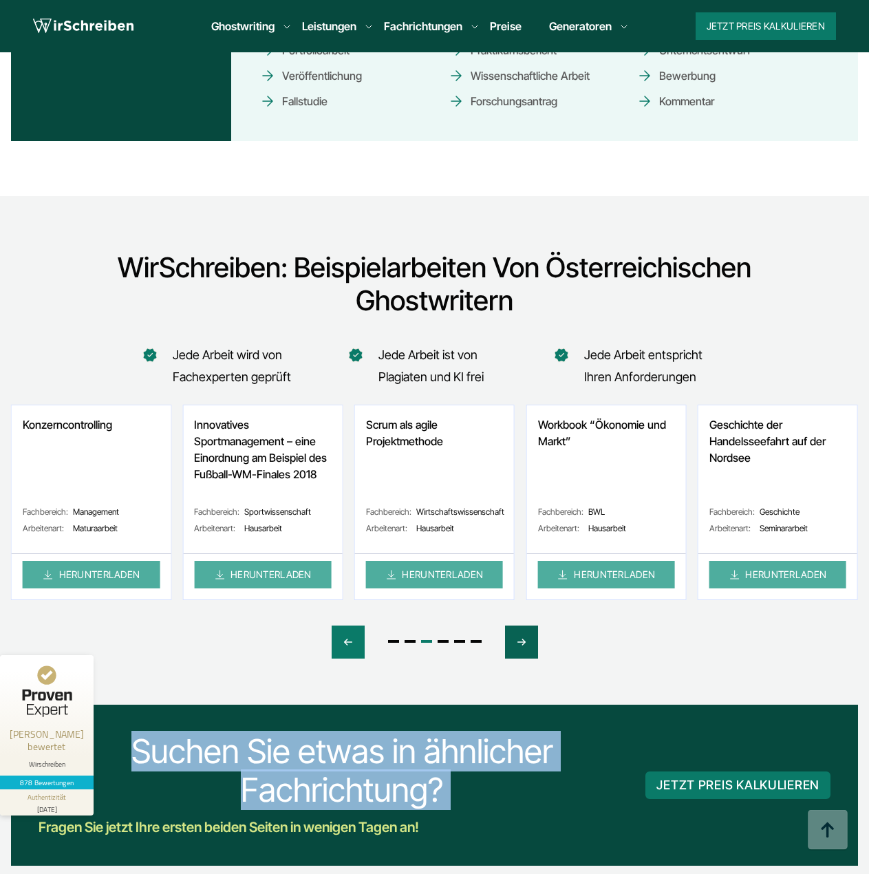
click at [524, 626] on icon "Next slide" at bounding box center [521, 642] width 11 height 33
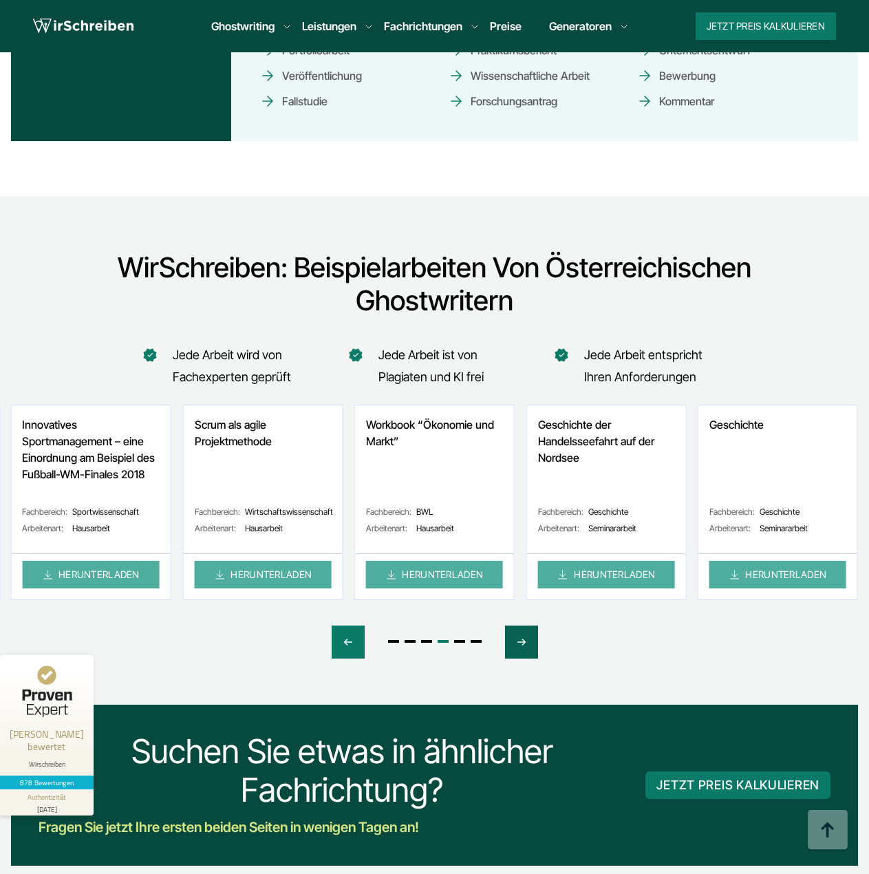
click at [524, 626] on icon "Next slide" at bounding box center [521, 642] width 11 height 33
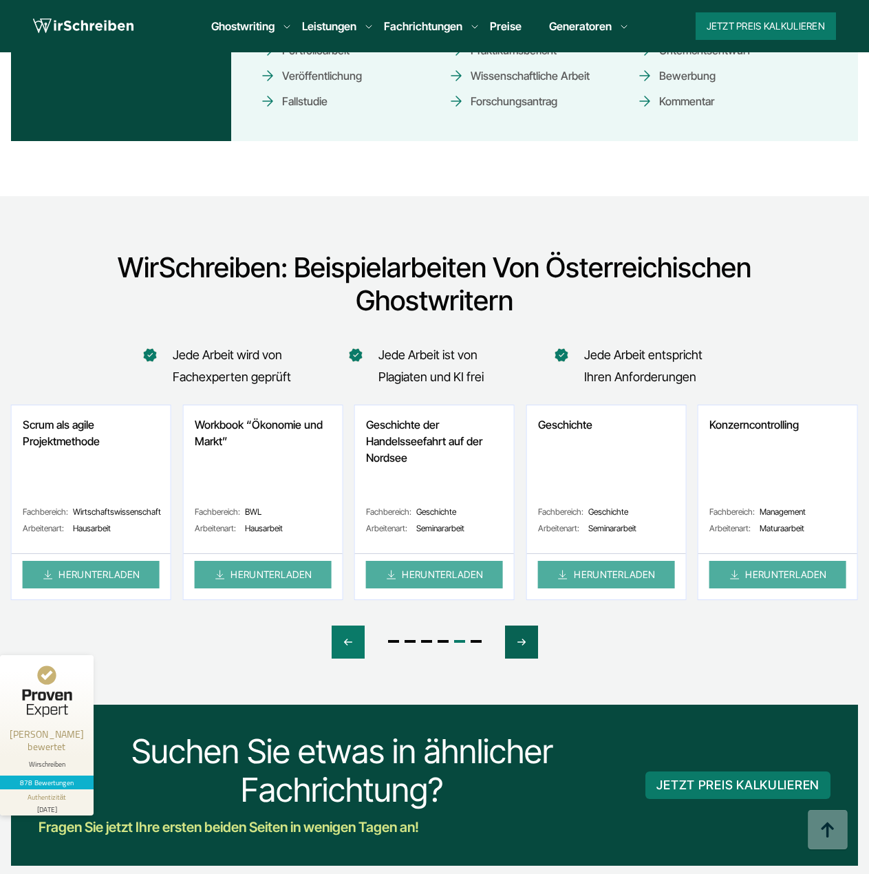
click at [522, 626] on icon "Next slide" at bounding box center [521, 642] width 11 height 33
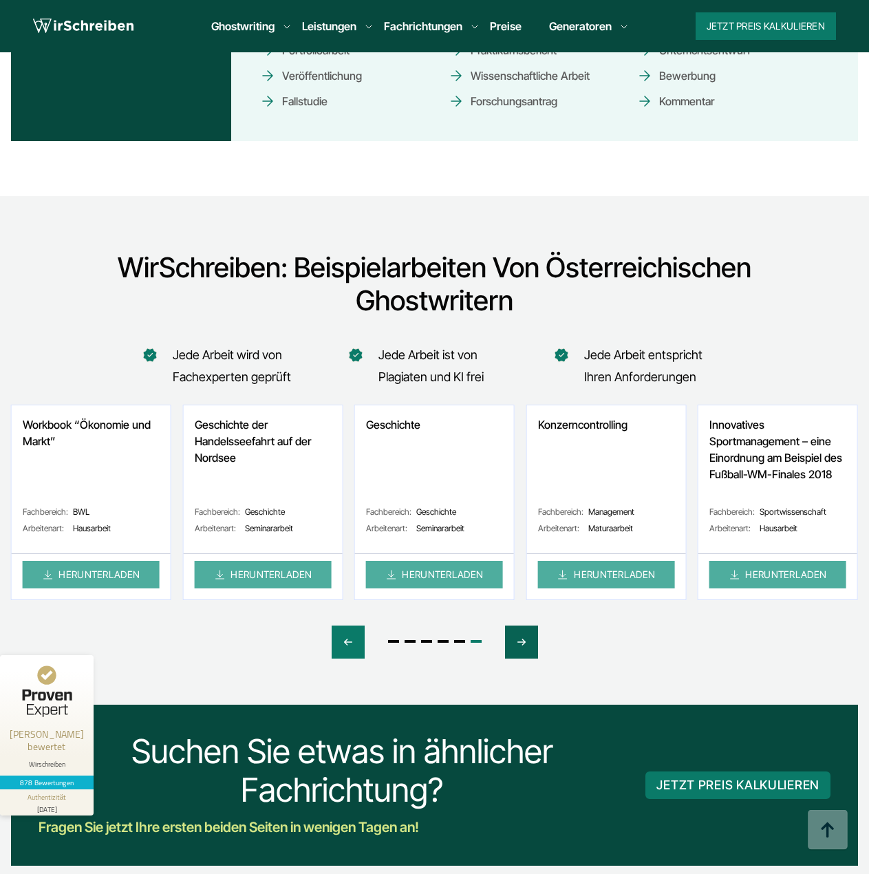
click at [522, 626] on icon "Next slide" at bounding box center [521, 642] width 11 height 33
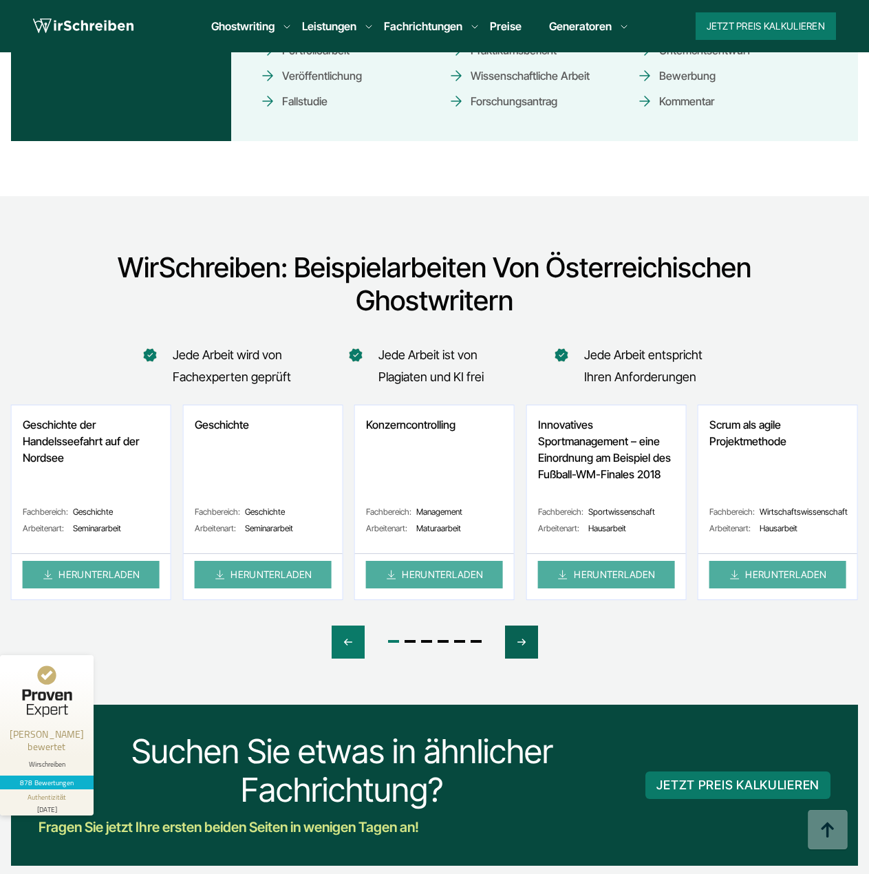
click at [522, 626] on icon "Next slide" at bounding box center [521, 642] width 11 height 33
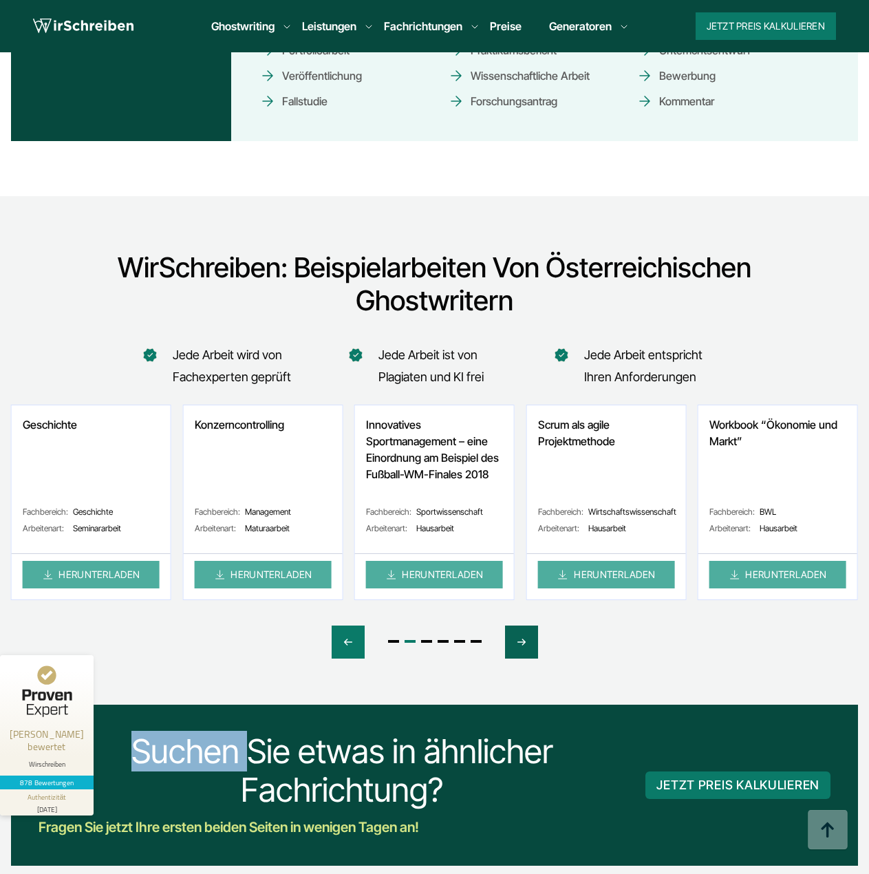
click at [522, 626] on icon "Next slide" at bounding box center [521, 642] width 11 height 33
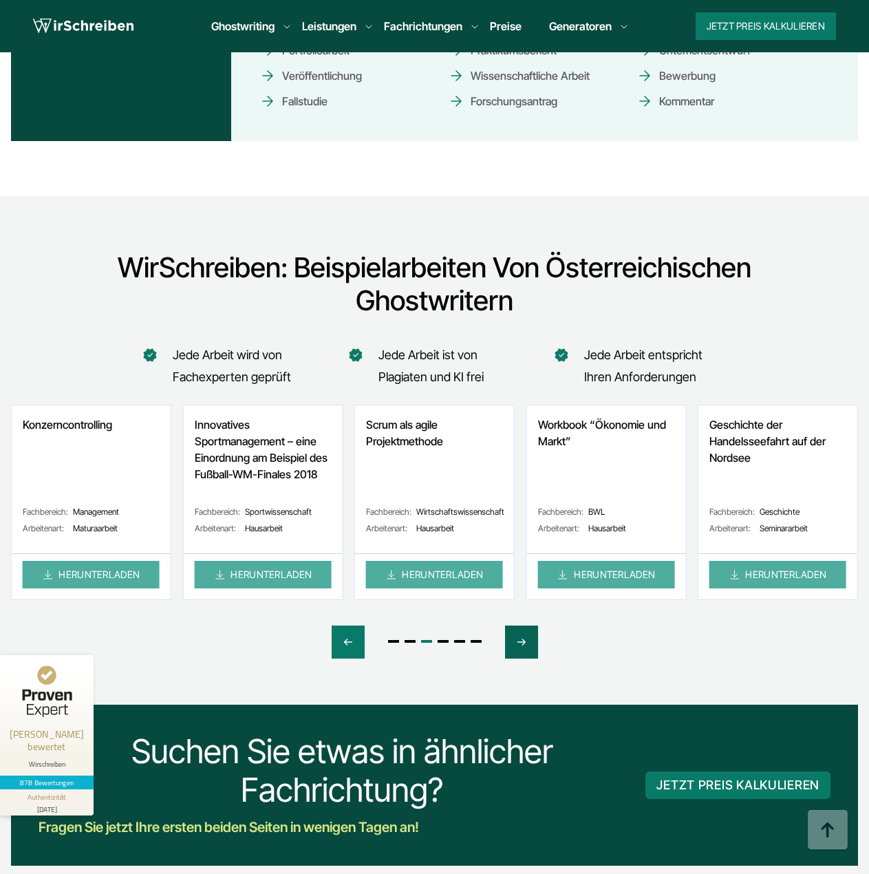
click at [522, 626] on icon "Next slide" at bounding box center [521, 642] width 11 height 33
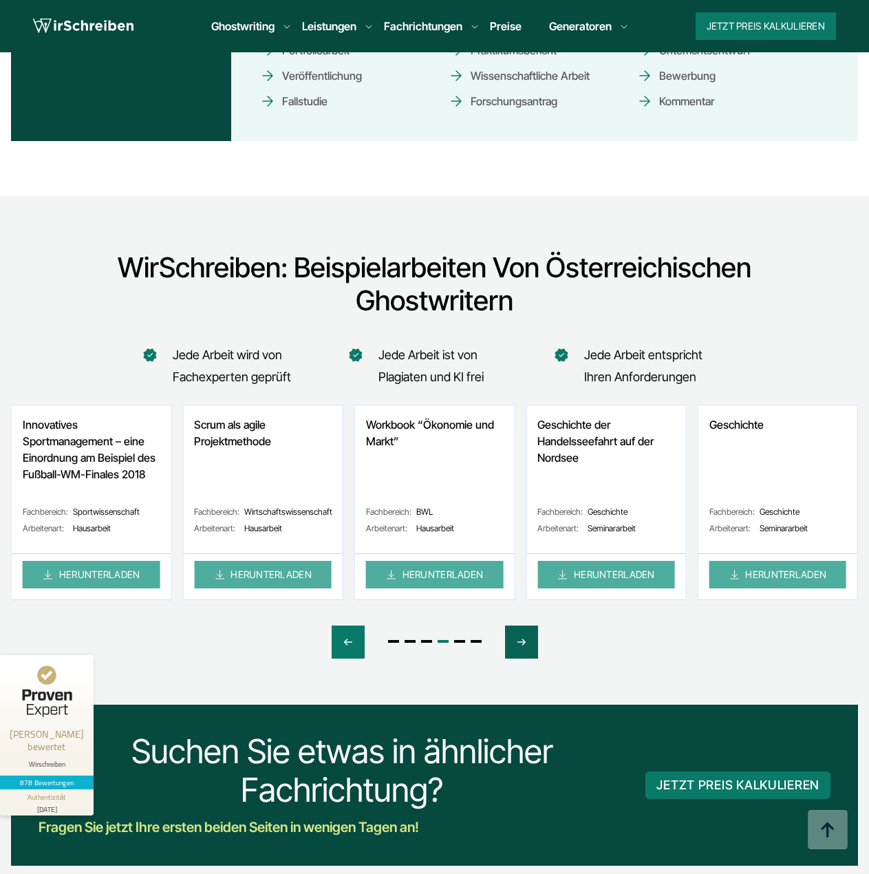
click at [522, 626] on icon "Next slide" at bounding box center [521, 642] width 11 height 33
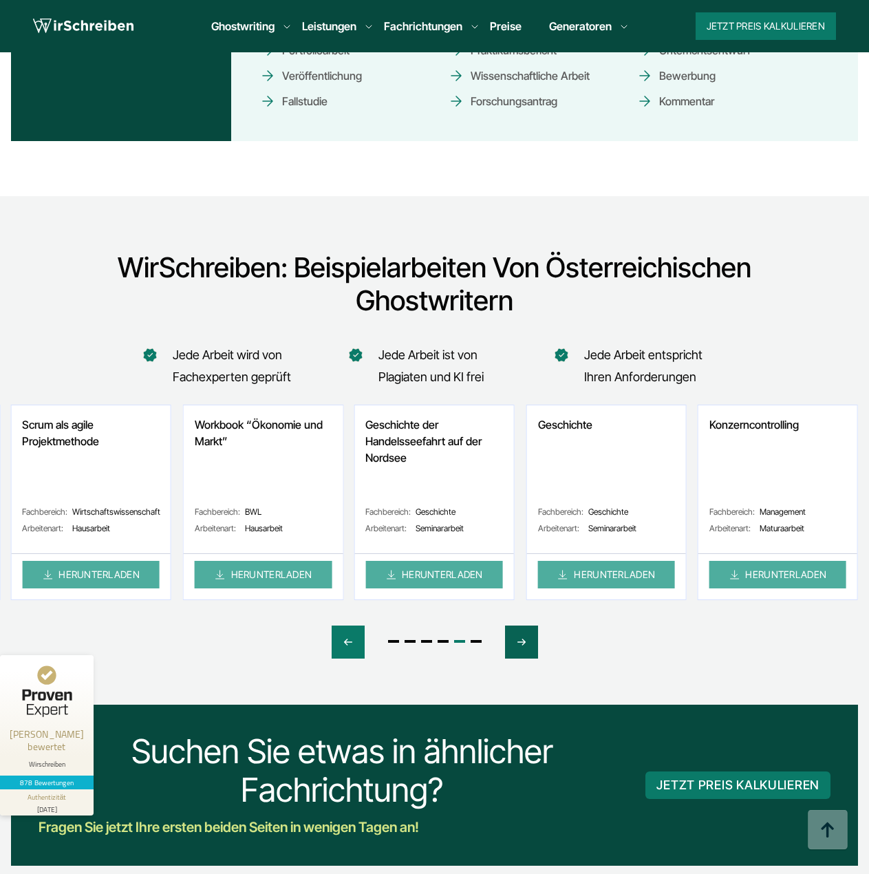
click at [522, 626] on icon "Next slide" at bounding box center [521, 642] width 11 height 33
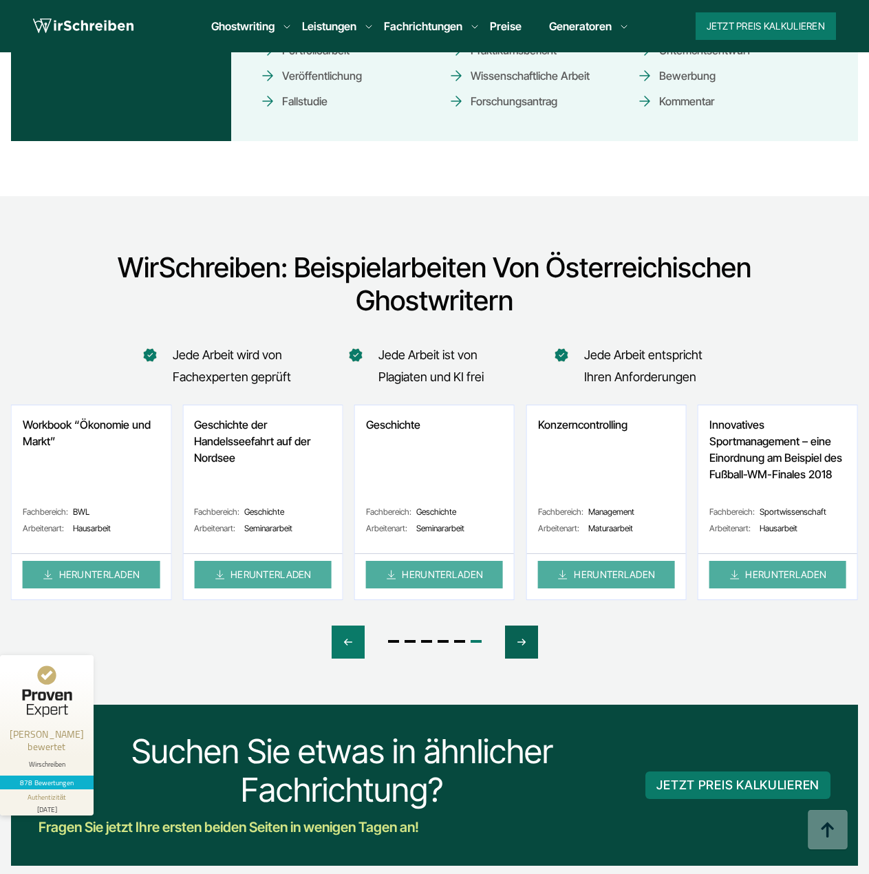
click at [522, 626] on icon "Next slide" at bounding box center [521, 642] width 11 height 33
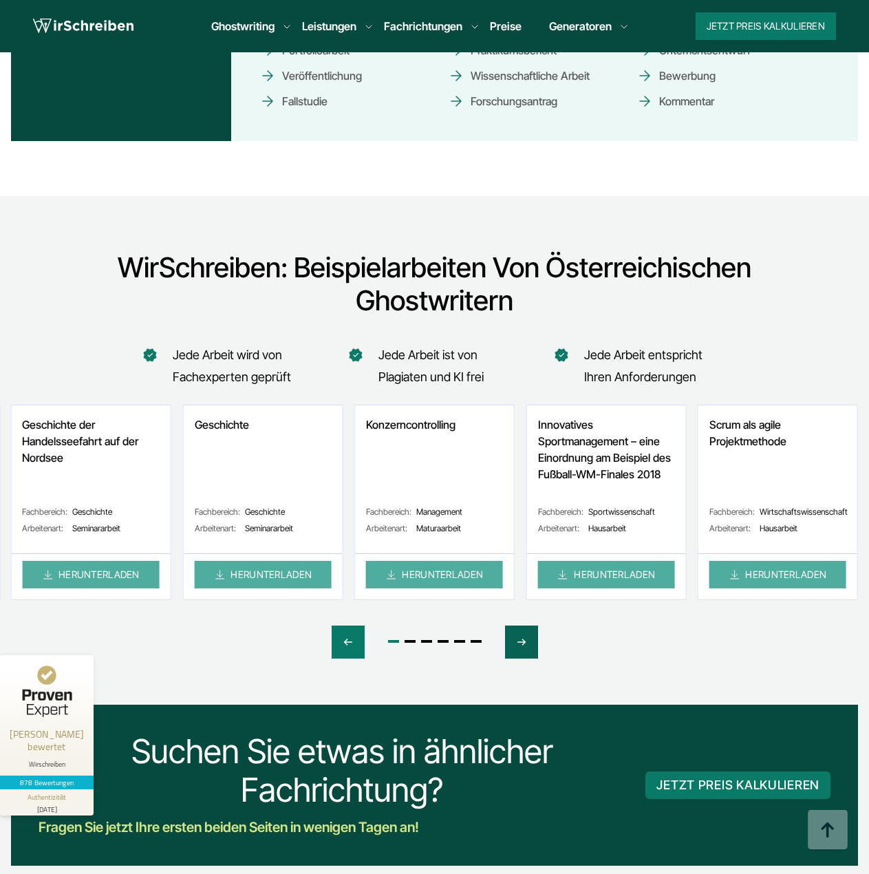
click at [522, 626] on icon "Next slide" at bounding box center [521, 642] width 11 height 33
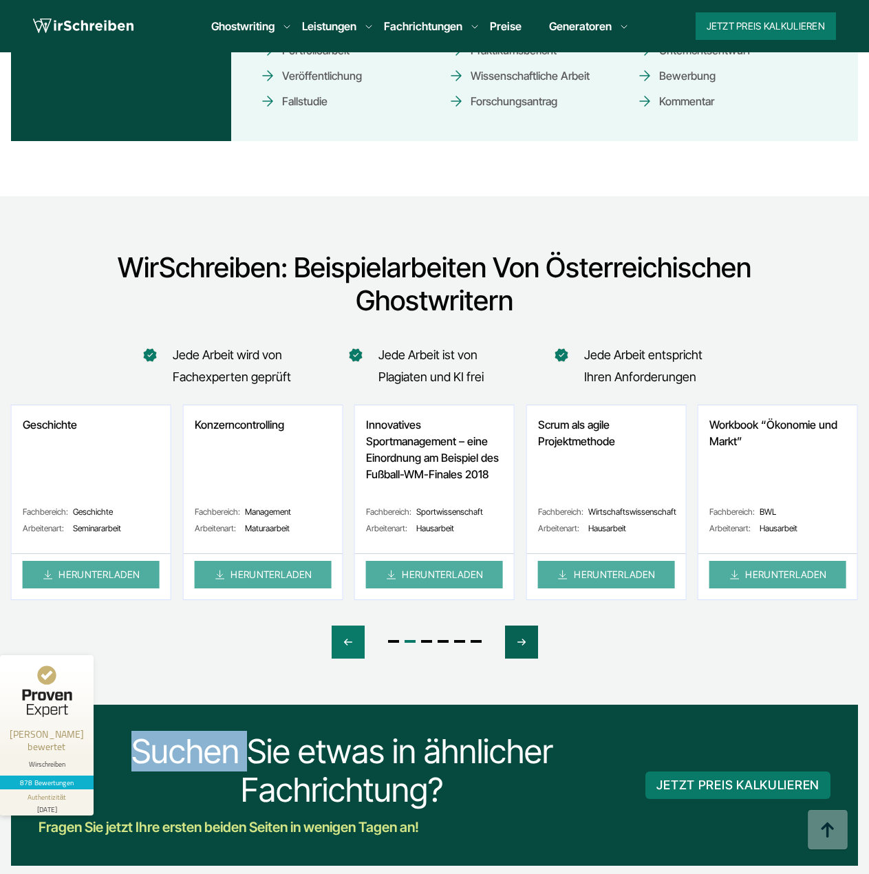
click at [522, 626] on icon "Next slide" at bounding box center [521, 642] width 11 height 33
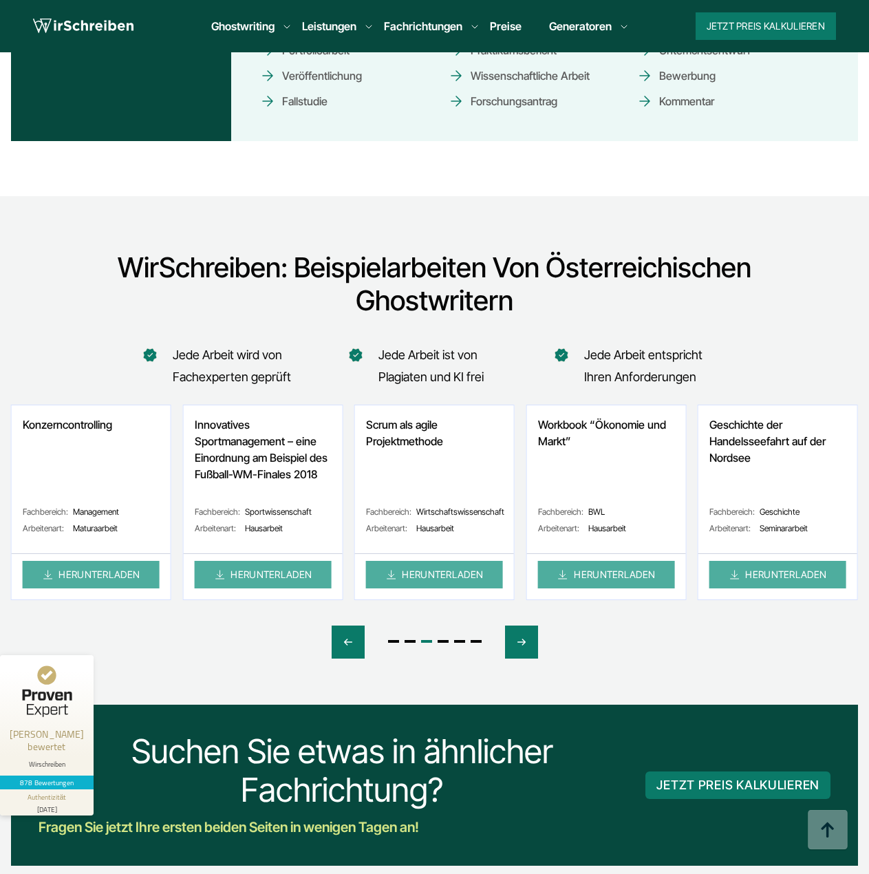
click at [158, 600] on div at bounding box center [434, 652] width 847 height 105
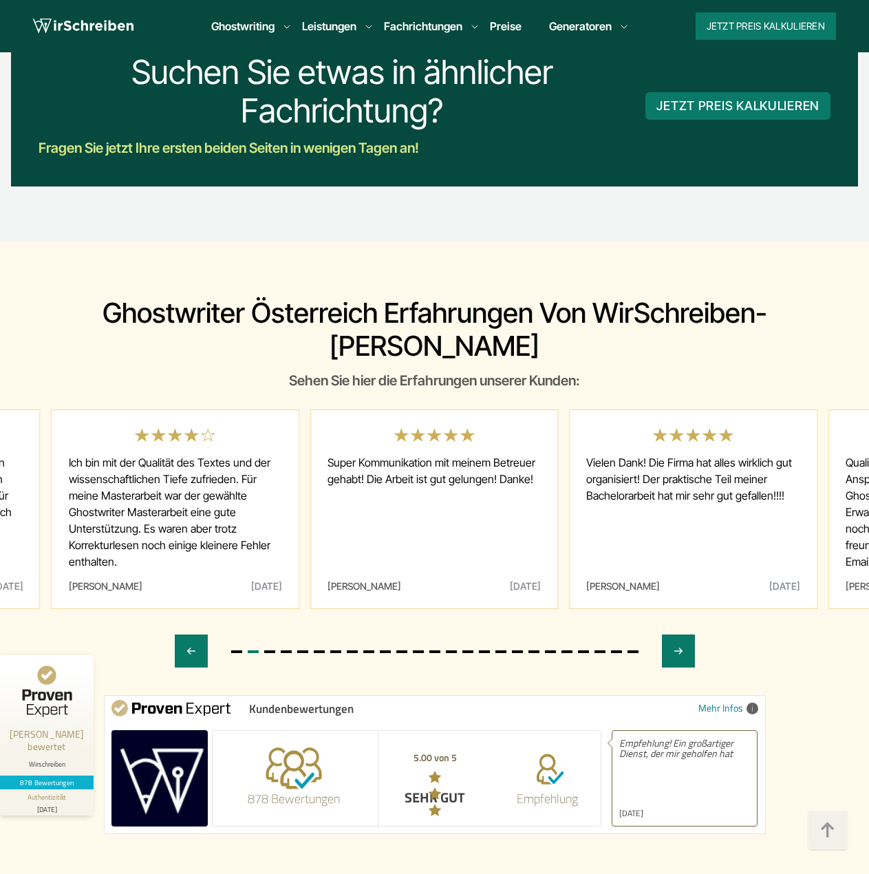
scroll to position [7734, 0]
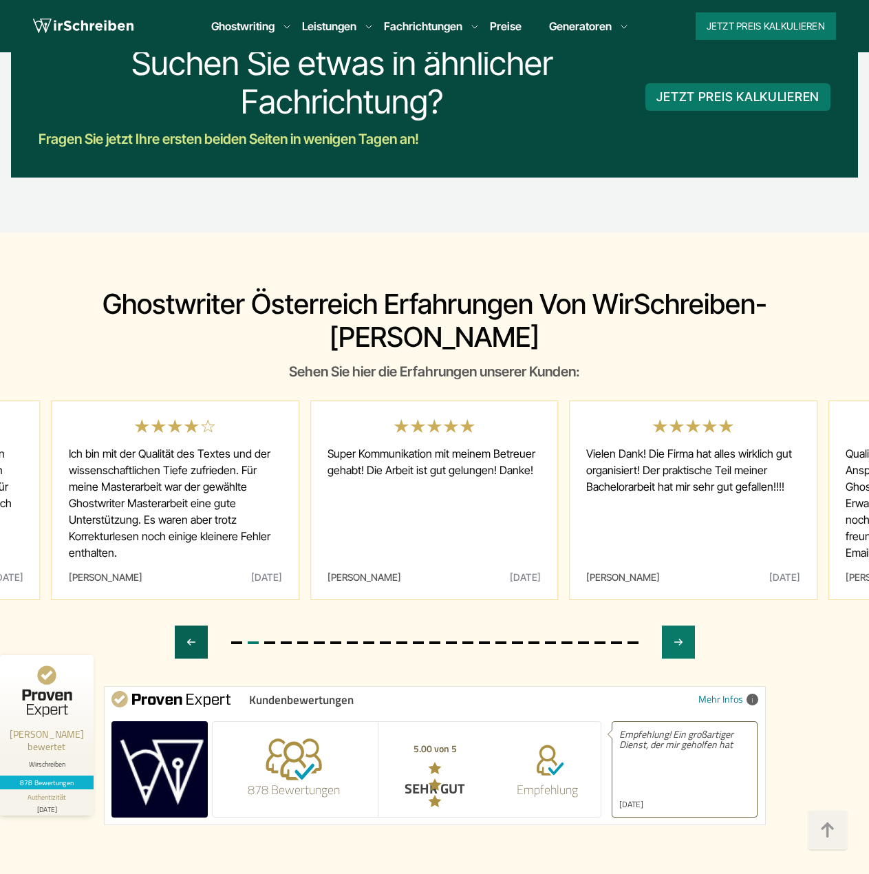
click at [193, 639] on icon "Previous slide" at bounding box center [191, 642] width 8 height 6
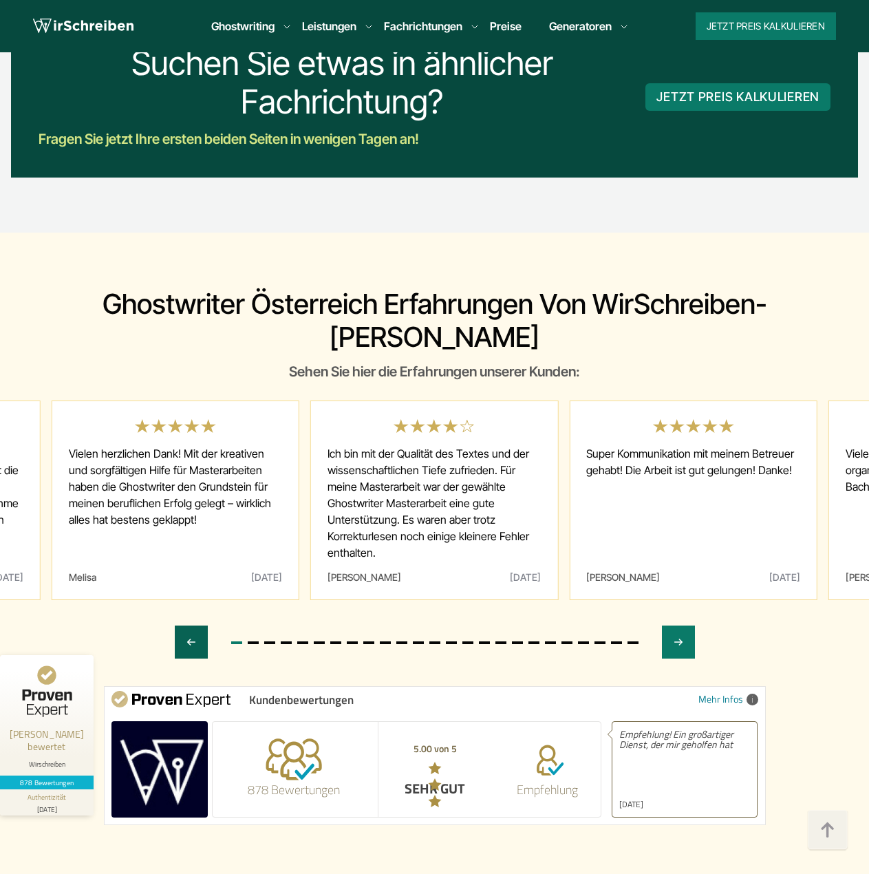
click at [193, 639] on icon "Previous slide" at bounding box center [191, 642] width 8 height 6
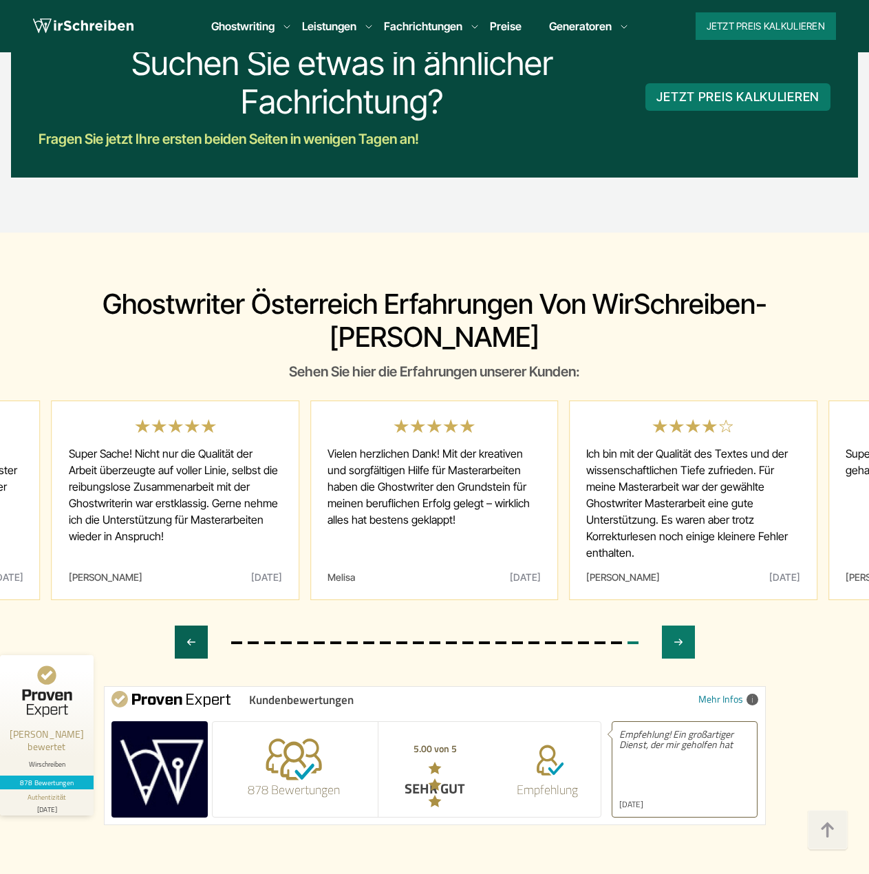
click at [193, 639] on icon "Previous slide" at bounding box center [191, 642] width 8 height 6
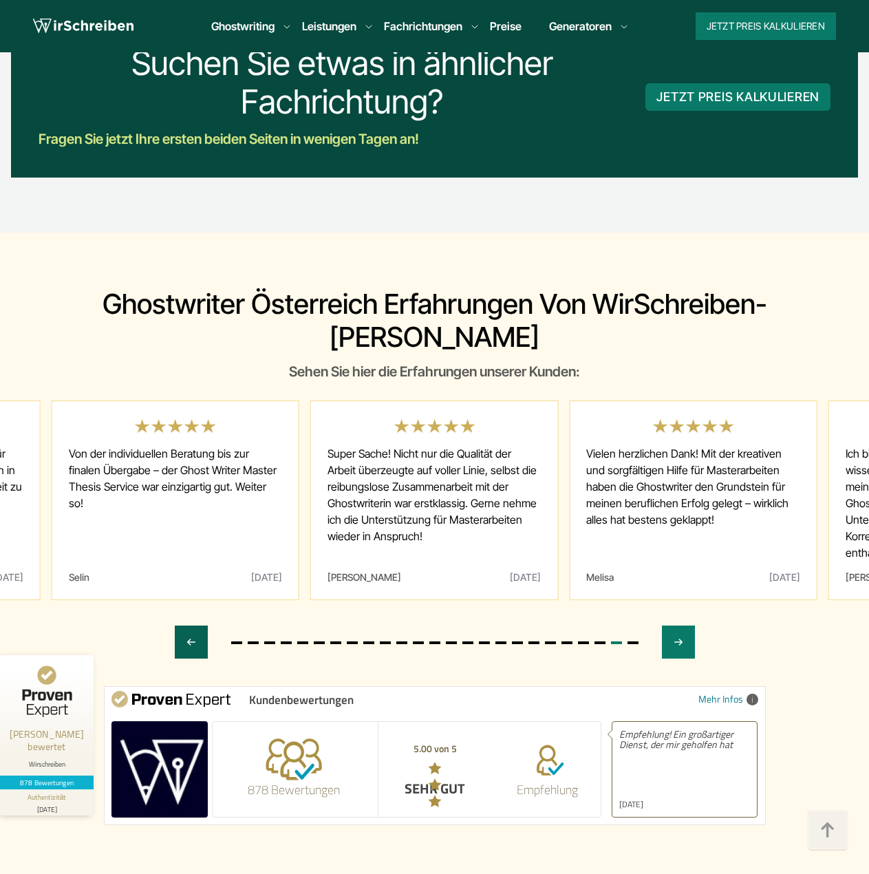
click at [193, 639] on icon "Previous slide" at bounding box center [191, 642] width 8 height 6
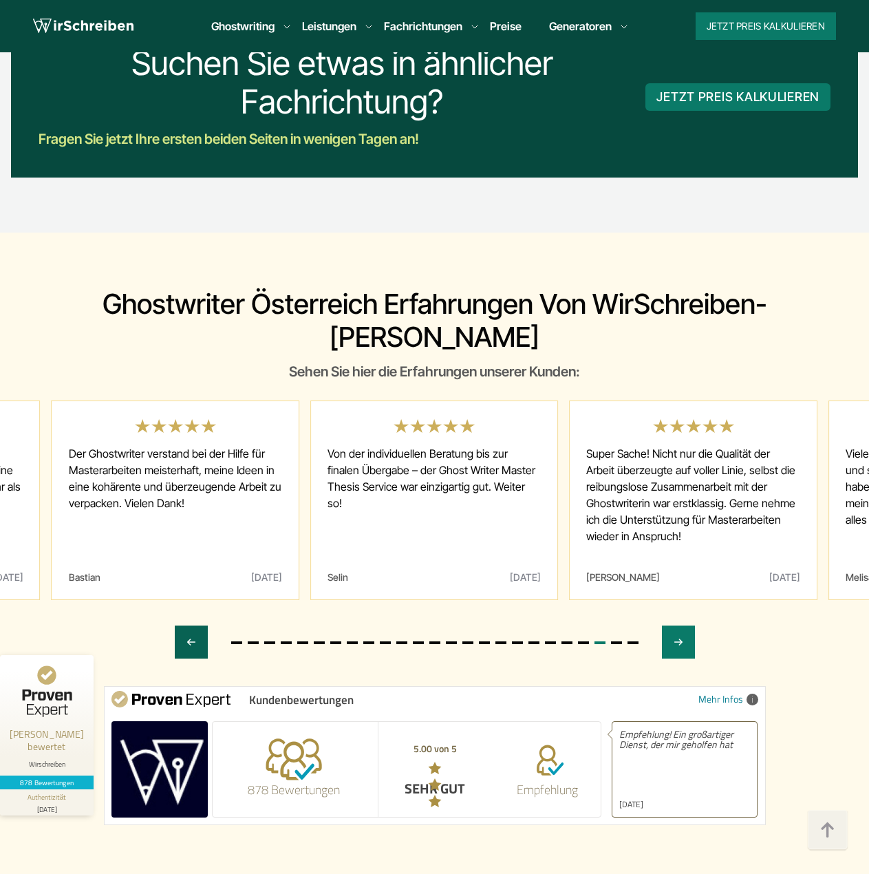
click at [193, 639] on icon "Previous slide" at bounding box center [191, 642] width 8 height 6
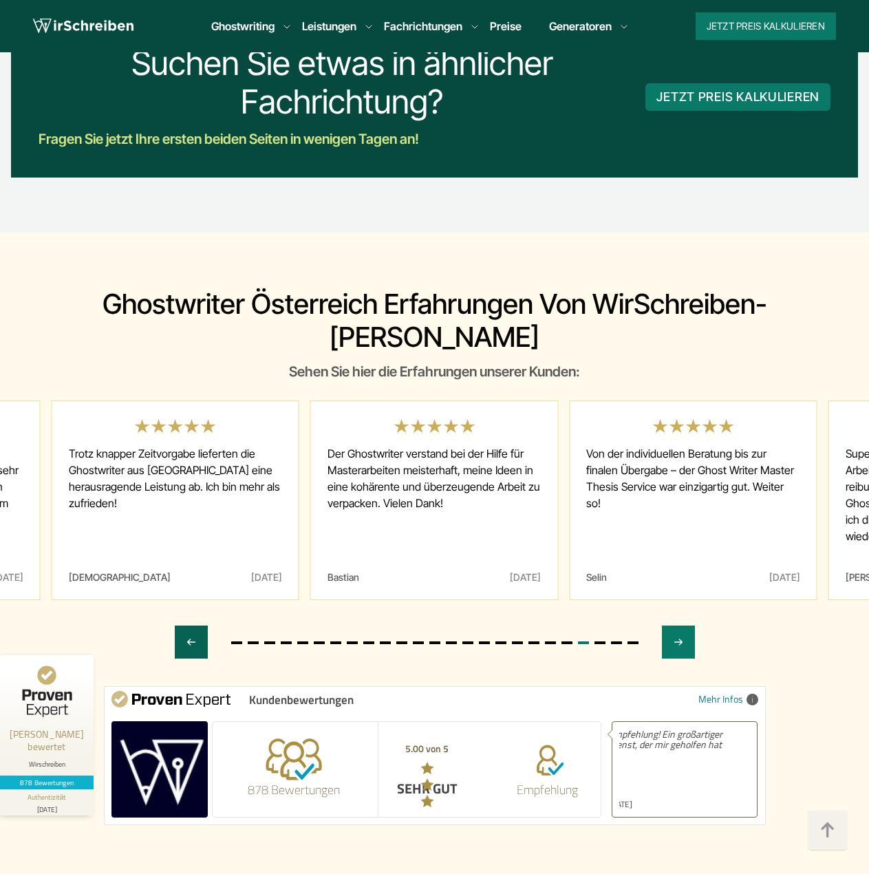
click at [193, 639] on icon "Previous slide" at bounding box center [191, 642] width 8 height 6
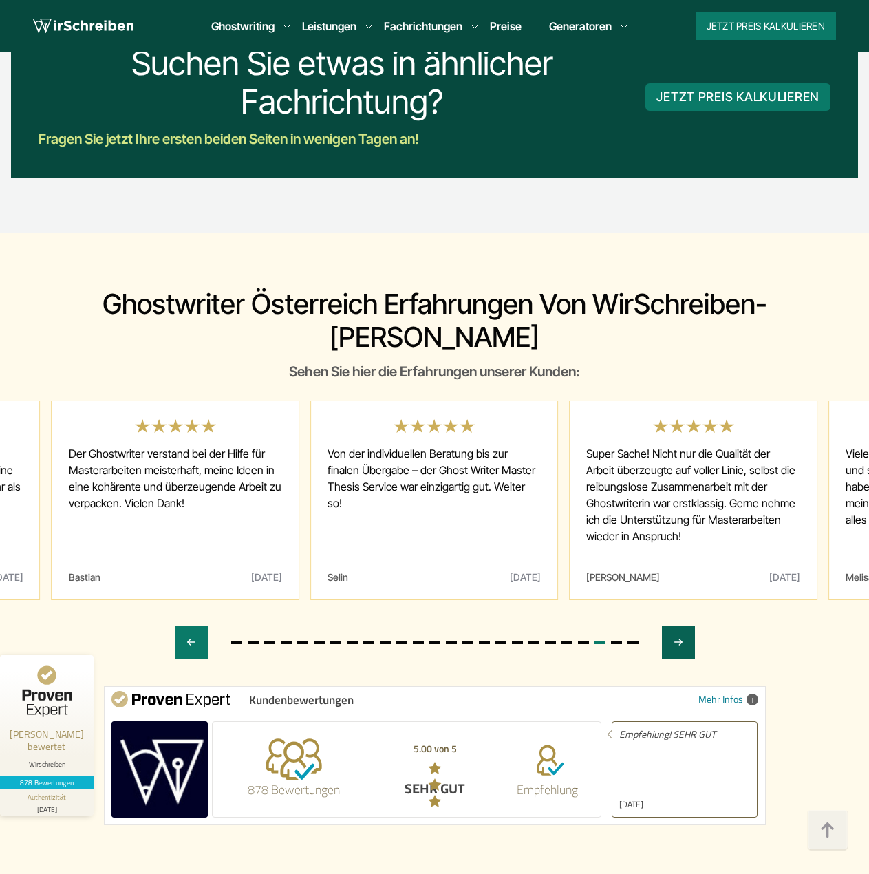
click at [677, 626] on icon "Next slide" at bounding box center [678, 642] width 11 height 33
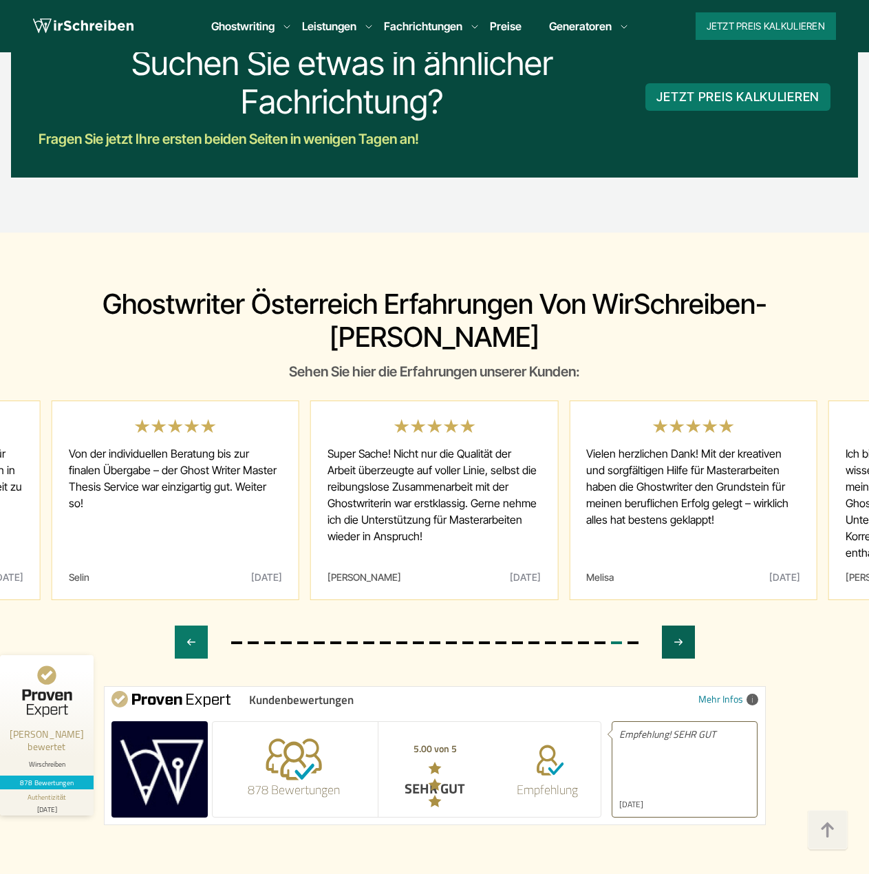
click at [677, 626] on icon "Next slide" at bounding box center [678, 642] width 11 height 33
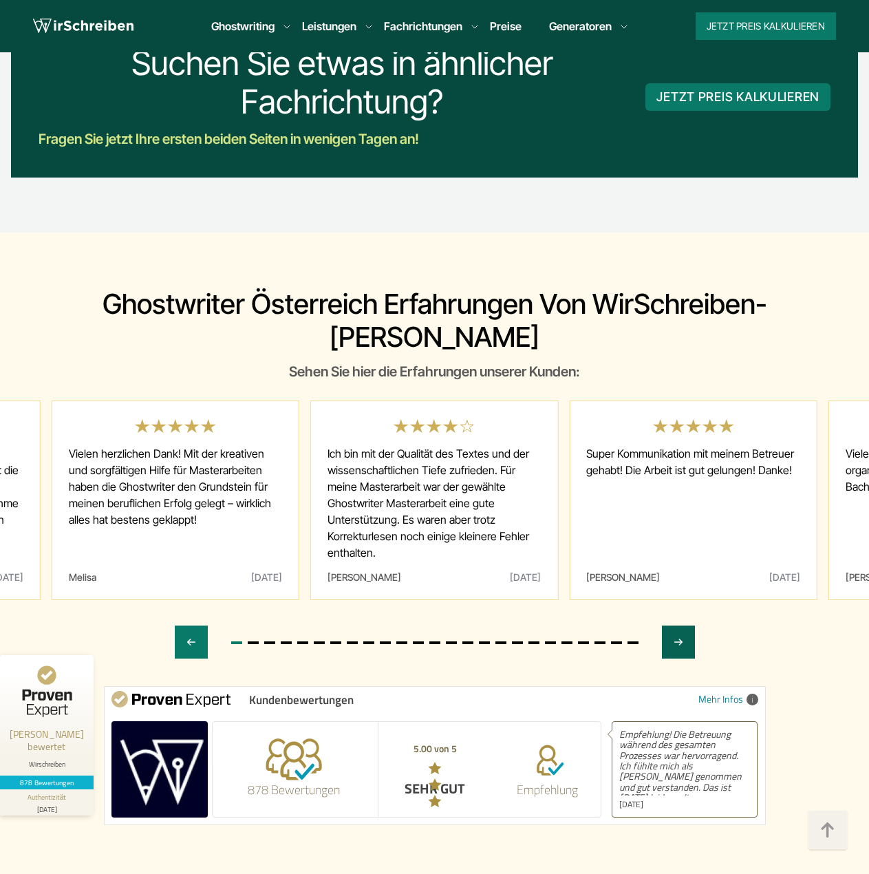
click at [677, 626] on icon "Next slide" at bounding box center [678, 642] width 11 height 33
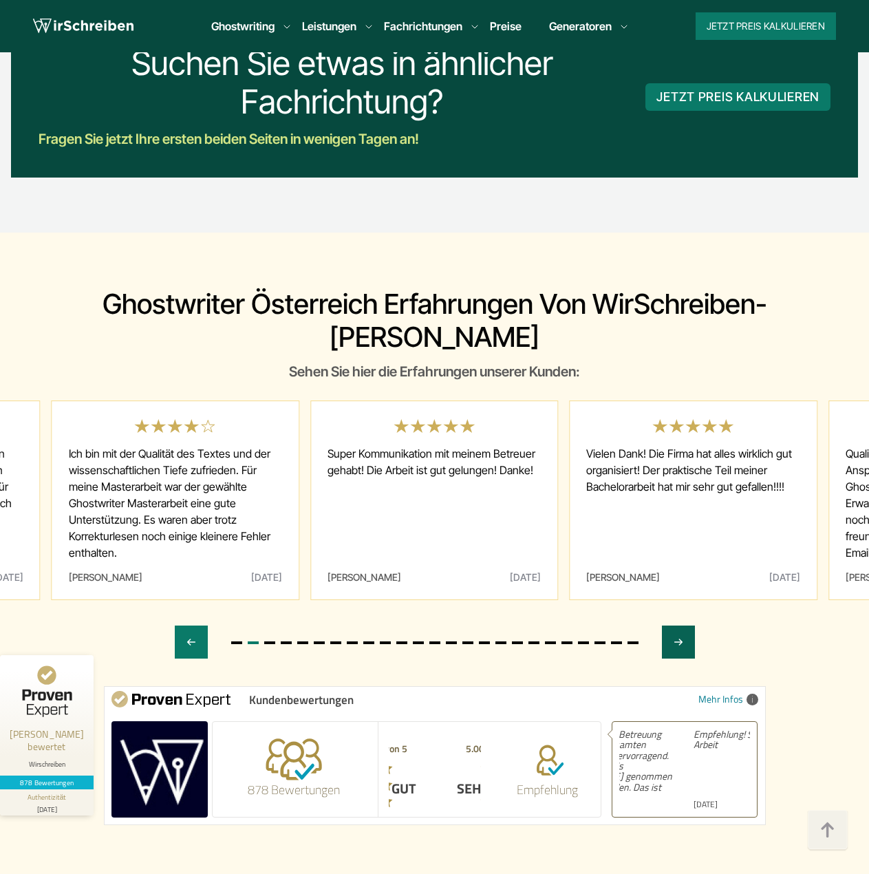
click at [677, 626] on icon "Next slide" at bounding box center [678, 642] width 11 height 33
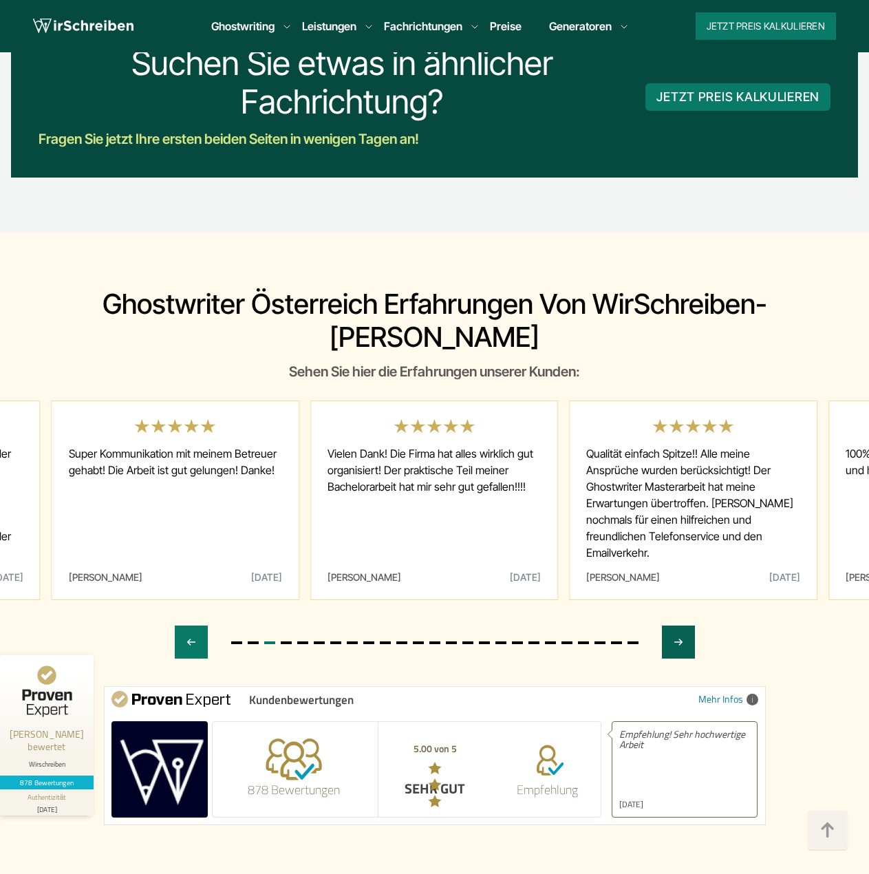
click at [677, 626] on icon "Next slide" at bounding box center [678, 642] width 11 height 33
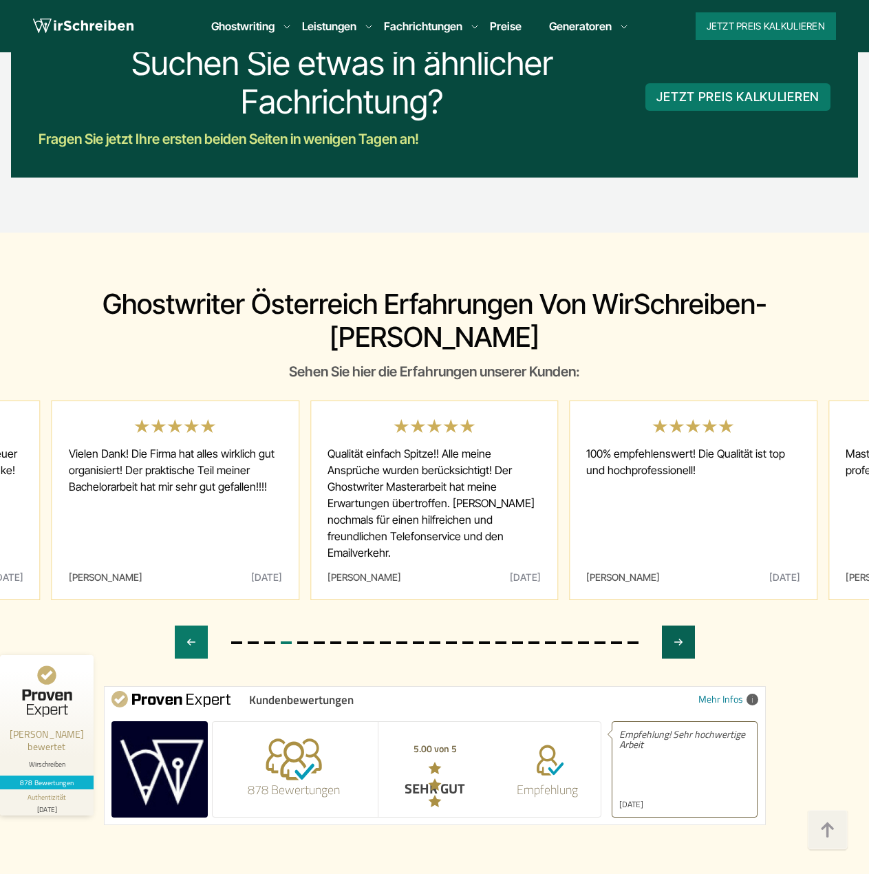
click at [677, 626] on icon "Next slide" at bounding box center [678, 642] width 11 height 33
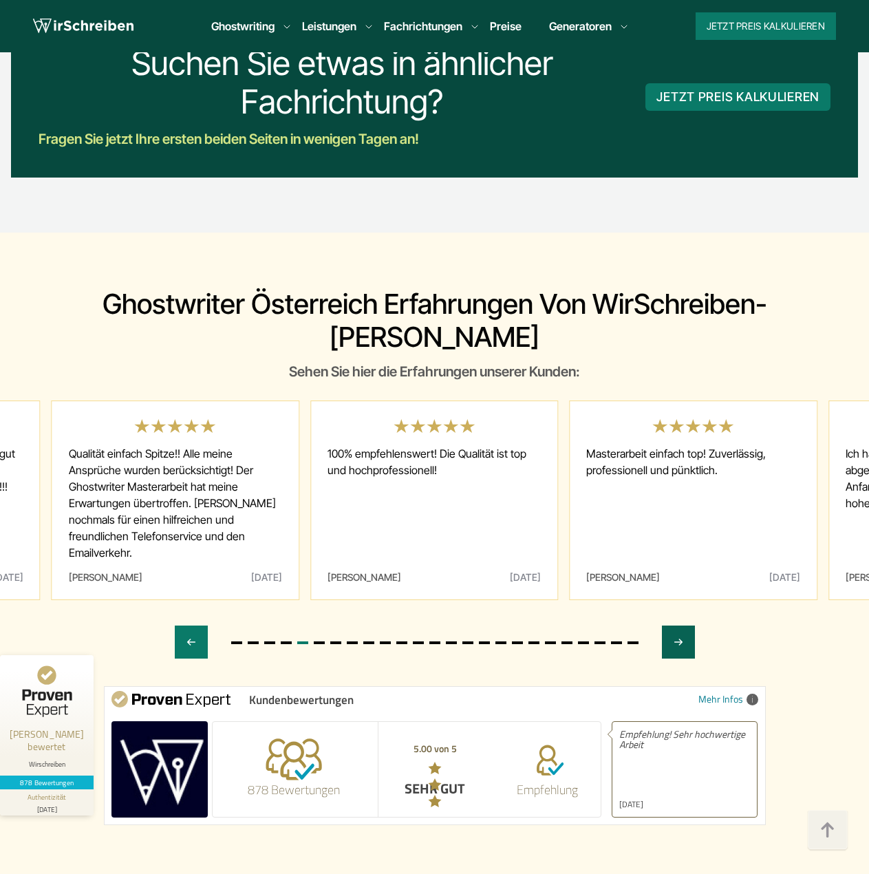
click at [677, 626] on icon "Next slide" at bounding box center [678, 642] width 11 height 33
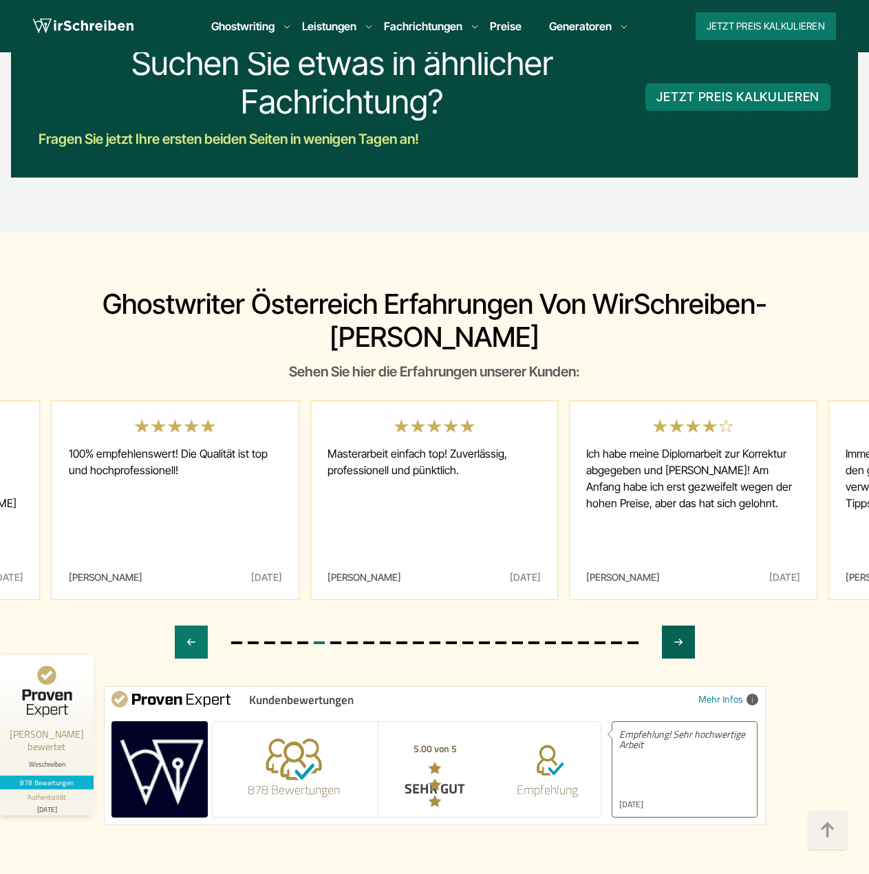
click at [677, 626] on icon "Next slide" at bounding box center [678, 642] width 11 height 33
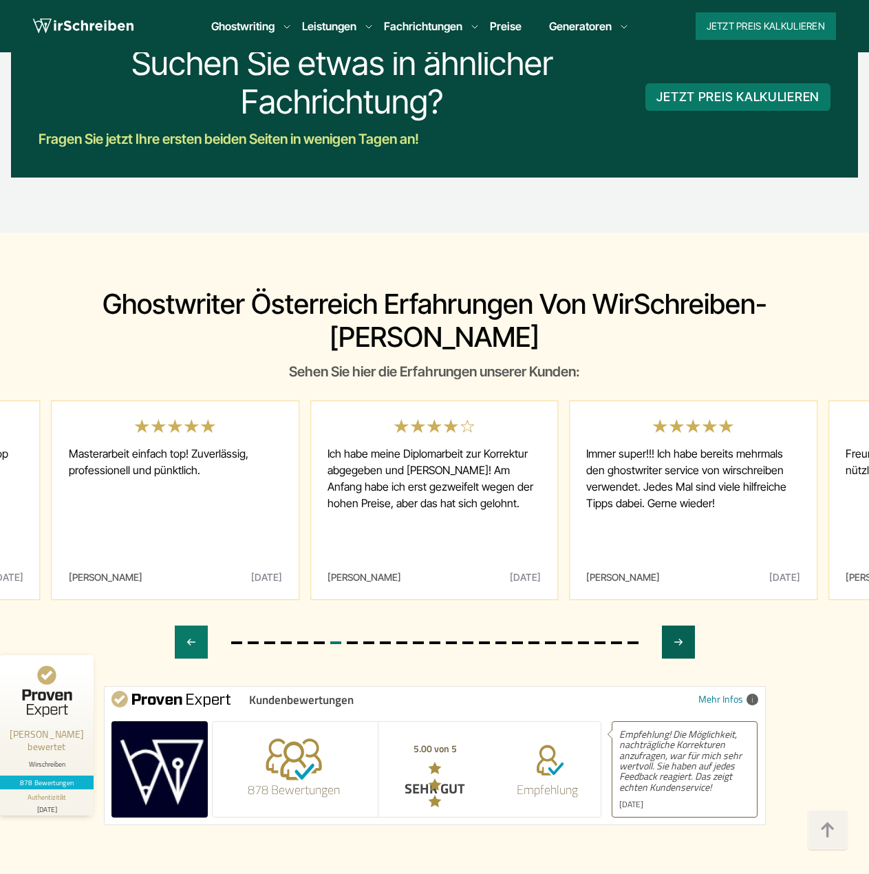
click at [677, 626] on icon "Next slide" at bounding box center [678, 642] width 11 height 33
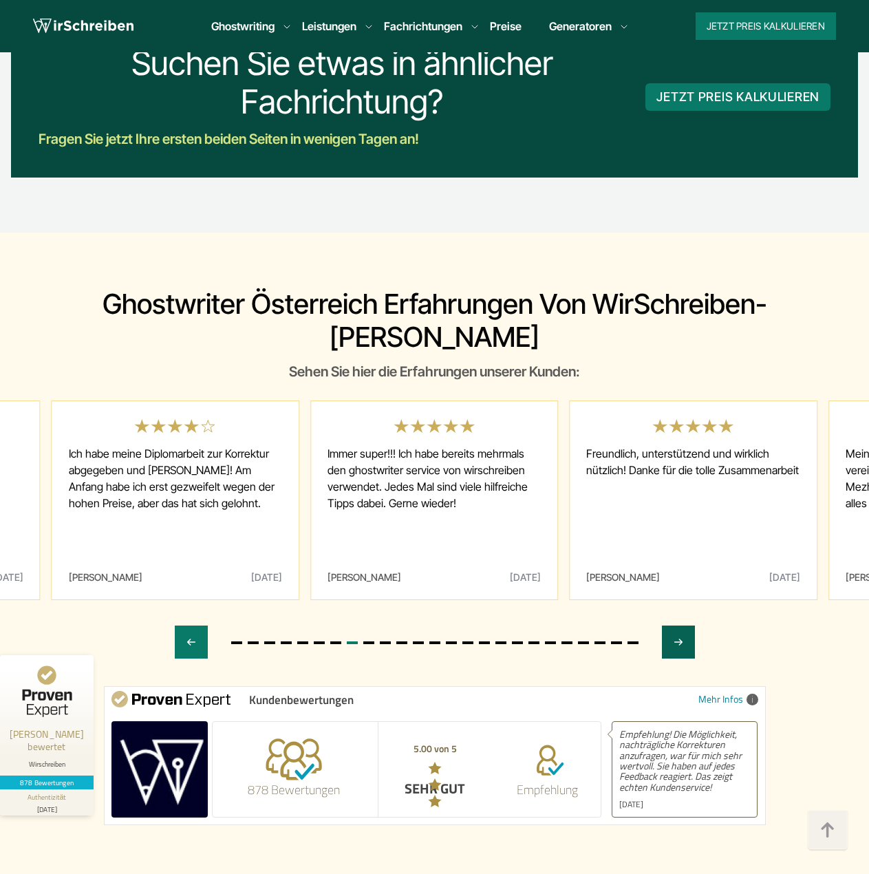
click at [677, 626] on icon "Next slide" at bounding box center [678, 642] width 11 height 33
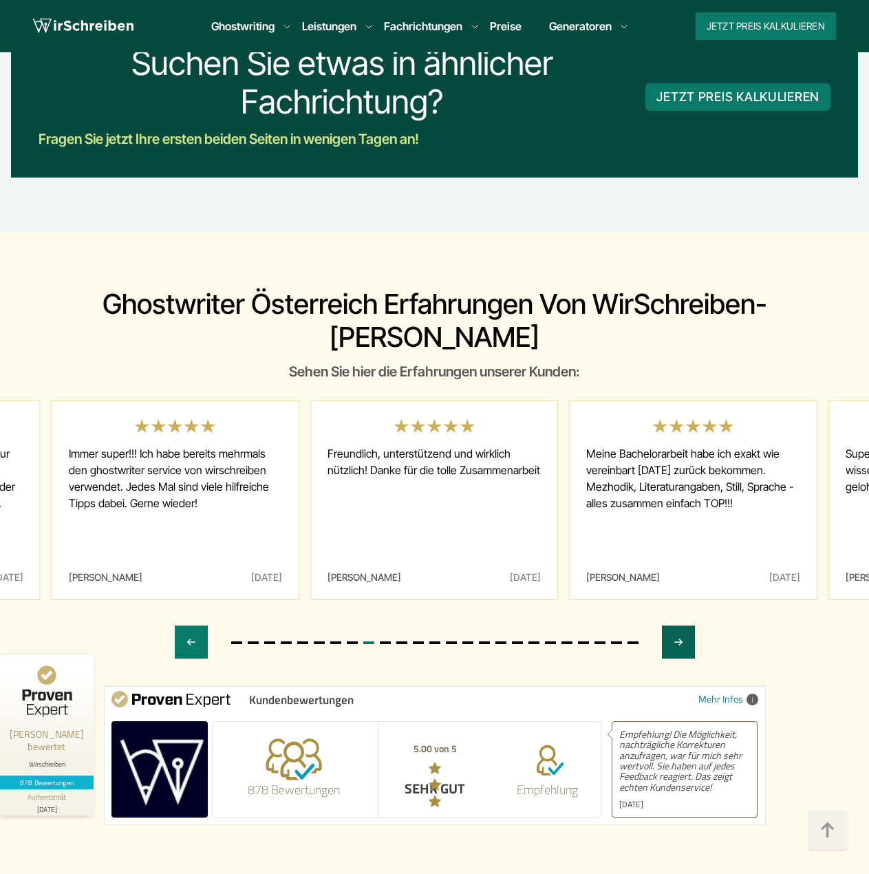
click at [677, 626] on icon "Next slide" at bounding box center [678, 642] width 11 height 33
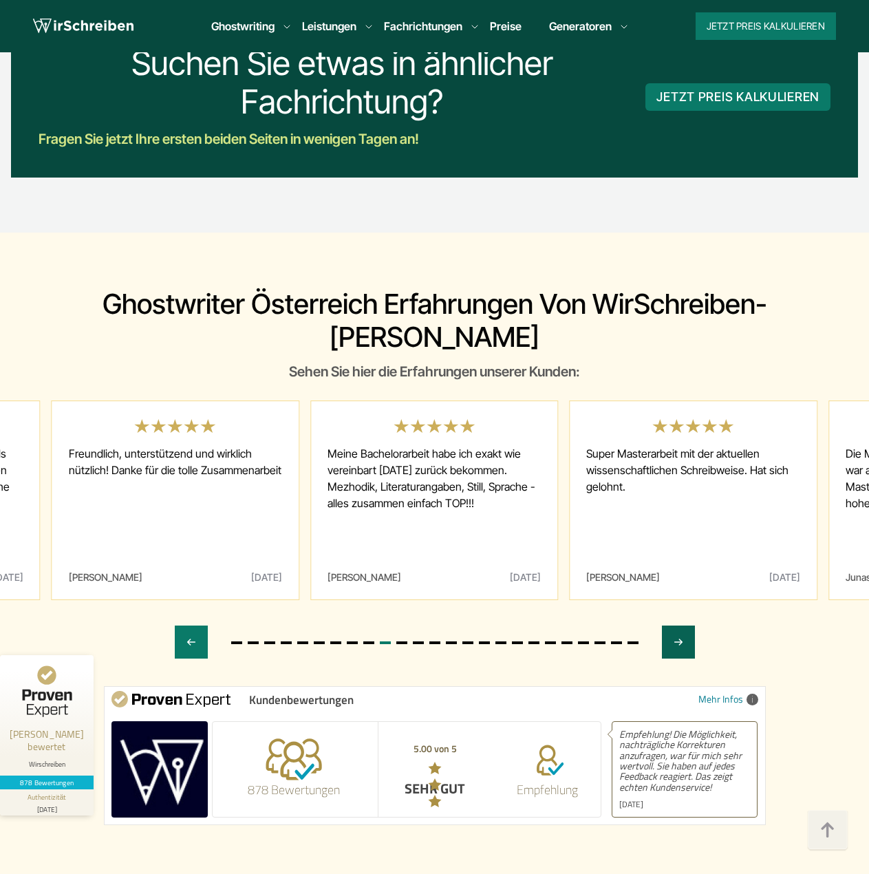
click at [677, 626] on icon "Next slide" at bounding box center [678, 642] width 11 height 33
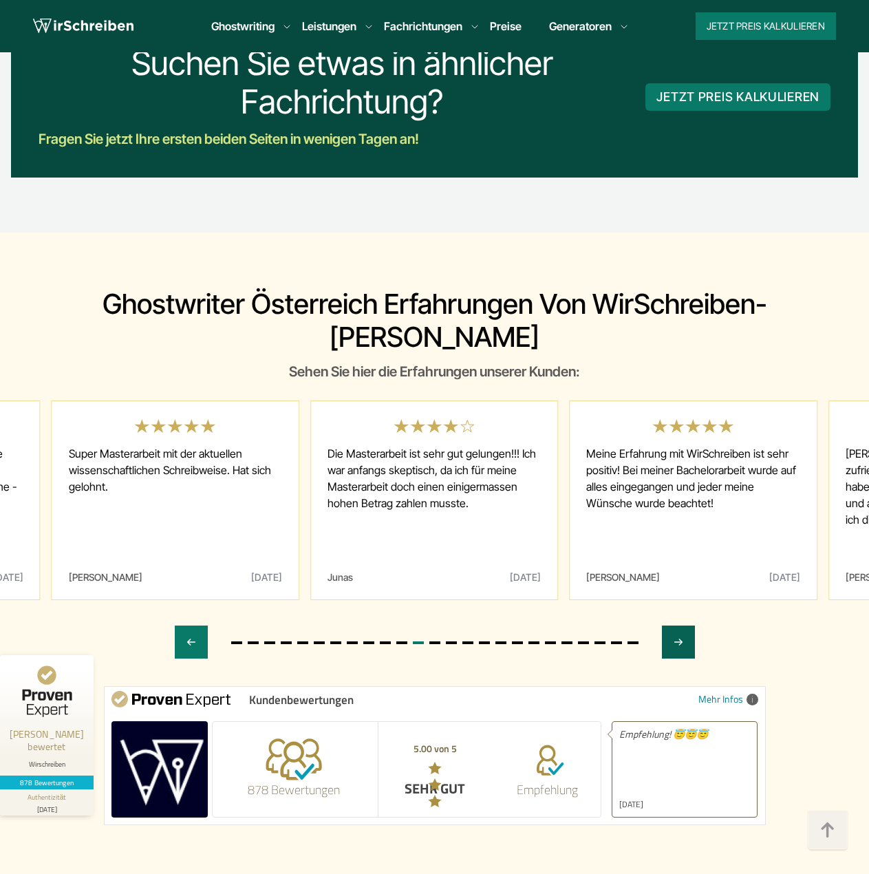
click at [677, 626] on icon "Next slide" at bounding box center [678, 642] width 11 height 33
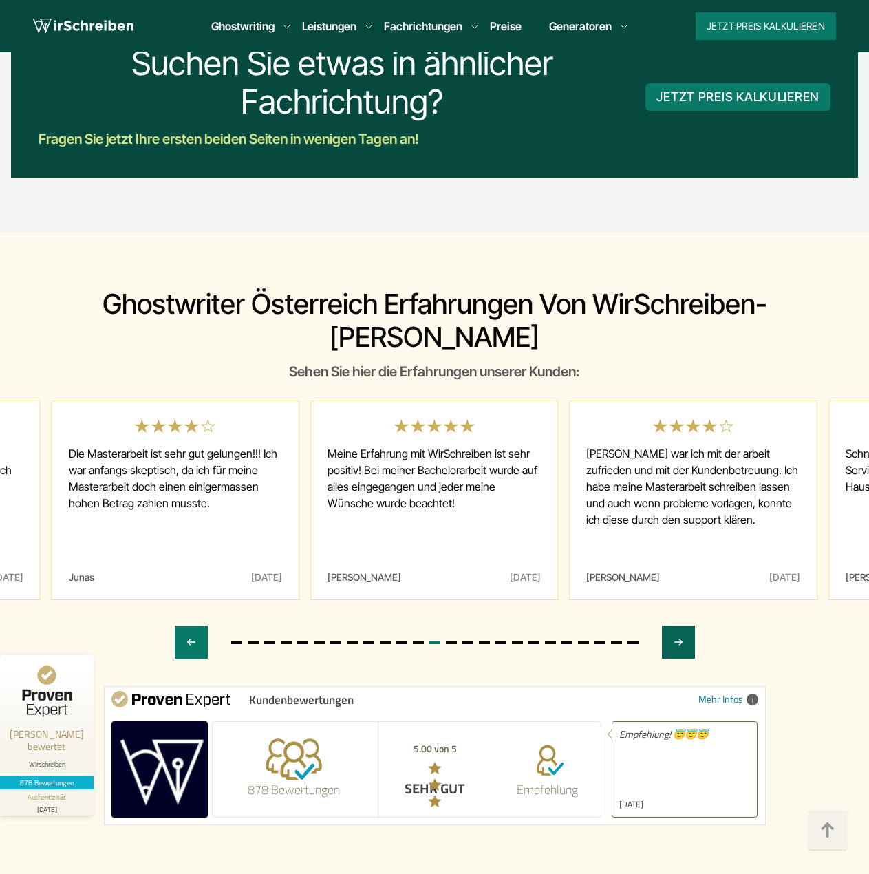
click at [677, 626] on icon "Next slide" at bounding box center [678, 642] width 11 height 33
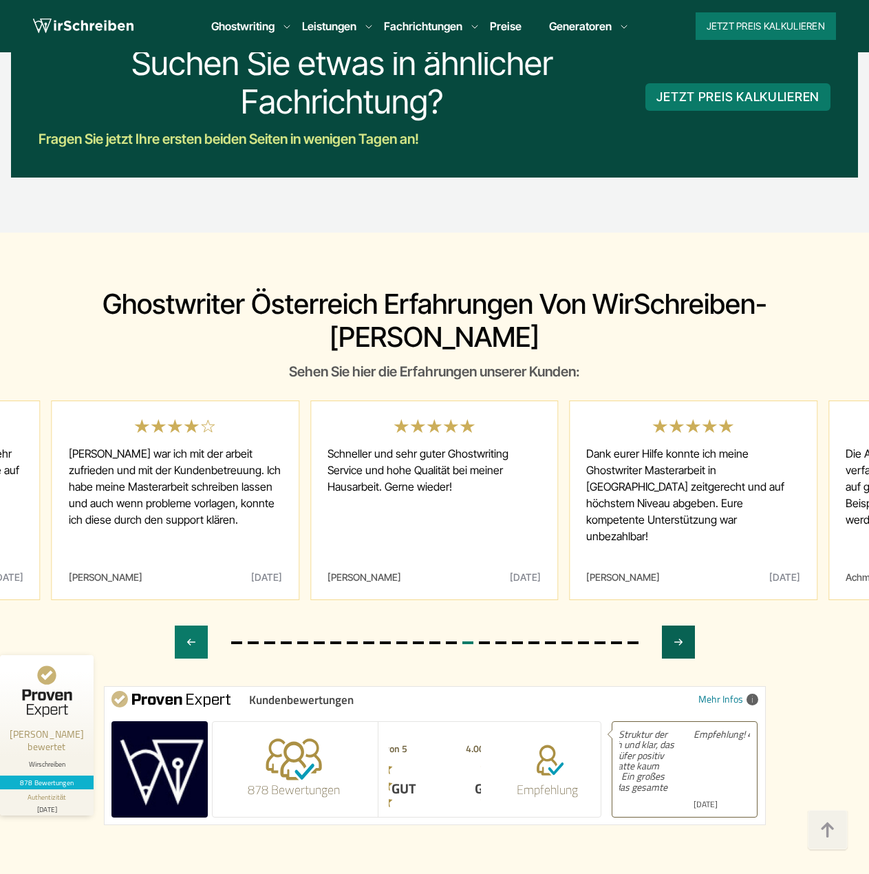
click at [677, 626] on icon "Next slide" at bounding box center [678, 642] width 11 height 33
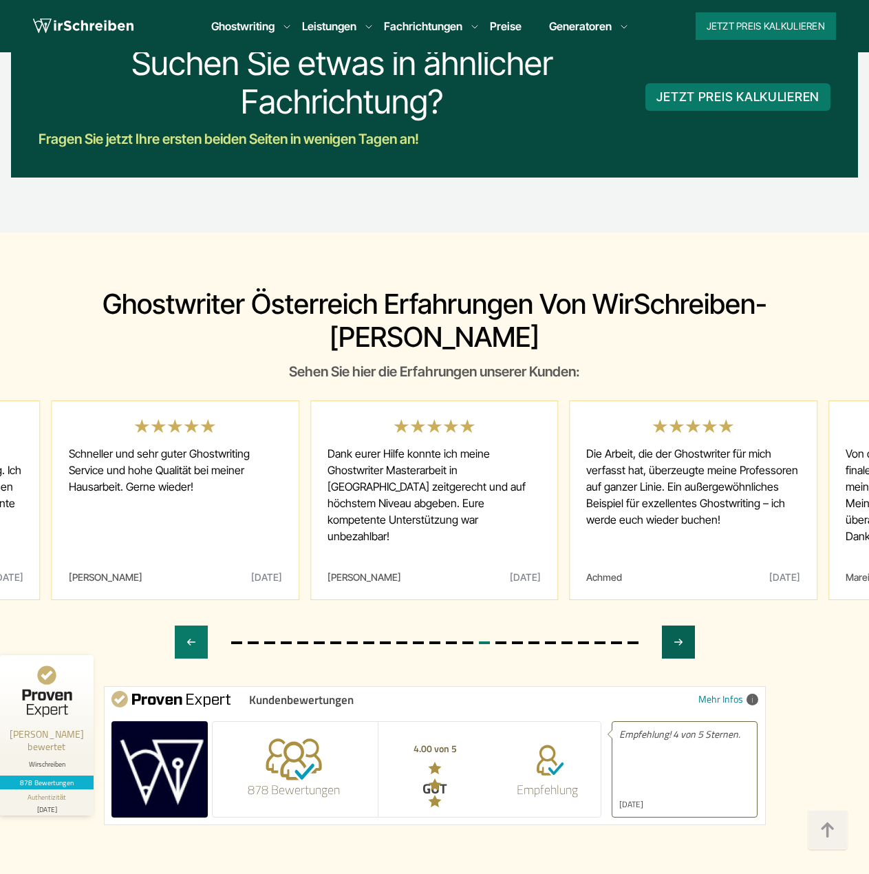
click at [677, 626] on icon "Next slide" at bounding box center [678, 642] width 11 height 33
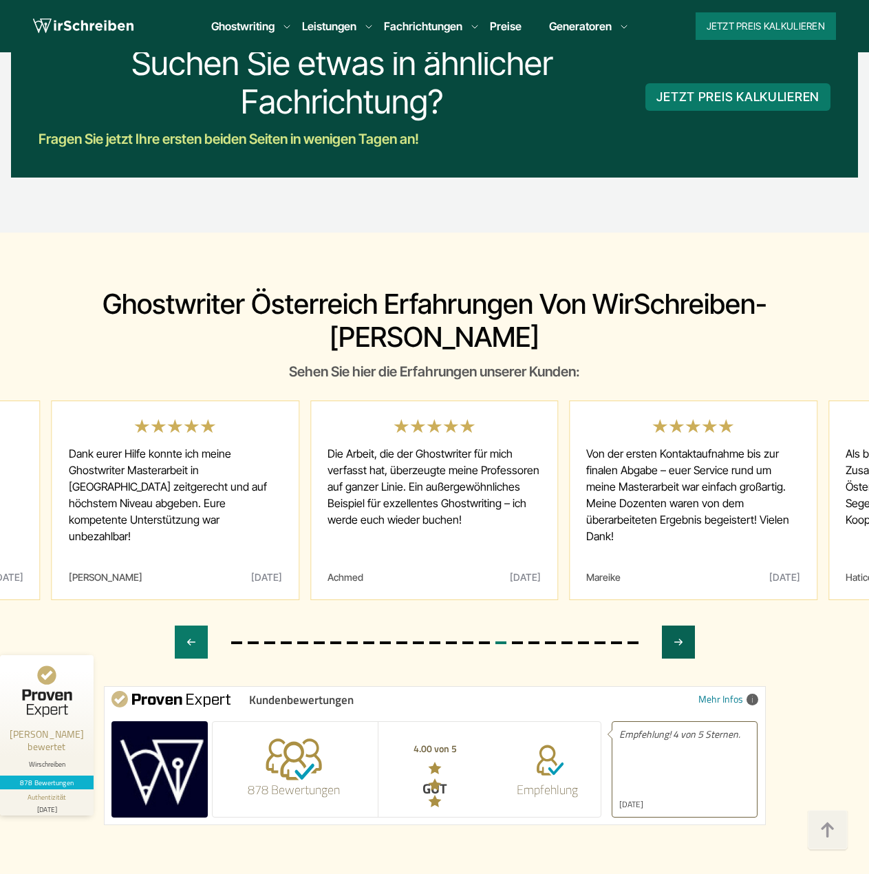
click at [677, 626] on icon "Next slide" at bounding box center [678, 642] width 11 height 33
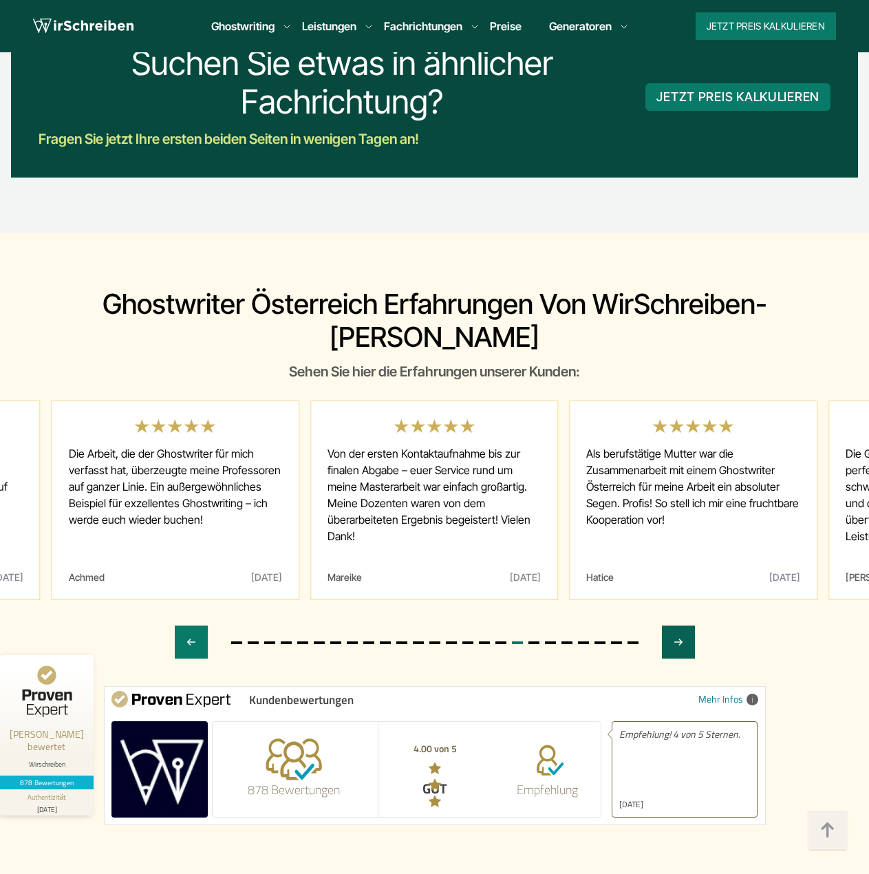
click at [677, 626] on icon "Next slide" at bounding box center [678, 642] width 11 height 33
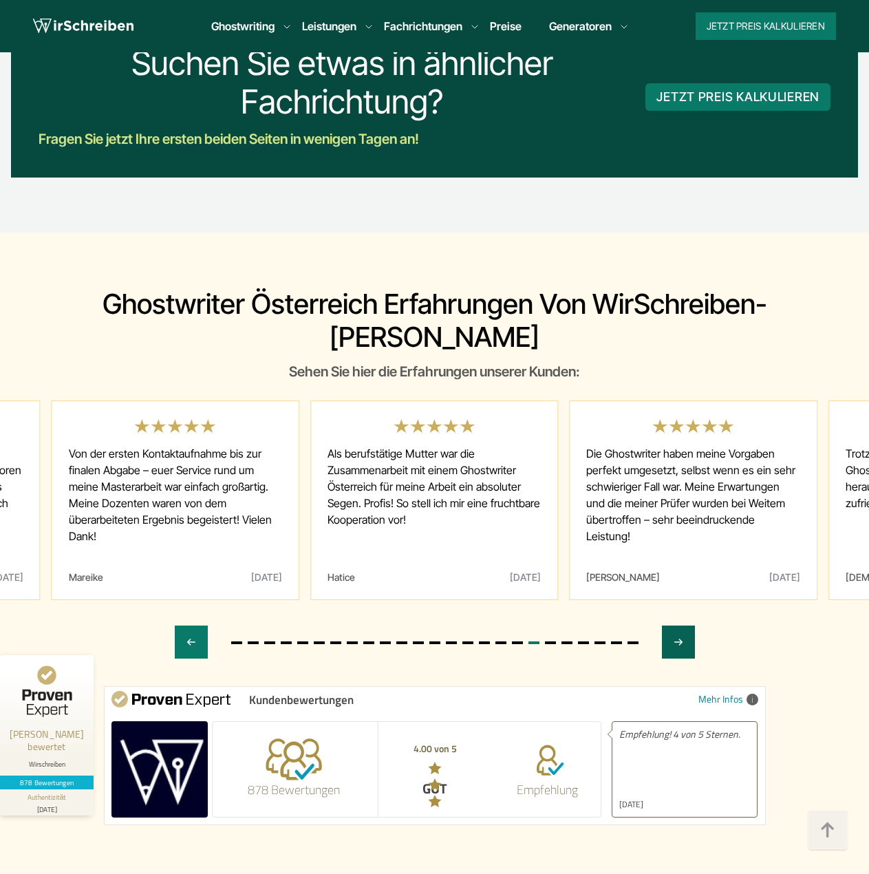
click at [677, 626] on icon "Next slide" at bounding box center [678, 642] width 11 height 33
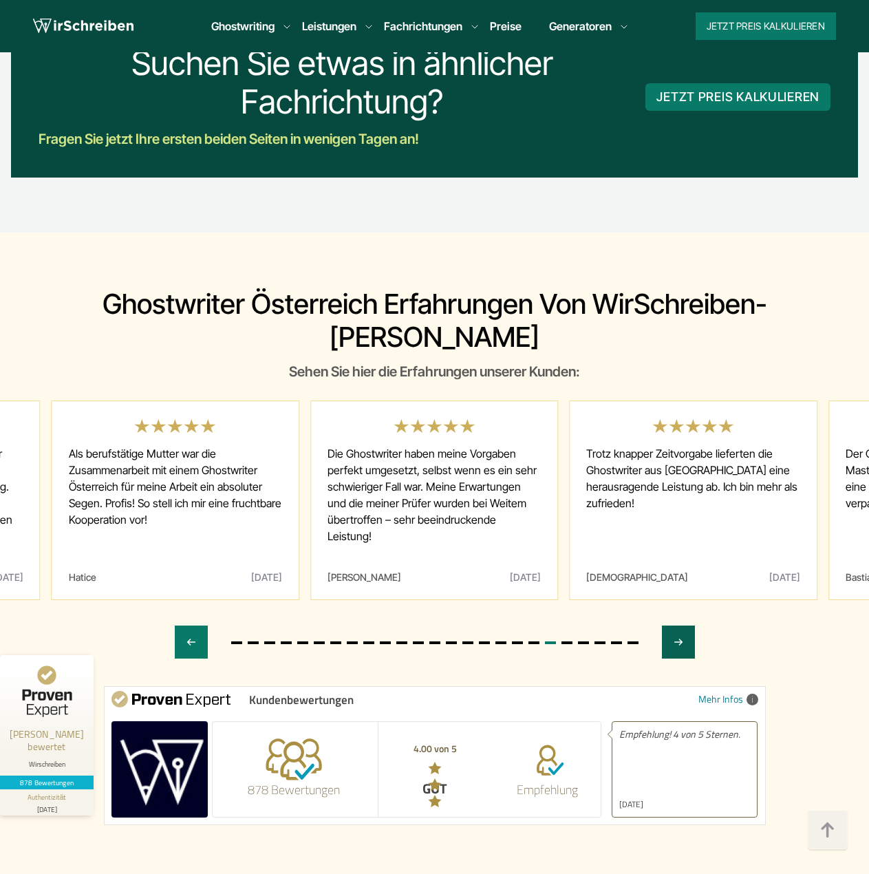
click at [677, 626] on icon "Next slide" at bounding box center [678, 642] width 11 height 33
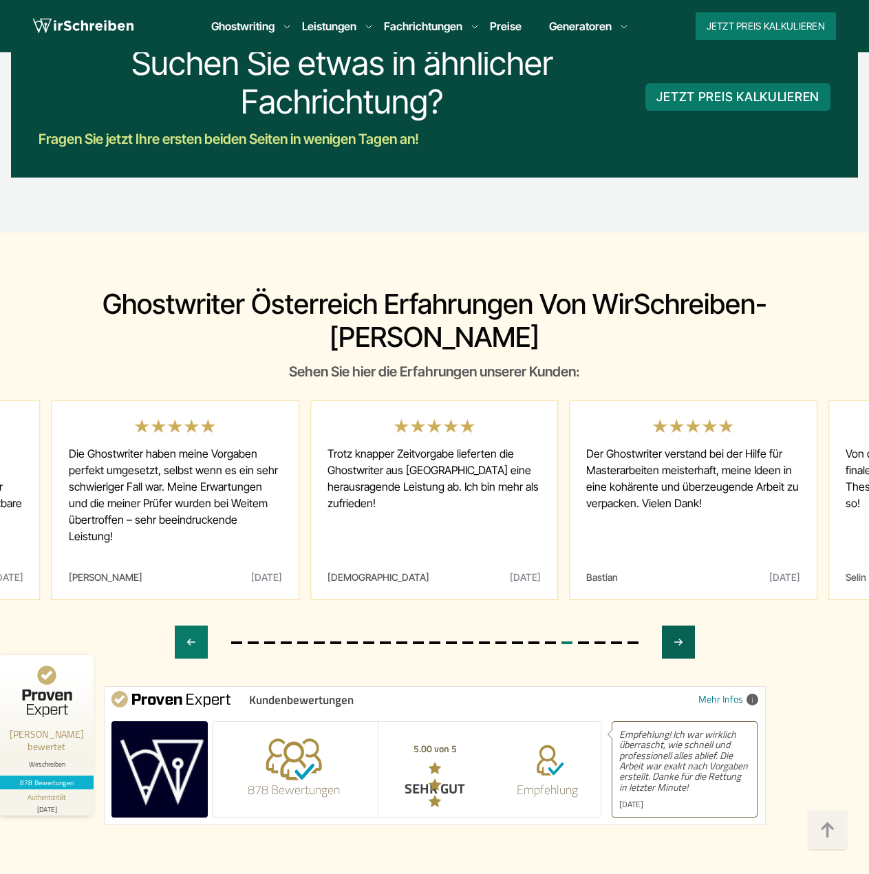
click at [677, 626] on icon "Next slide" at bounding box center [678, 642] width 11 height 33
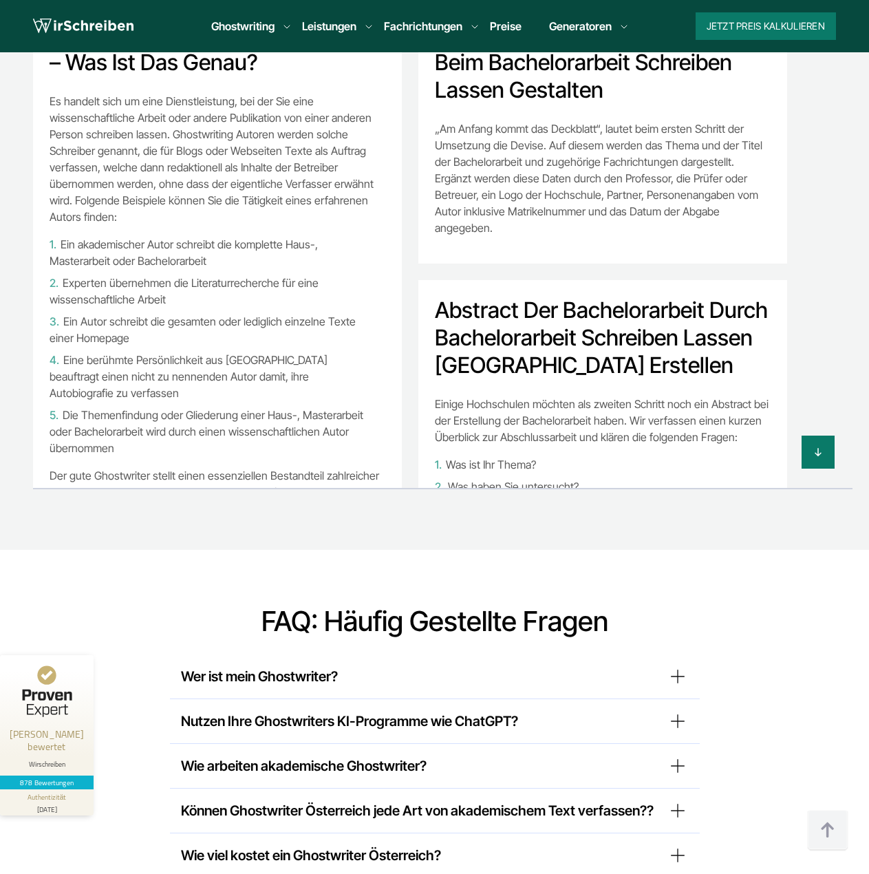
scroll to position [10646, 0]
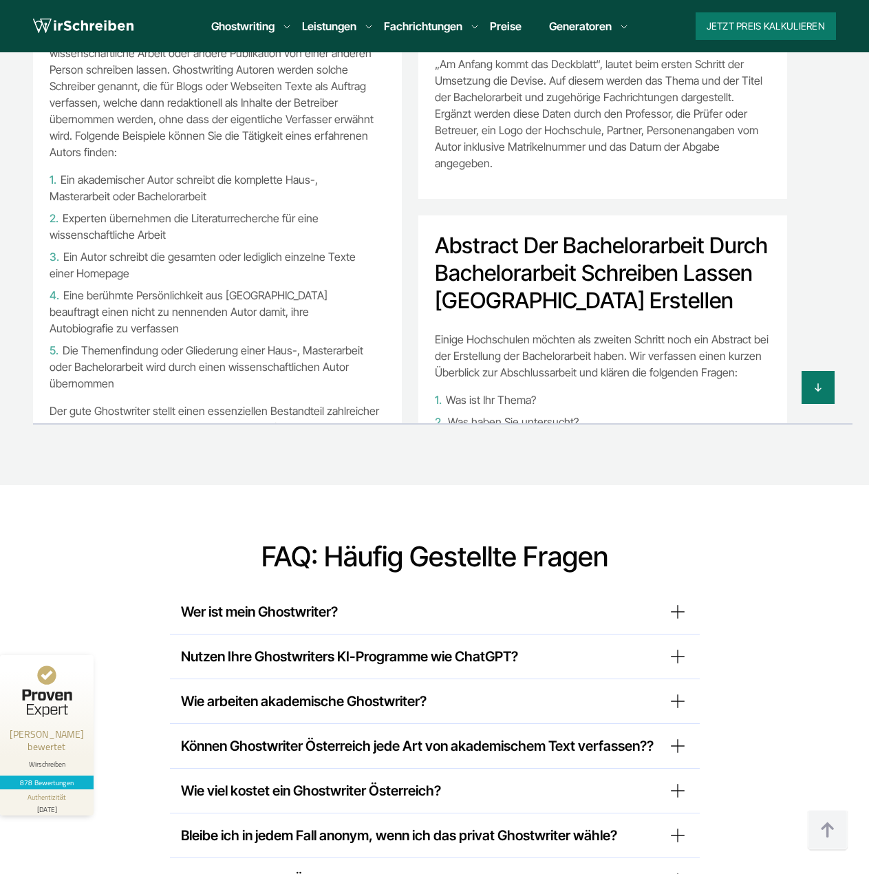
click at [251, 601] on summary "Wer ist mein Ghostwriter?" at bounding box center [435, 612] width 508 height 22
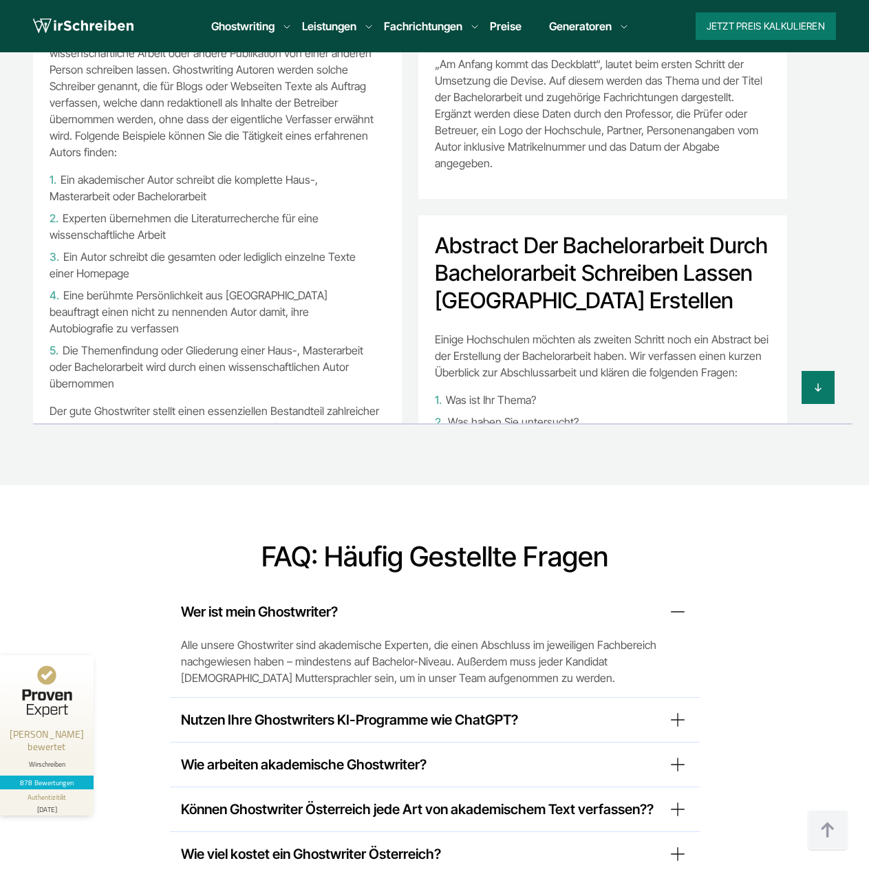
click at [277, 601] on summary "Wer ist mein Ghostwriter?" at bounding box center [435, 612] width 508 height 22
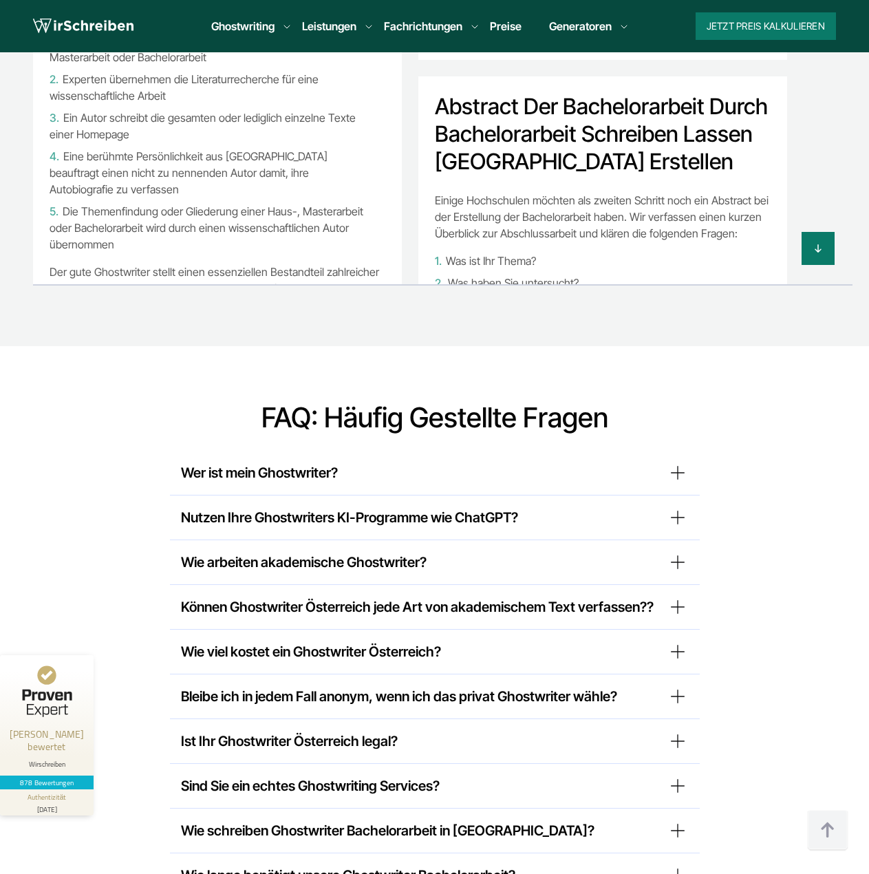
scroll to position [10921, 0]
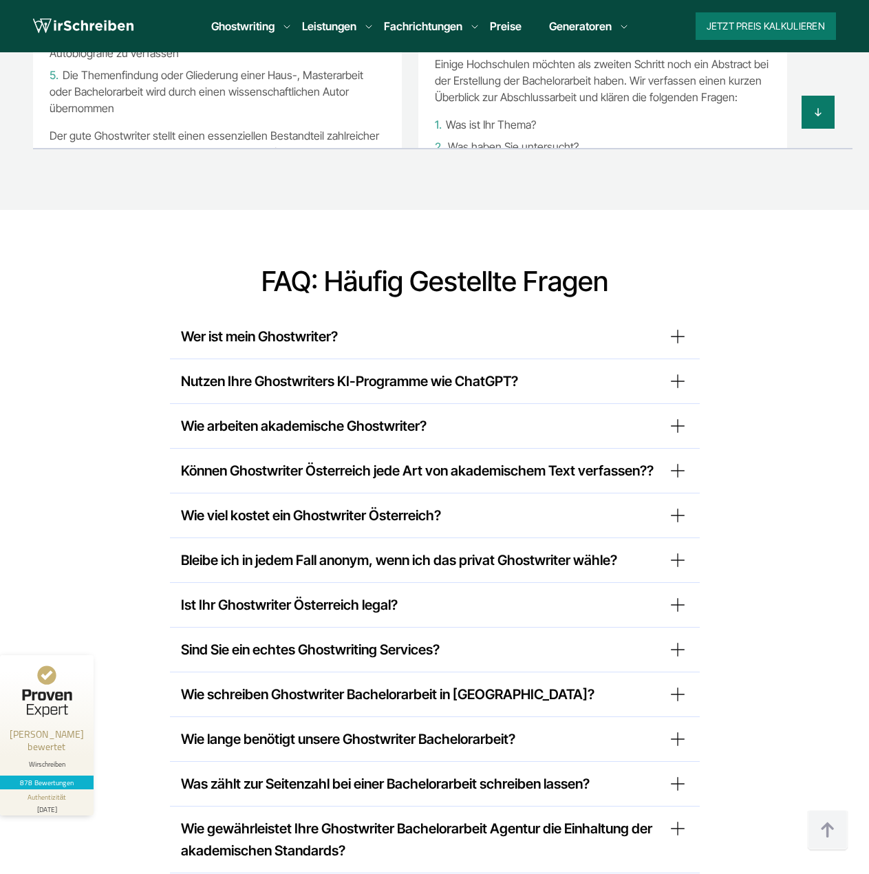
click at [266, 460] on summary "Können Ghostwriter Österreich jede Art von akademischem Text verfassen??" at bounding box center [435, 471] width 508 height 22
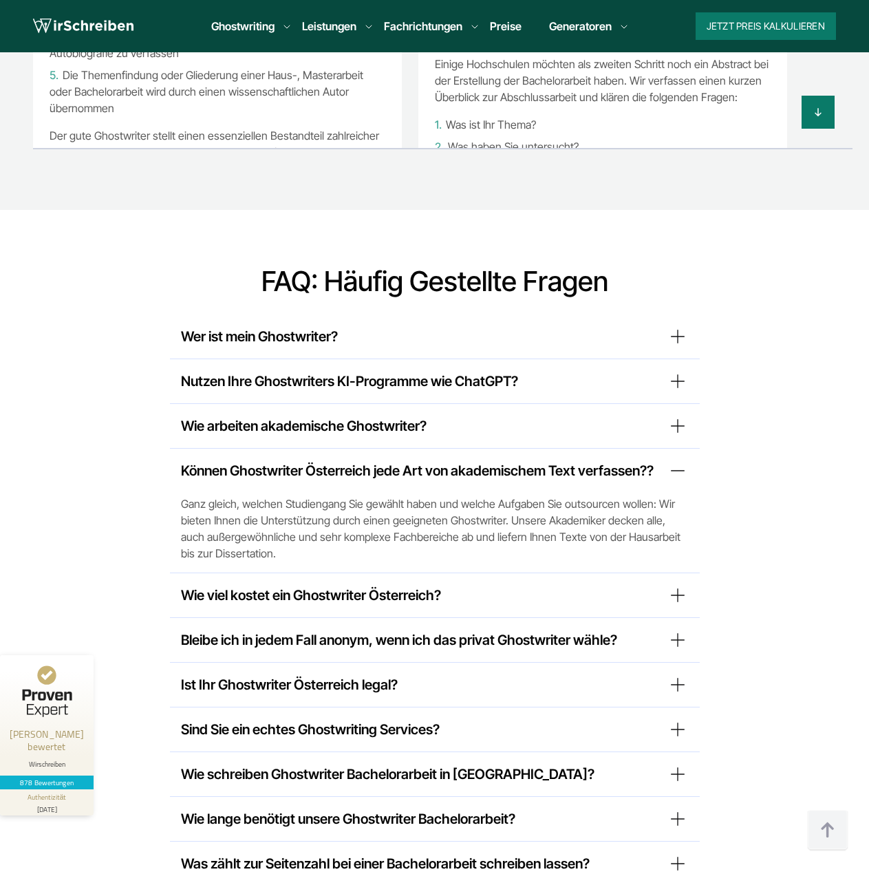
click at [266, 460] on summary "Können Ghostwriter Österreich jede Art von akademischem Text verfassen??" at bounding box center [435, 471] width 508 height 22
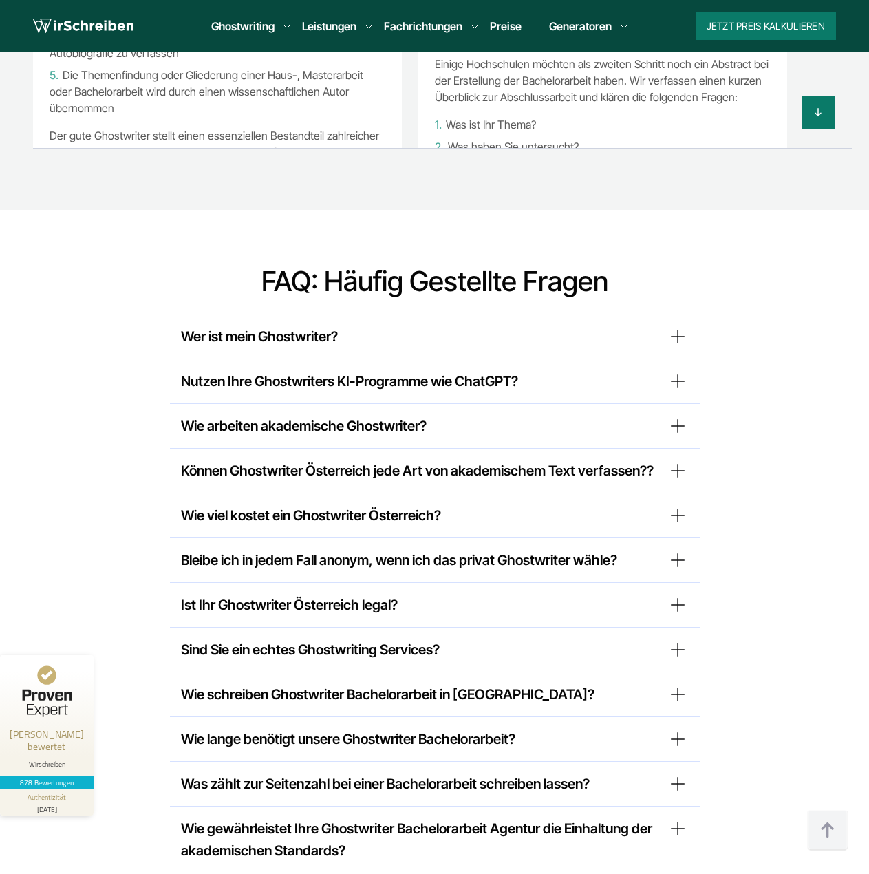
scroll to position [11059, 0]
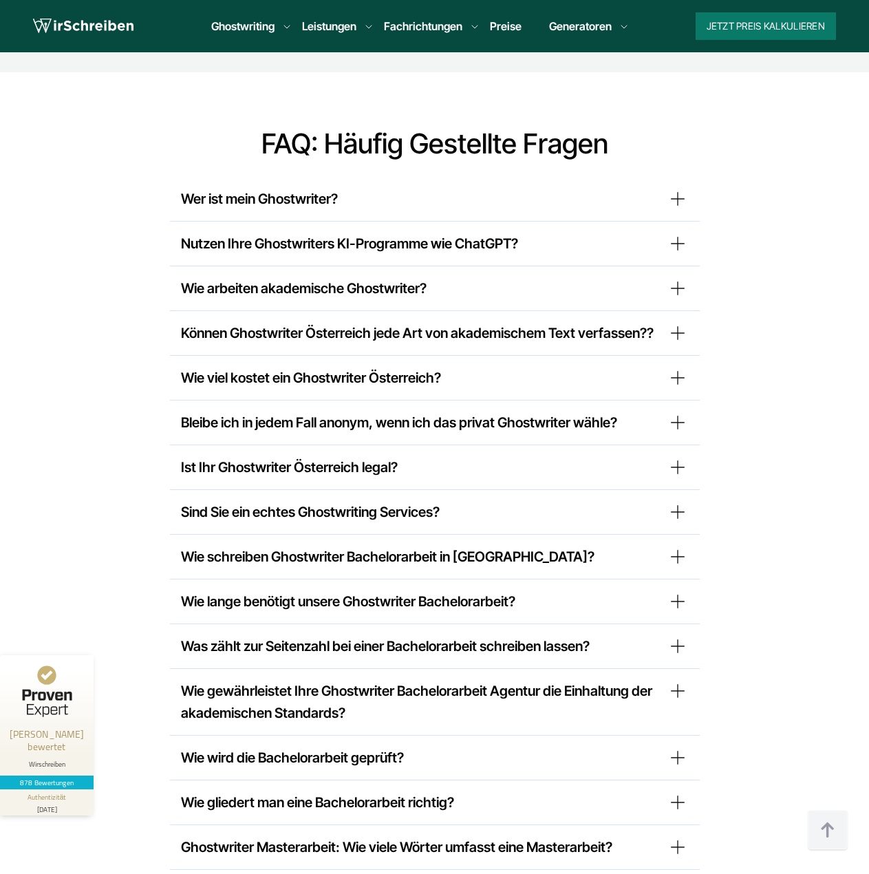
click at [221, 456] on summary "Ist Ihr Ghostwriter Österreich legal?" at bounding box center [435, 467] width 508 height 22
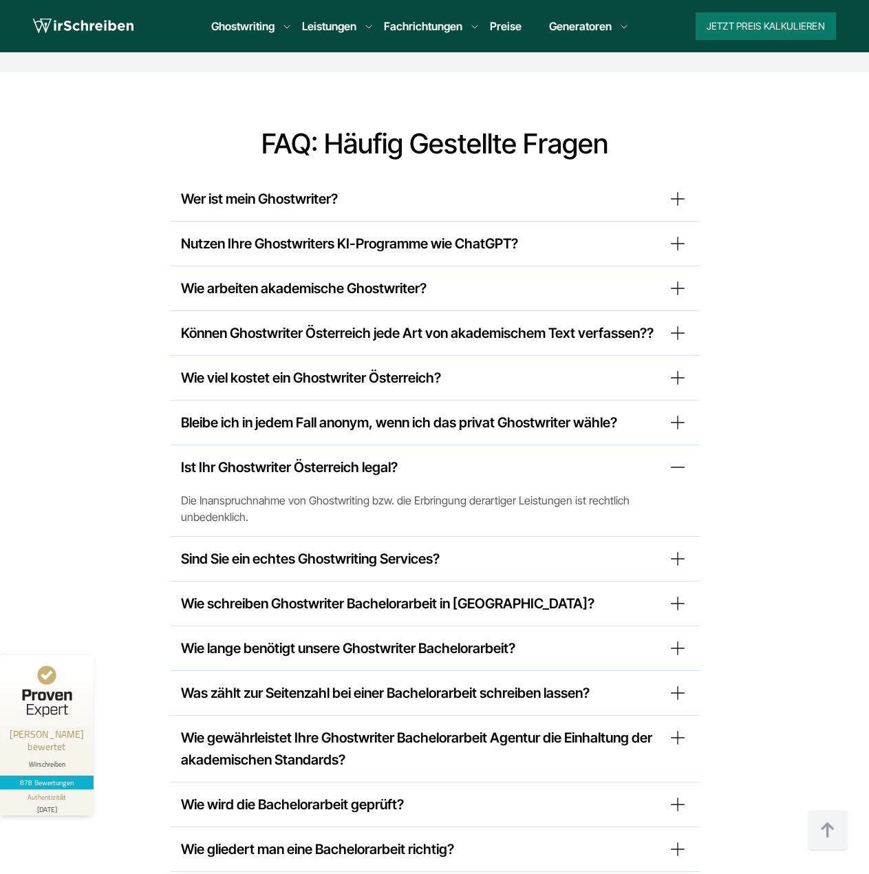
click at [243, 456] on summary "Ist Ihr Ghostwriter Österreich legal?" at bounding box center [435, 467] width 508 height 22
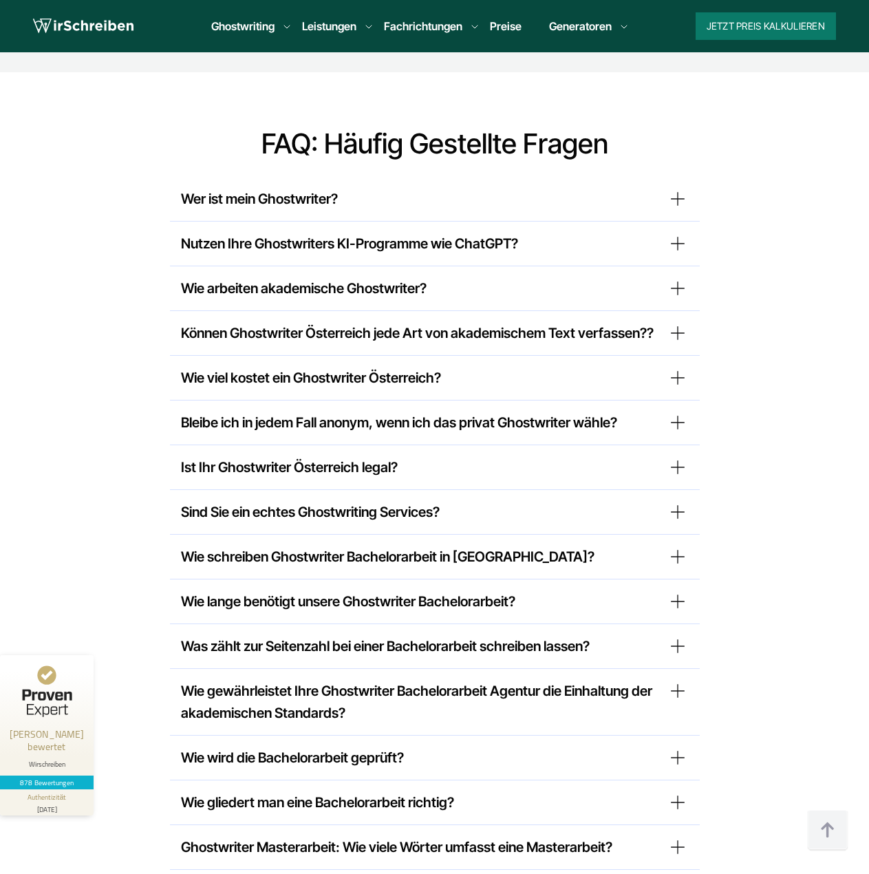
scroll to position [11197, 0]
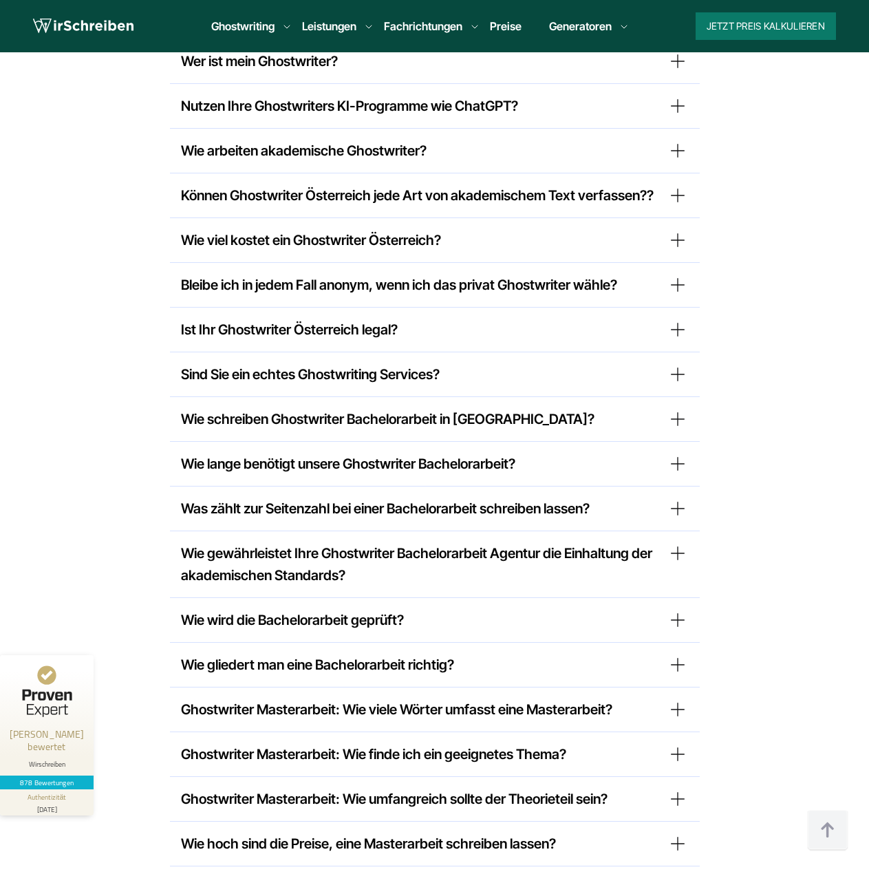
click at [234, 408] on summary "Wie schreiben Ghostwriter Bachelorarbeit in [GEOGRAPHIC_DATA]?" at bounding box center [435, 419] width 508 height 22
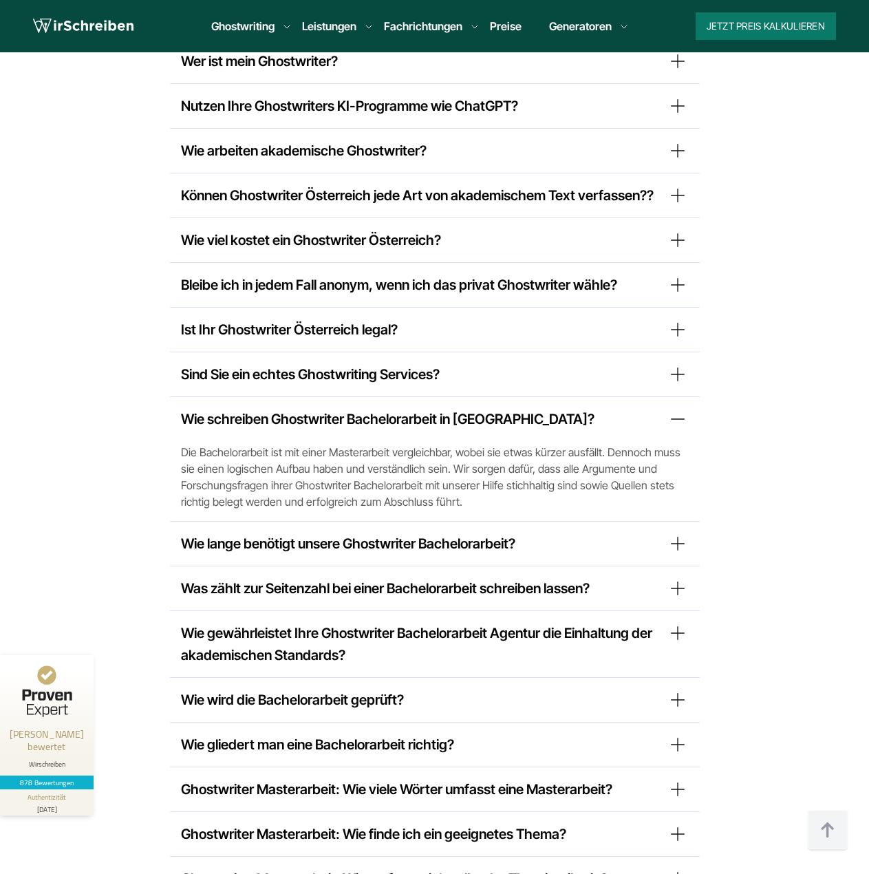
click at [275, 408] on summary "Wie schreiben Ghostwriter Bachelorarbeit in [GEOGRAPHIC_DATA]?" at bounding box center [435, 419] width 508 height 22
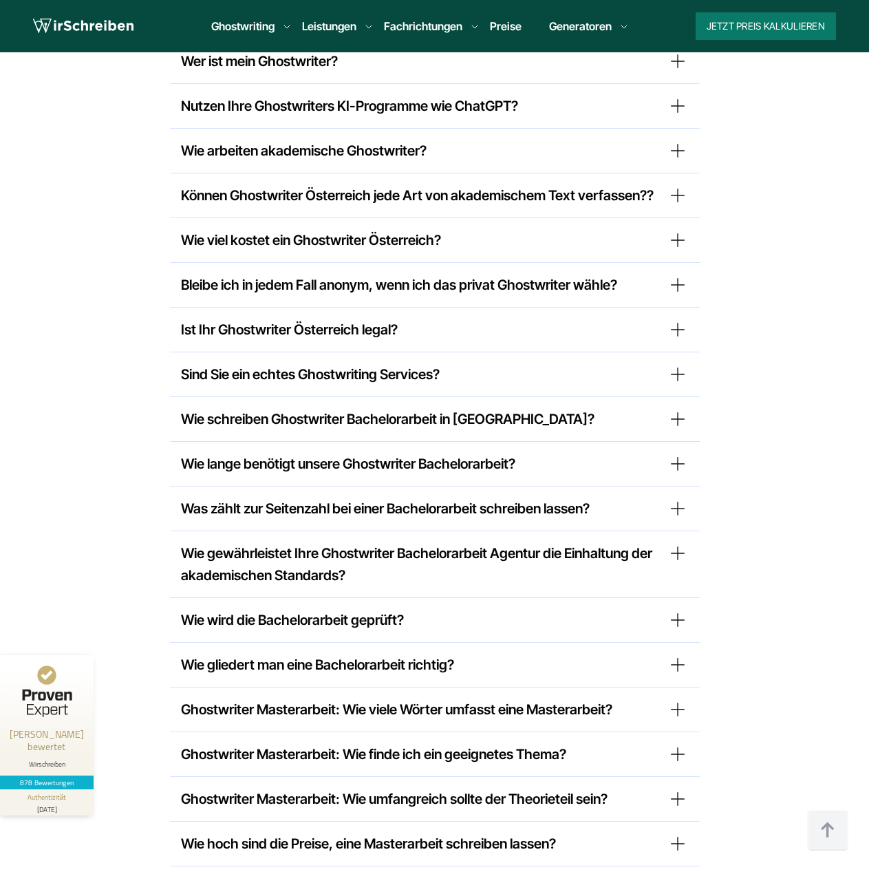
click at [290, 453] on summary "Wie lange benötigt unsere Ghostwriter Bachelorarbeit?" at bounding box center [435, 464] width 508 height 22
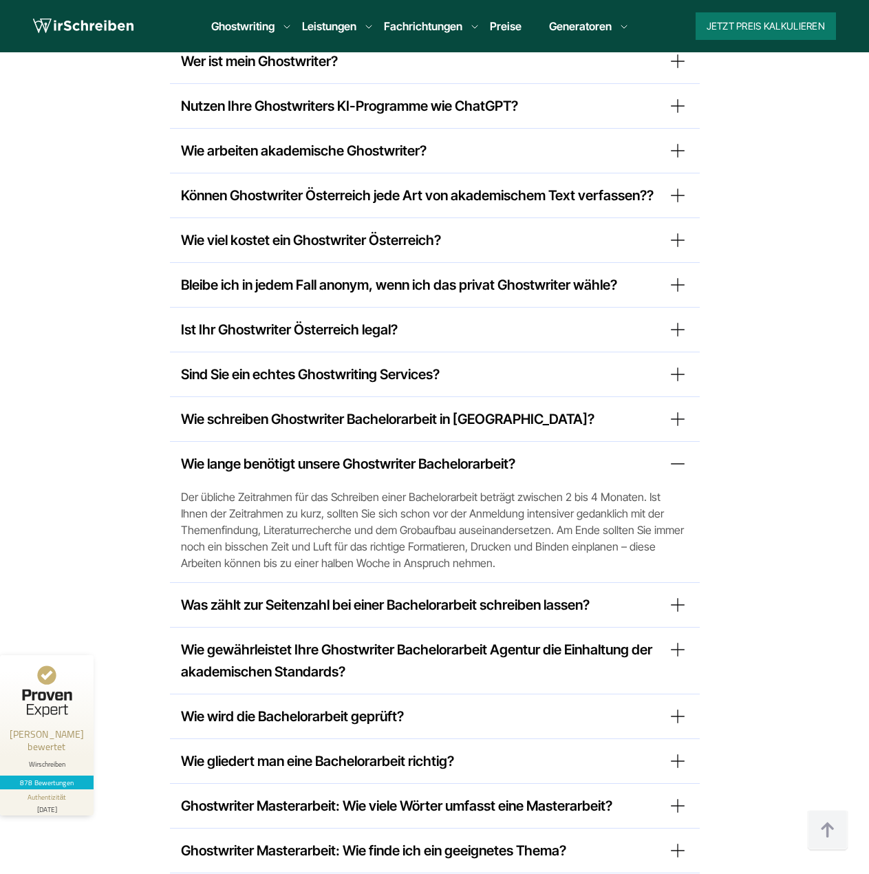
click at [330, 453] on summary "Wie lange benötigt unsere Ghostwriter Bachelorarbeit?" at bounding box center [435, 464] width 508 height 22
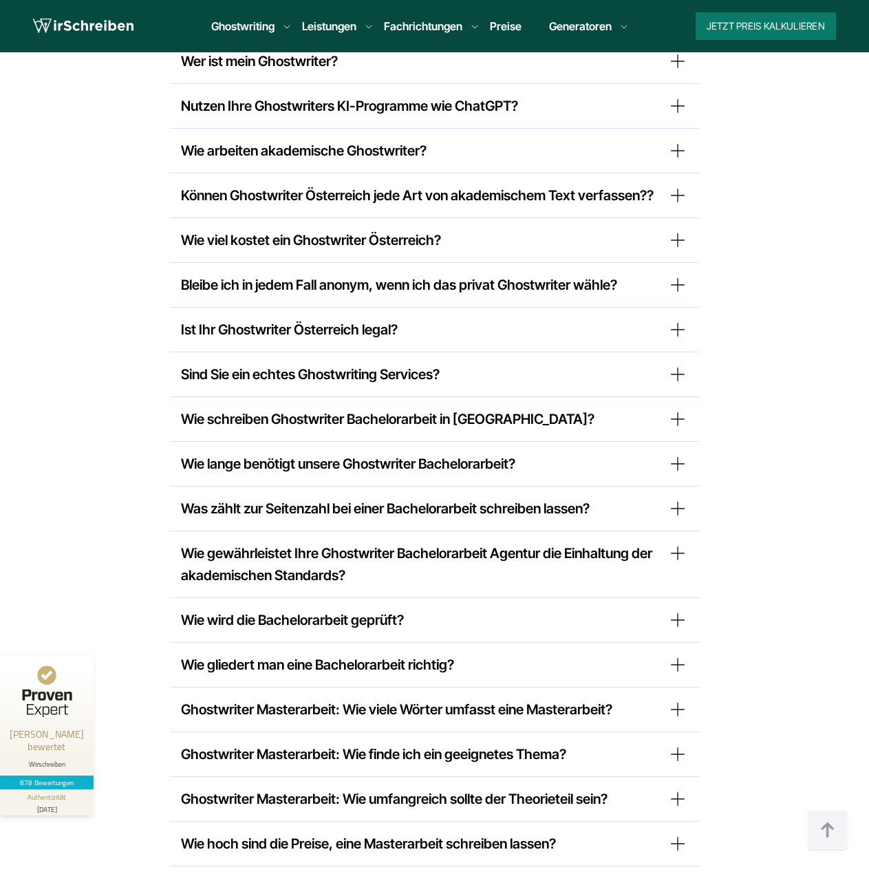
click at [304, 498] on summary "Was zählt zur Seitenzahl bei einer Bachelorarbeit schreiben lassen?" at bounding box center [435, 509] width 508 height 22
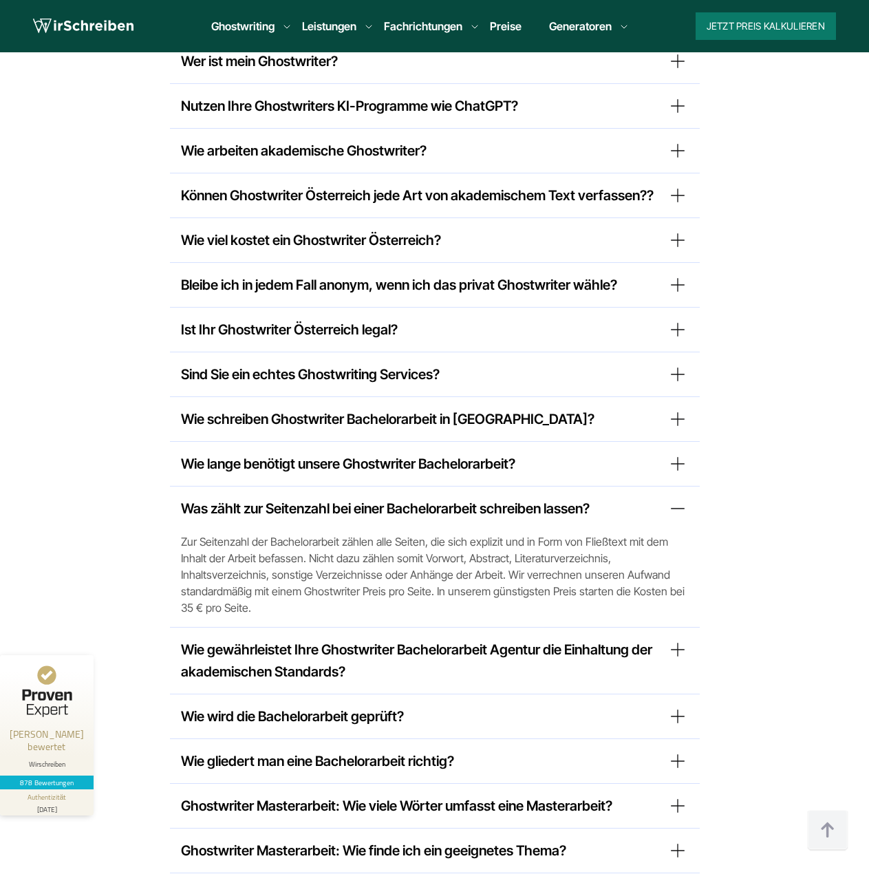
click at [303, 498] on summary "Was zählt zur Seitenzahl bei einer Bachelorarbeit schreiben lassen?" at bounding box center [435, 509] width 508 height 22
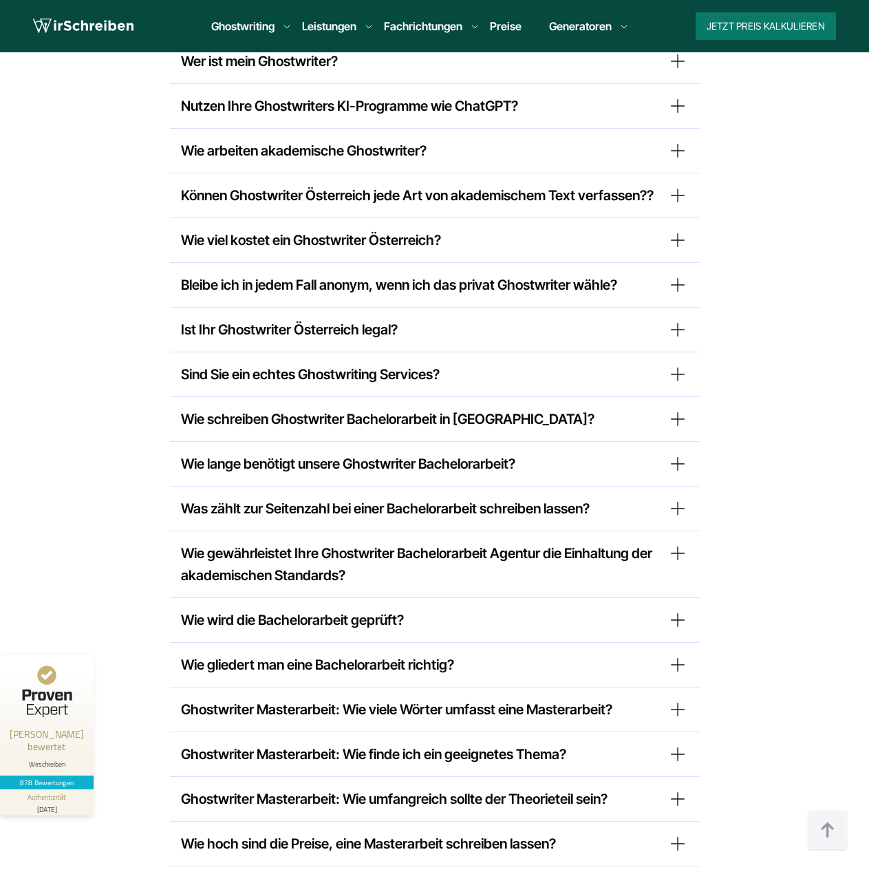
click at [288, 542] on summary "Wie gewährleistet Ihre Ghostwriter Bachelorarbeit Agentur die Einhaltung der ak…" at bounding box center [435, 564] width 508 height 44
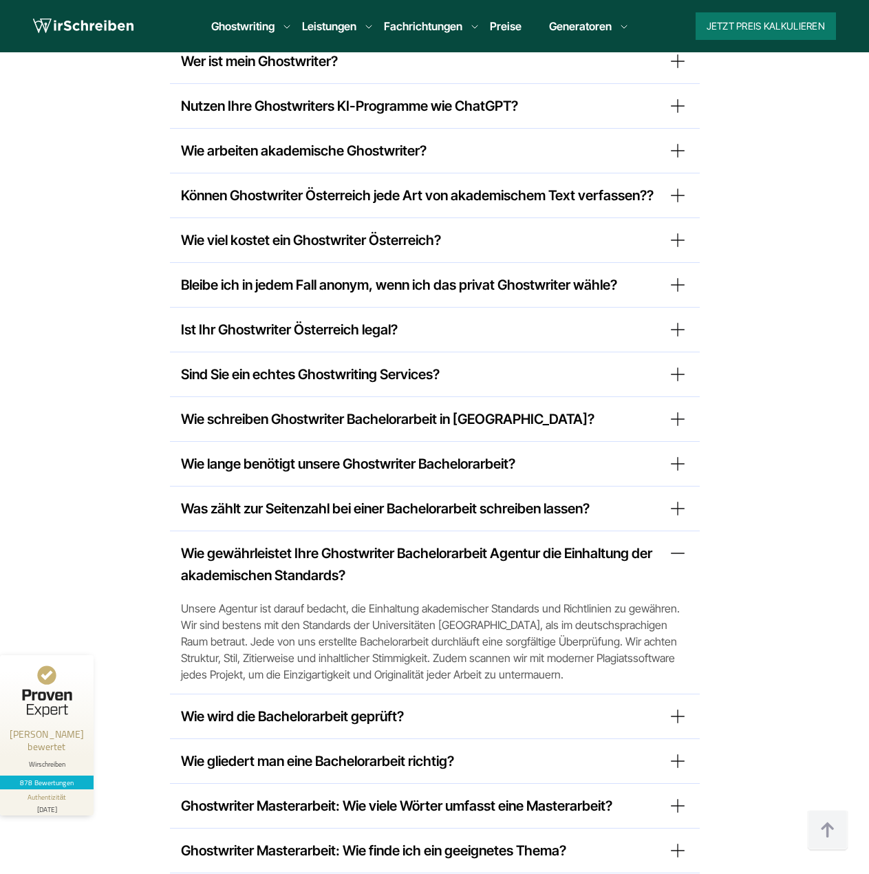
click at [252, 542] on summary "Wie gewährleistet Ihre Ghostwriter Bachelorarbeit Agentur die Einhaltung der ak…" at bounding box center [435, 564] width 508 height 44
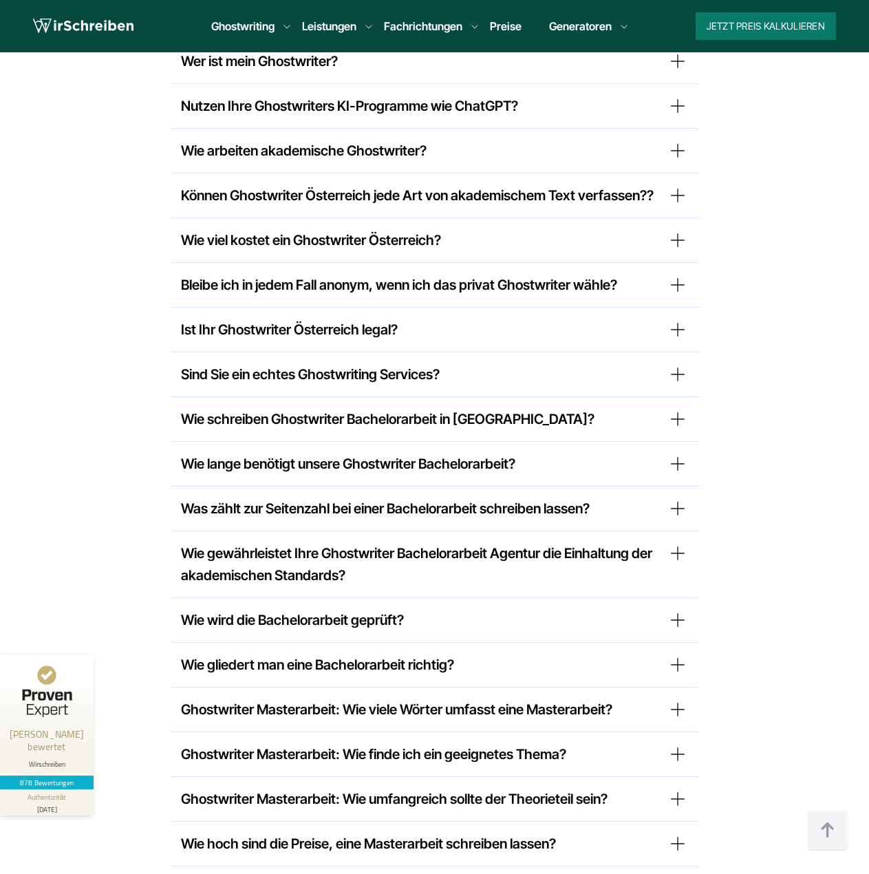
click at [276, 609] on summary "Wie wird die Bachelorarbeit geprüft?" at bounding box center [435, 620] width 508 height 22
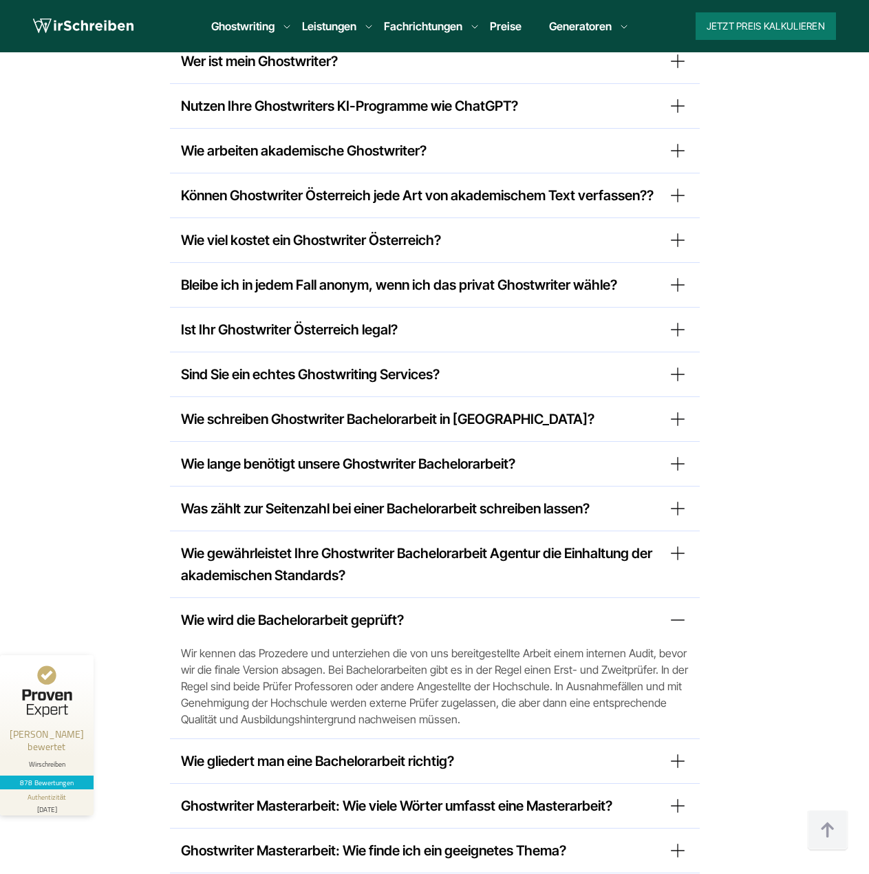
click at [299, 609] on summary "Wie wird die Bachelorarbeit geprüft?" at bounding box center [435, 620] width 508 height 22
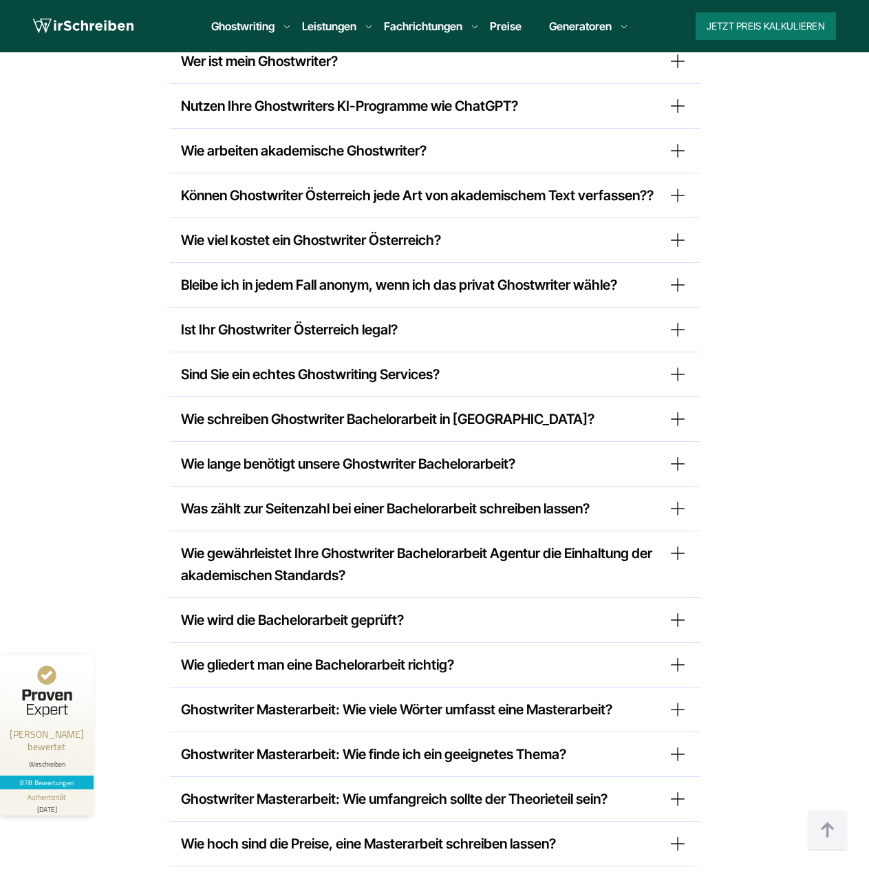
click at [288, 654] on summary "Wie gliedert man eine Bachelorarbeit richtig?" at bounding box center [435, 665] width 508 height 22
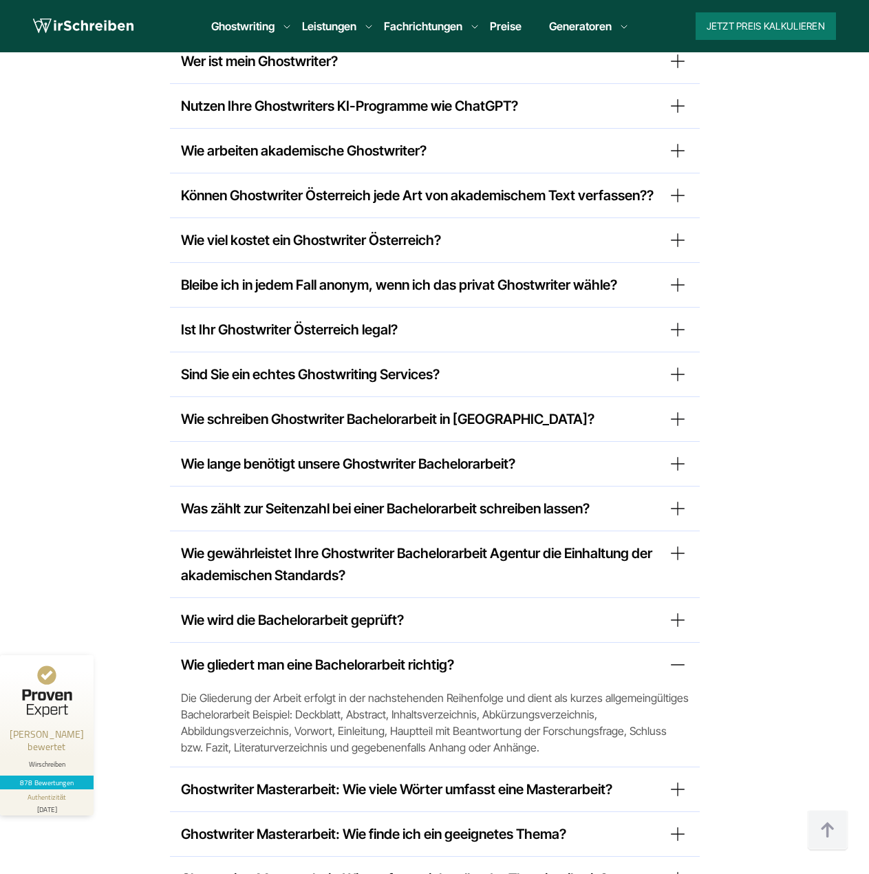
click at [301, 654] on summary "Wie gliedert man eine Bachelorarbeit richtig?" at bounding box center [435, 665] width 508 height 22
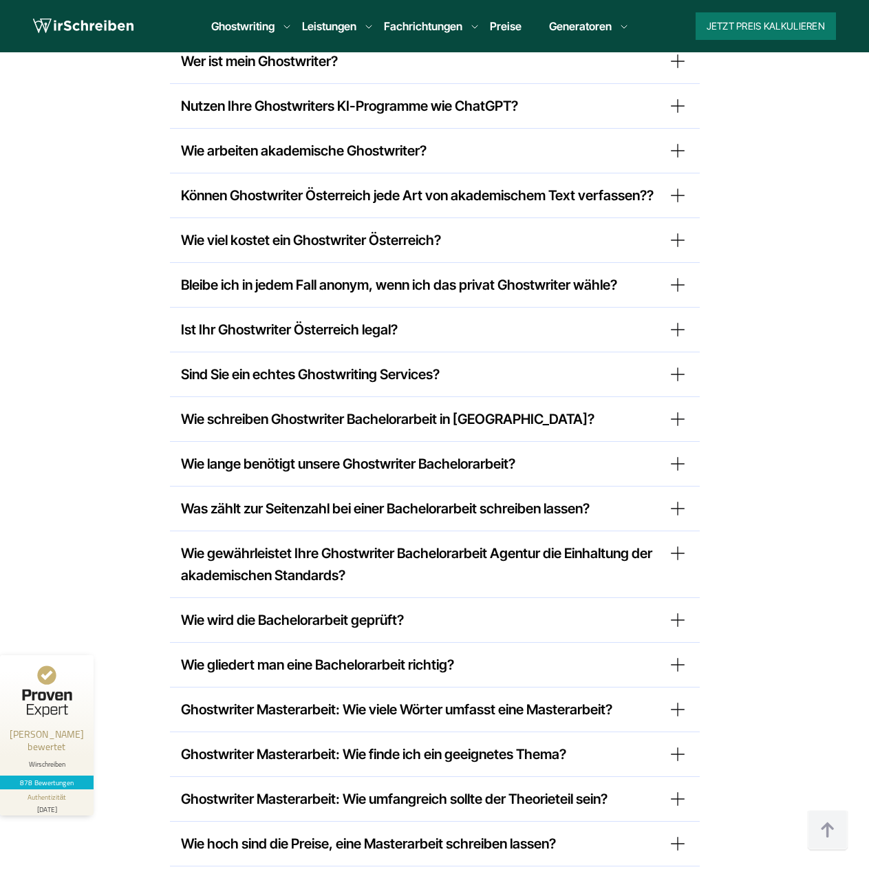
click at [306, 873] on summary "Wie lange benötigt ein Ghostwriter Masterarbeit?" at bounding box center [435, 888] width 508 height 22
click at [302, 873] on summary "Wie lange benötigt ein Ghostwriter Masterarbeit?" at bounding box center [435, 888] width 508 height 22
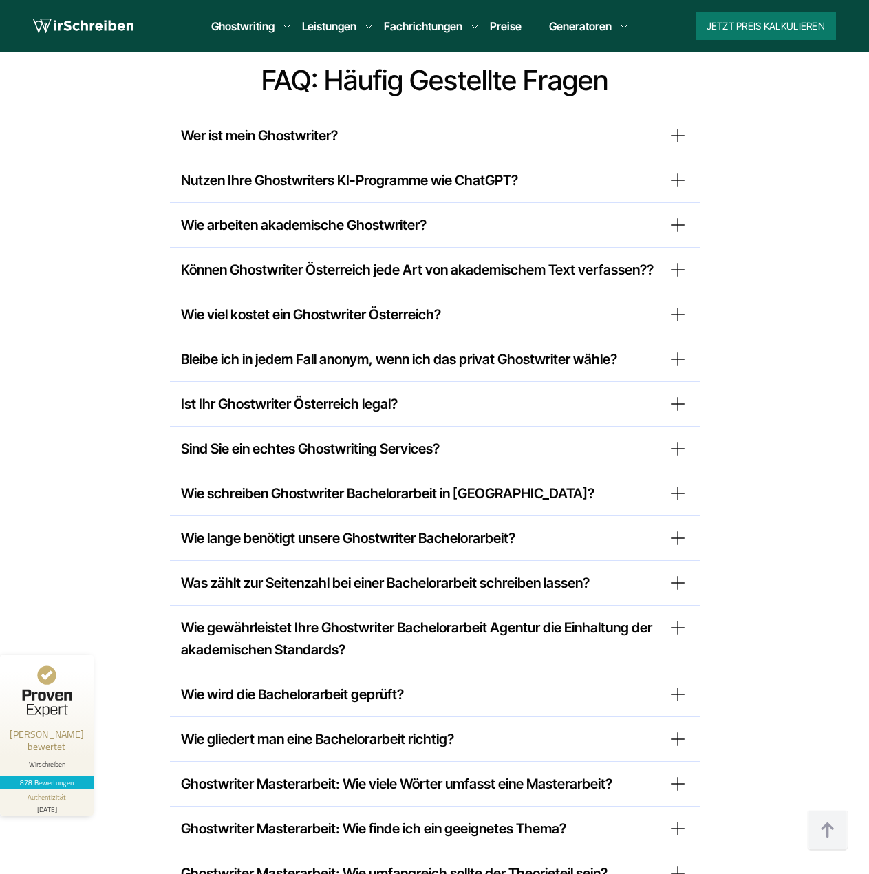
scroll to position [10784, 0]
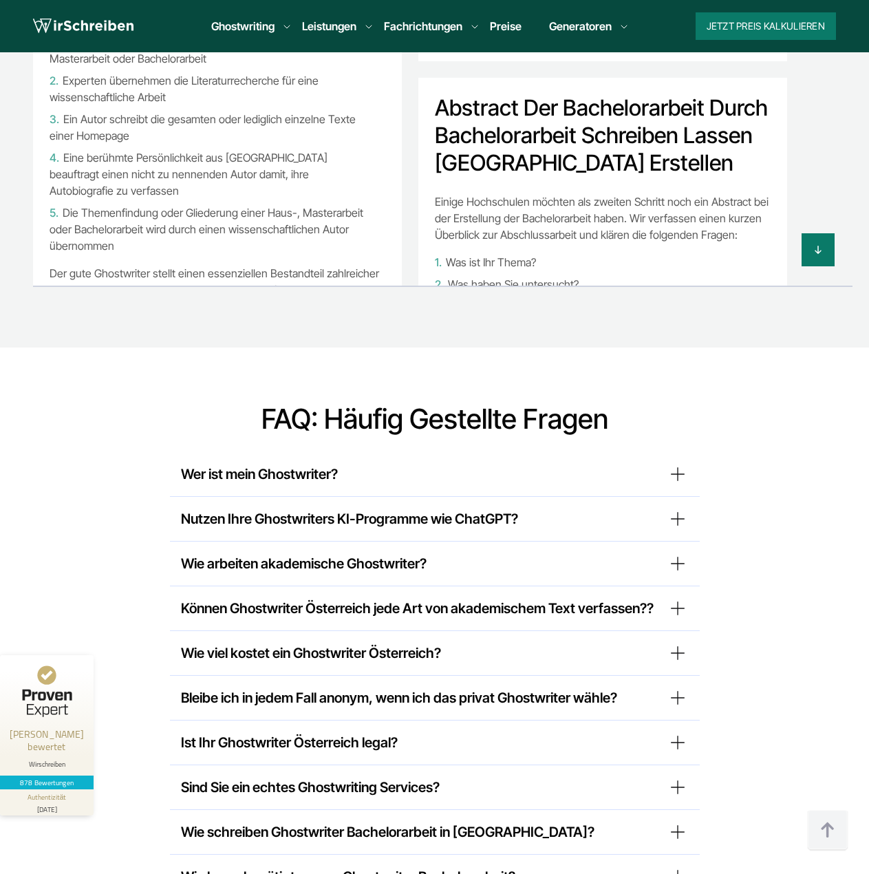
click at [284, 866] on summary "Wie lange benötigt unsere Ghostwriter Bachelorarbeit?" at bounding box center [435, 877] width 508 height 22
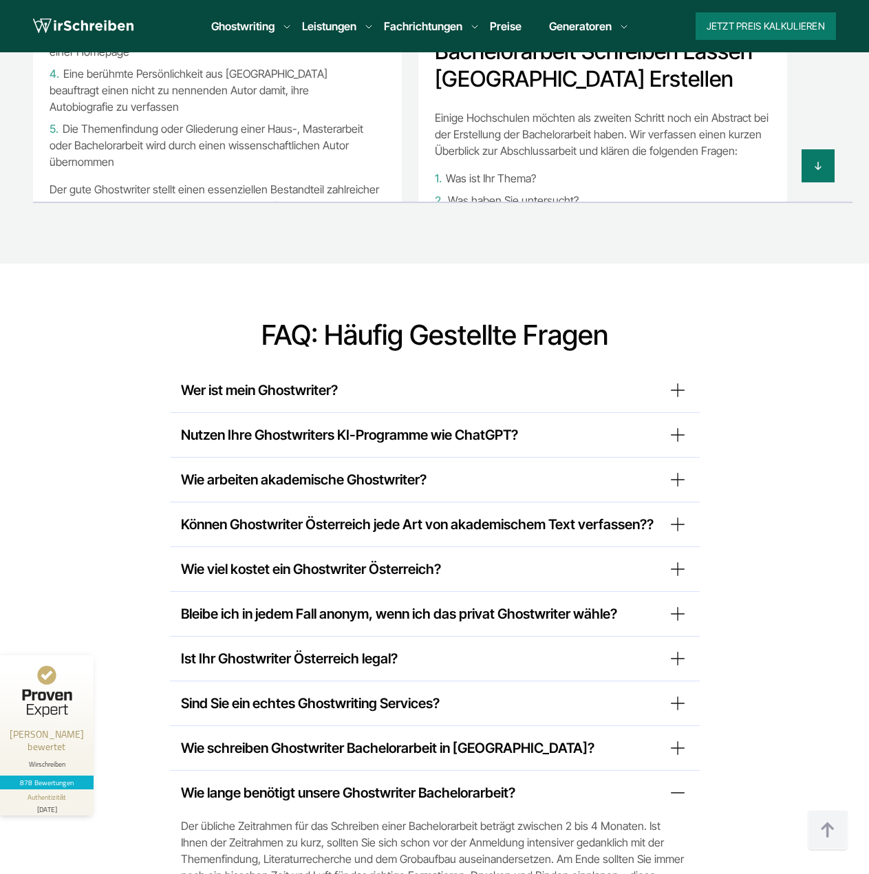
scroll to position [10921, 0]
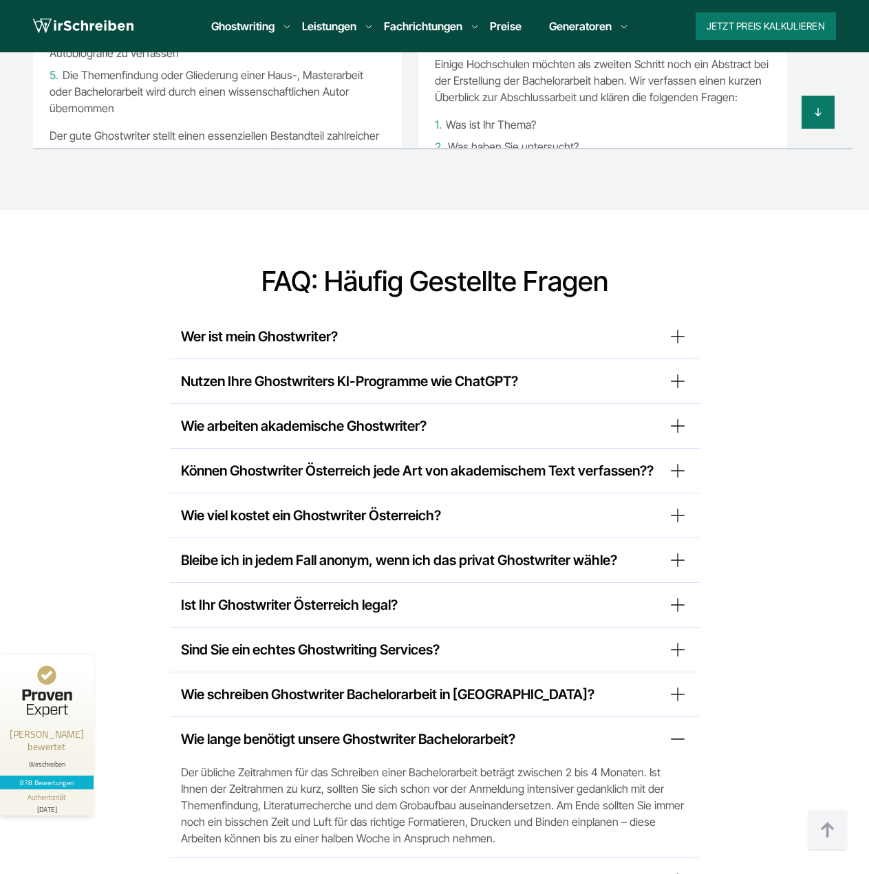
drag, startPoint x: 460, startPoint y: 681, endPoint x: 512, endPoint y: 681, distance: 52.3
click at [512, 764] on span "Der übliche Zeitrahmen für das Schreiben einer Bachelorarbeit beträgt zwischen …" at bounding box center [435, 805] width 508 height 83
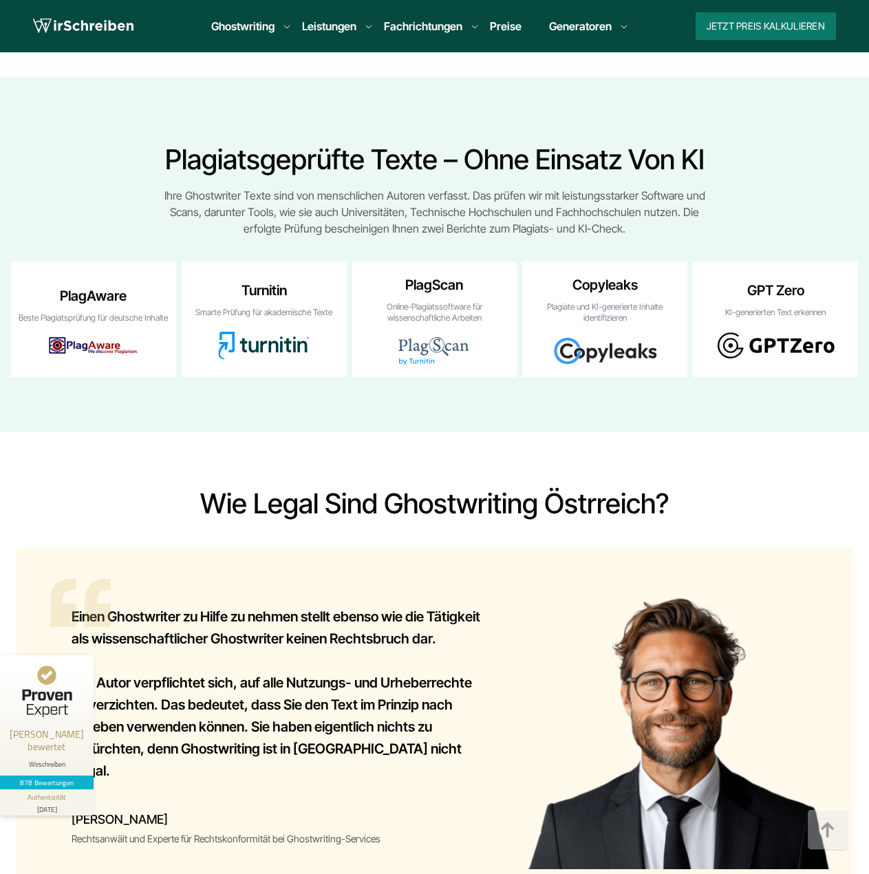
scroll to position [9683, 0]
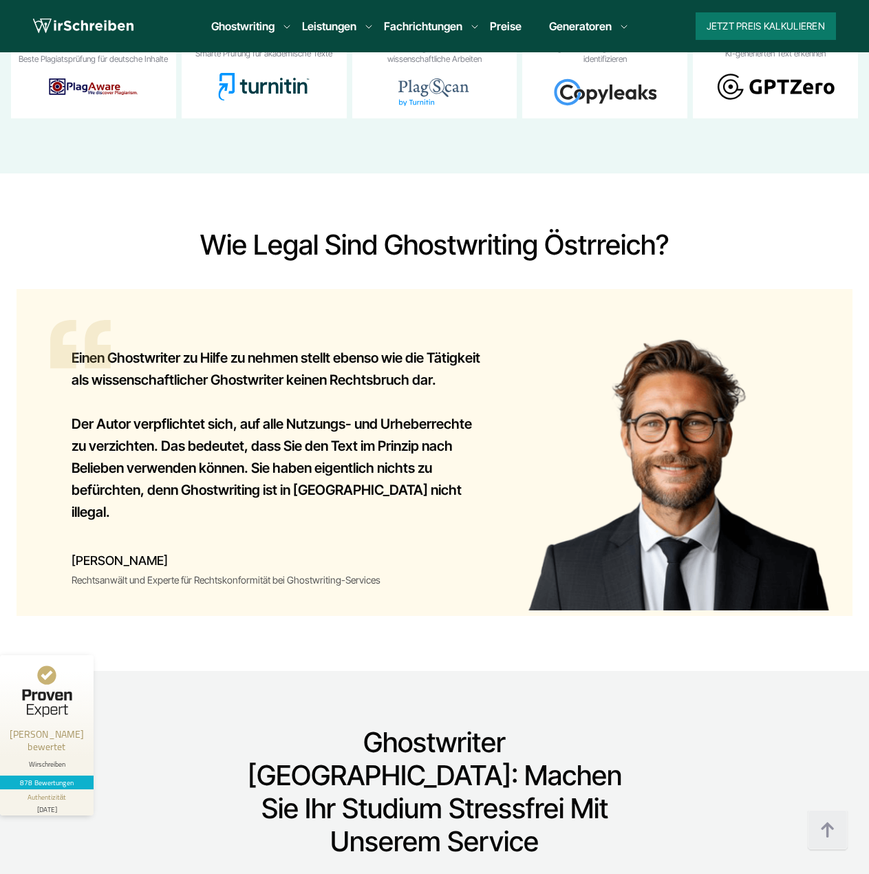
drag, startPoint x: 444, startPoint y: 393, endPoint x: 463, endPoint y: 403, distance: 21.5
click at [466, 403] on div "Einen Ghostwriter zu Hilfe zu nehmen stellt ebenso wie die Tätigkeit als wissen…" at bounding box center [279, 442] width 414 height 206
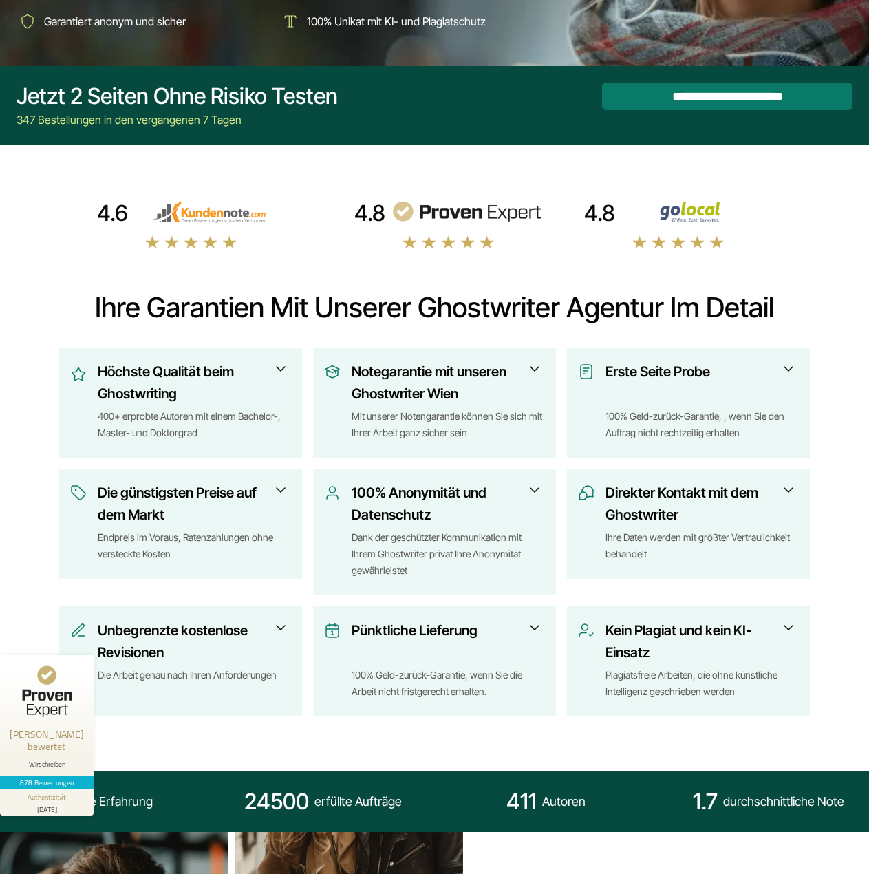
scroll to position [0, 0]
